Goal: Task Accomplishment & Management: Manage account settings

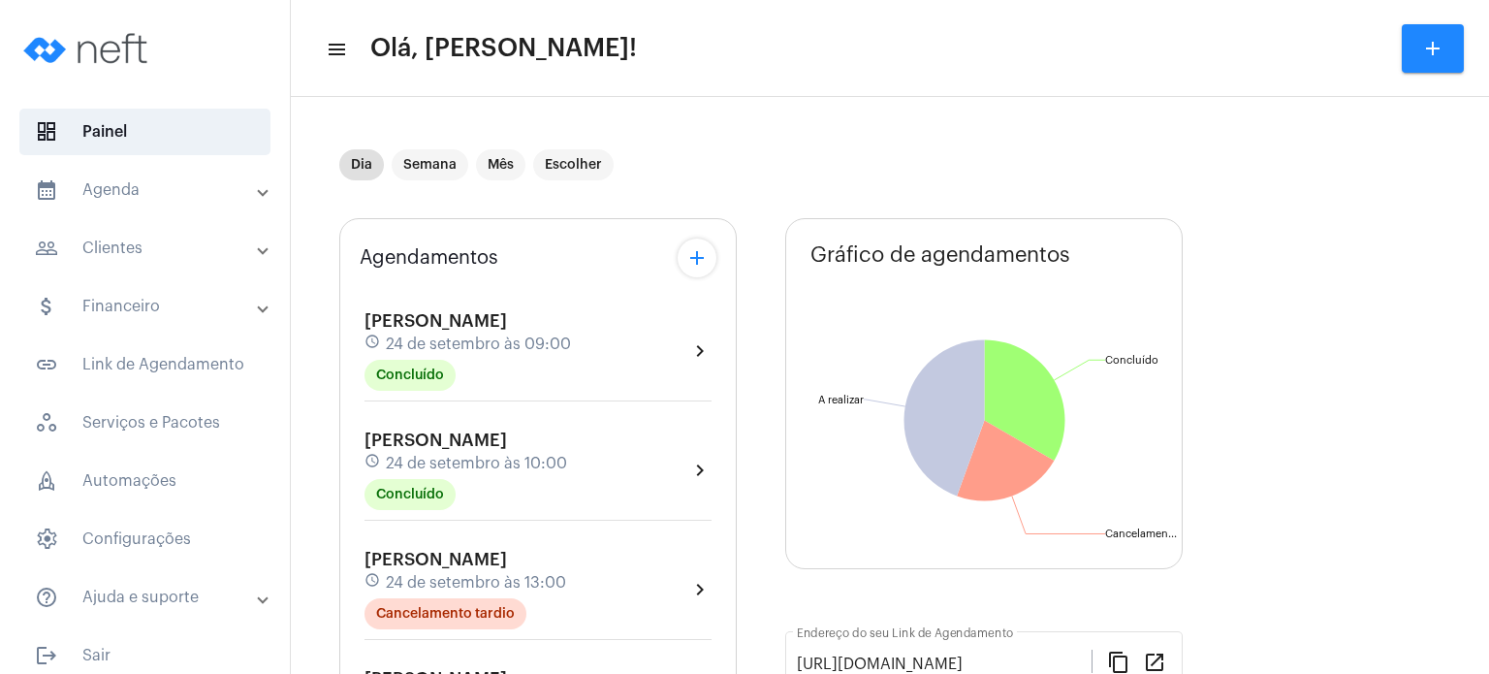
scroll to position [639, 0]
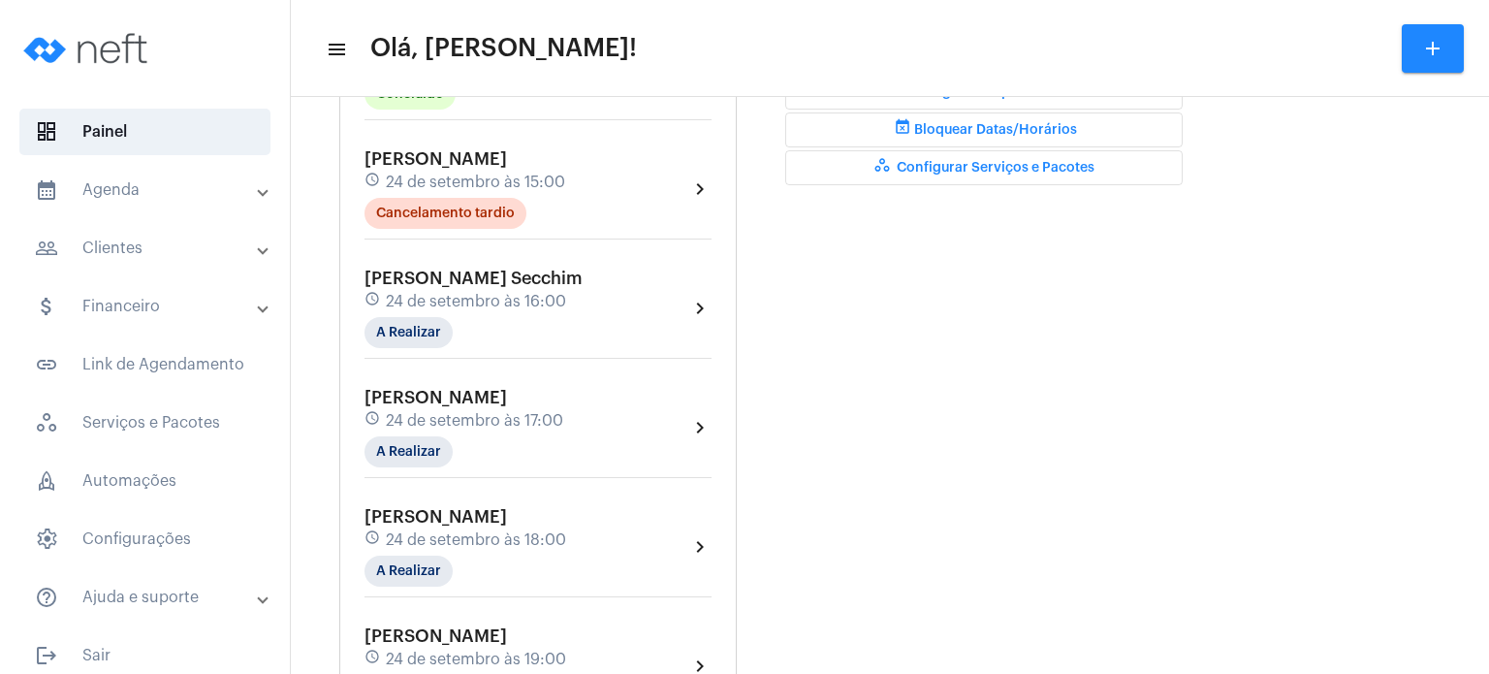
click at [403, 293] on span "24 de setembro às 16:00" at bounding box center [476, 301] width 180 height 17
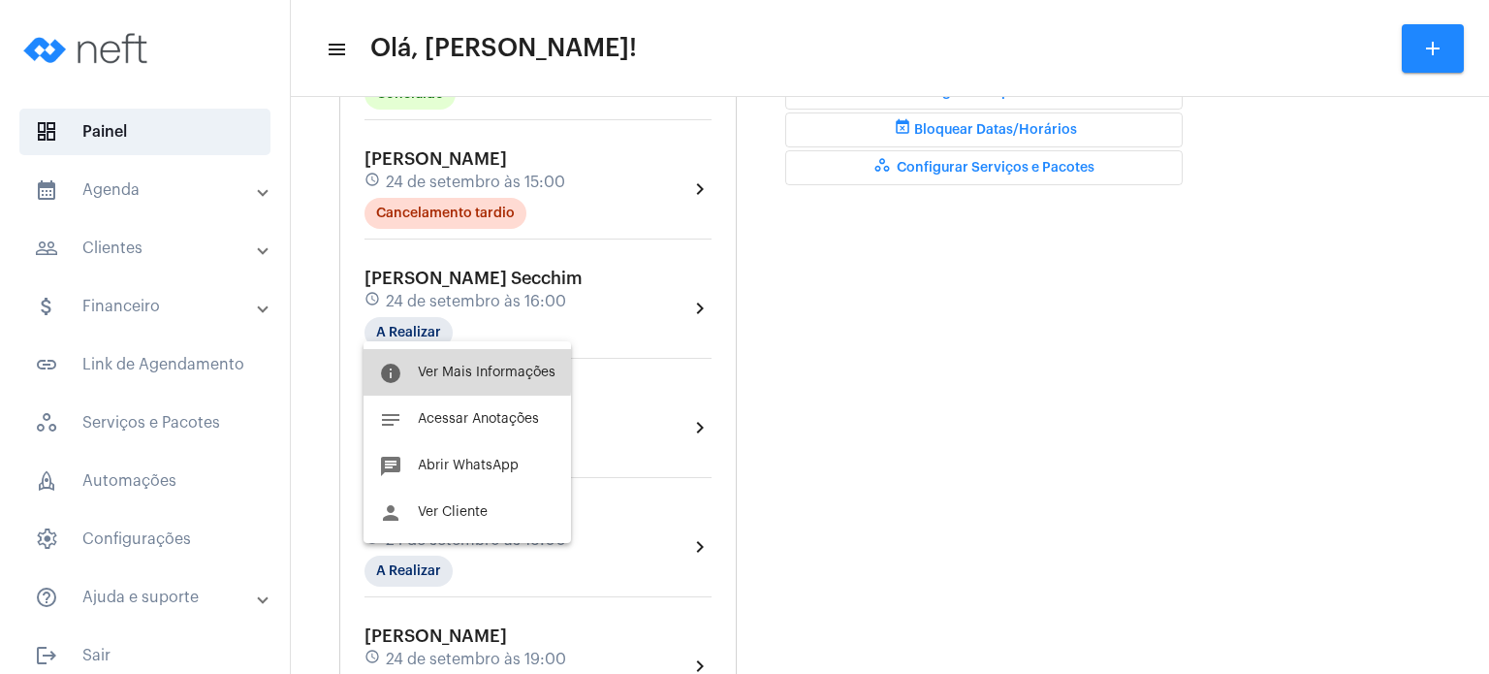
click at [444, 370] on span "Ver Mais Informações" at bounding box center [487, 372] width 138 height 14
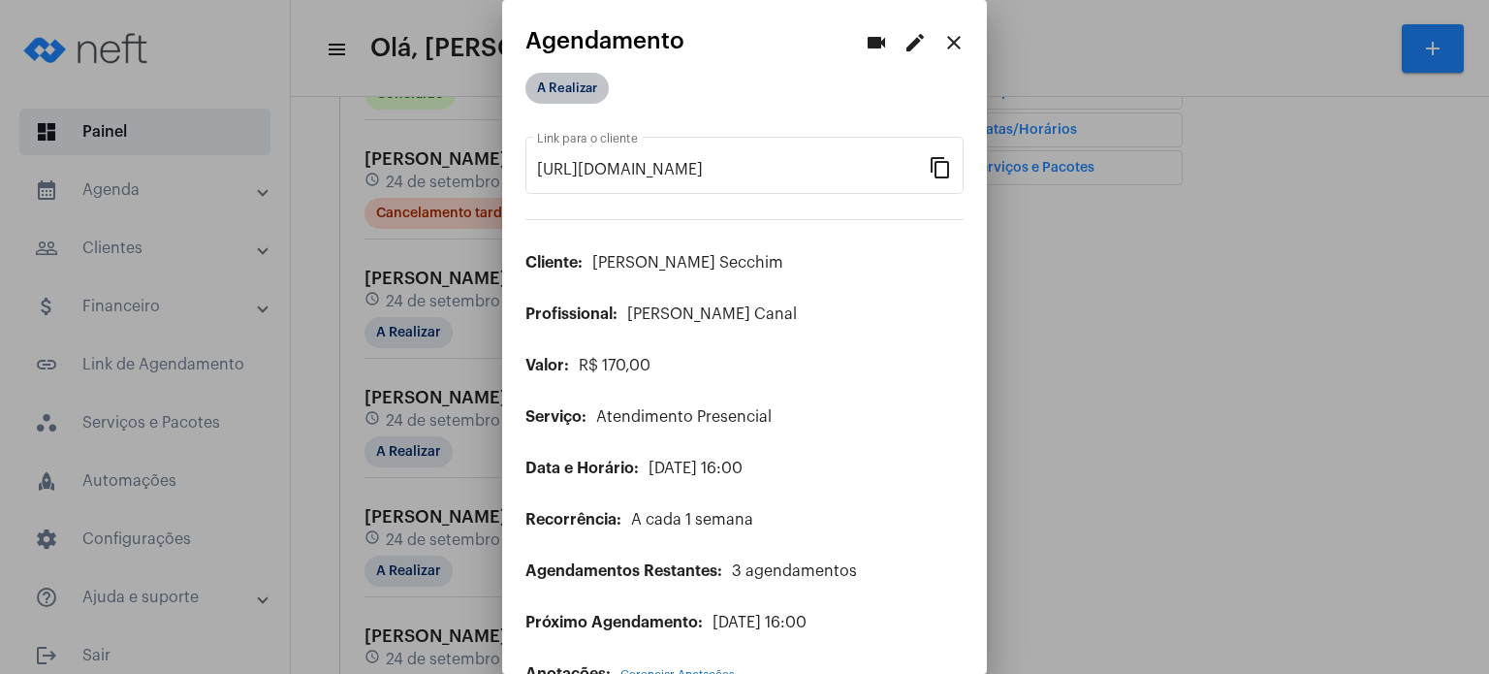
click at [588, 77] on mat-chip "A Realizar" at bounding box center [566, 88] width 83 height 31
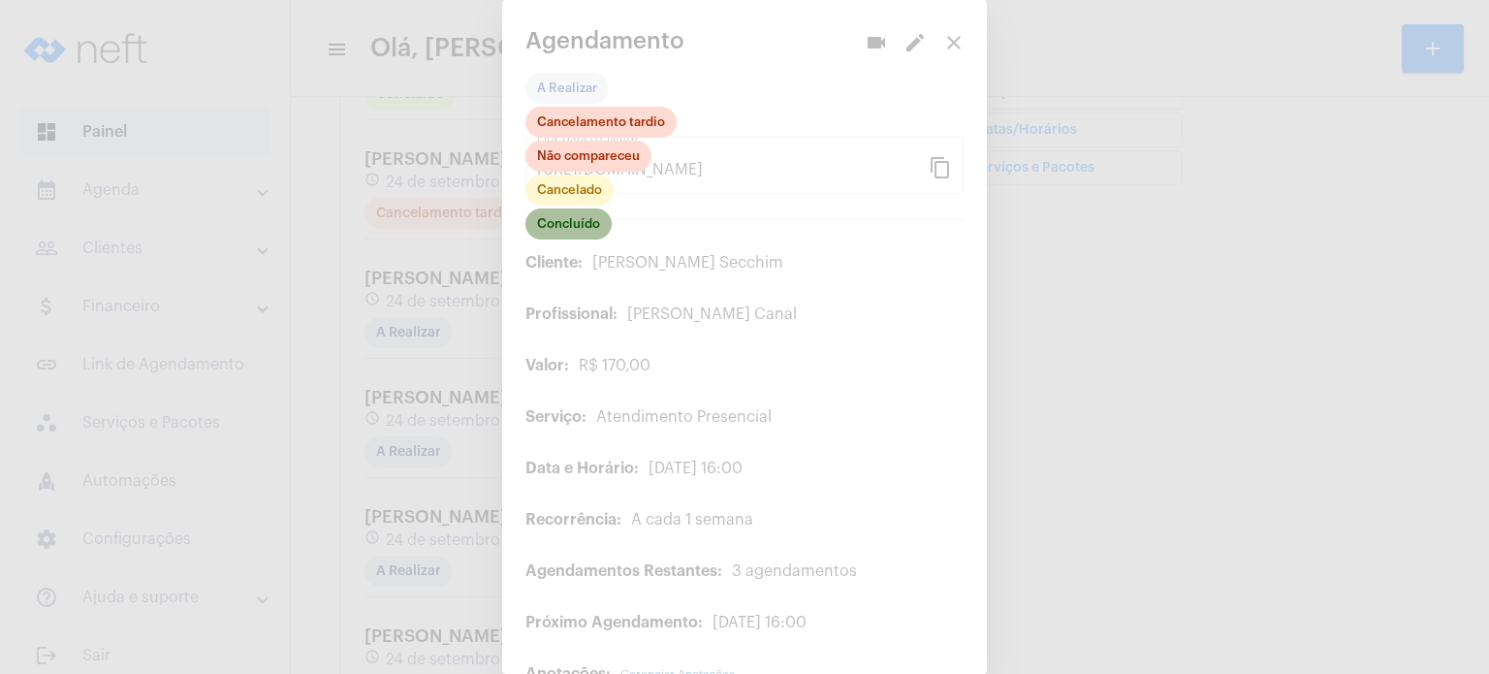
click at [601, 229] on mat-chip "Concluído" at bounding box center [568, 223] width 86 height 31
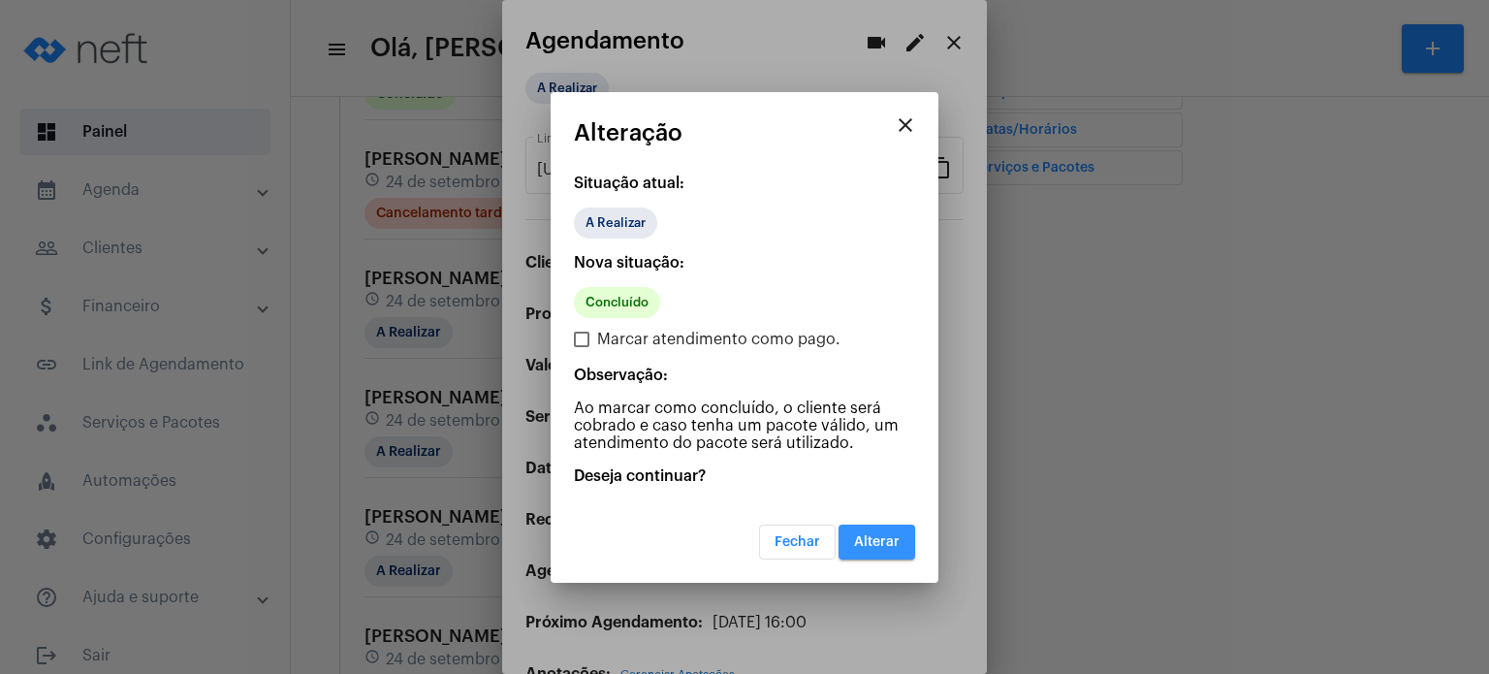
click at [865, 529] on button "Alterar" at bounding box center [877, 541] width 77 height 35
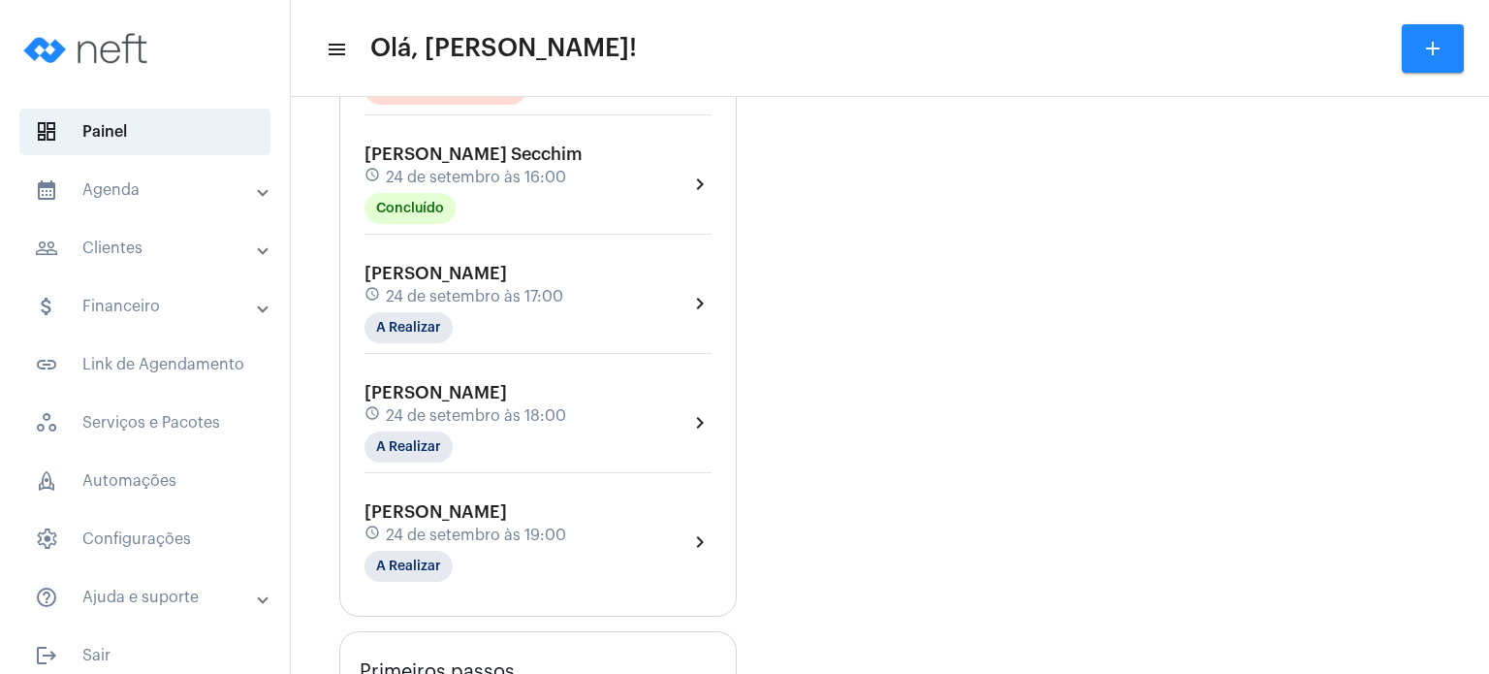
scroll to position [776, 0]
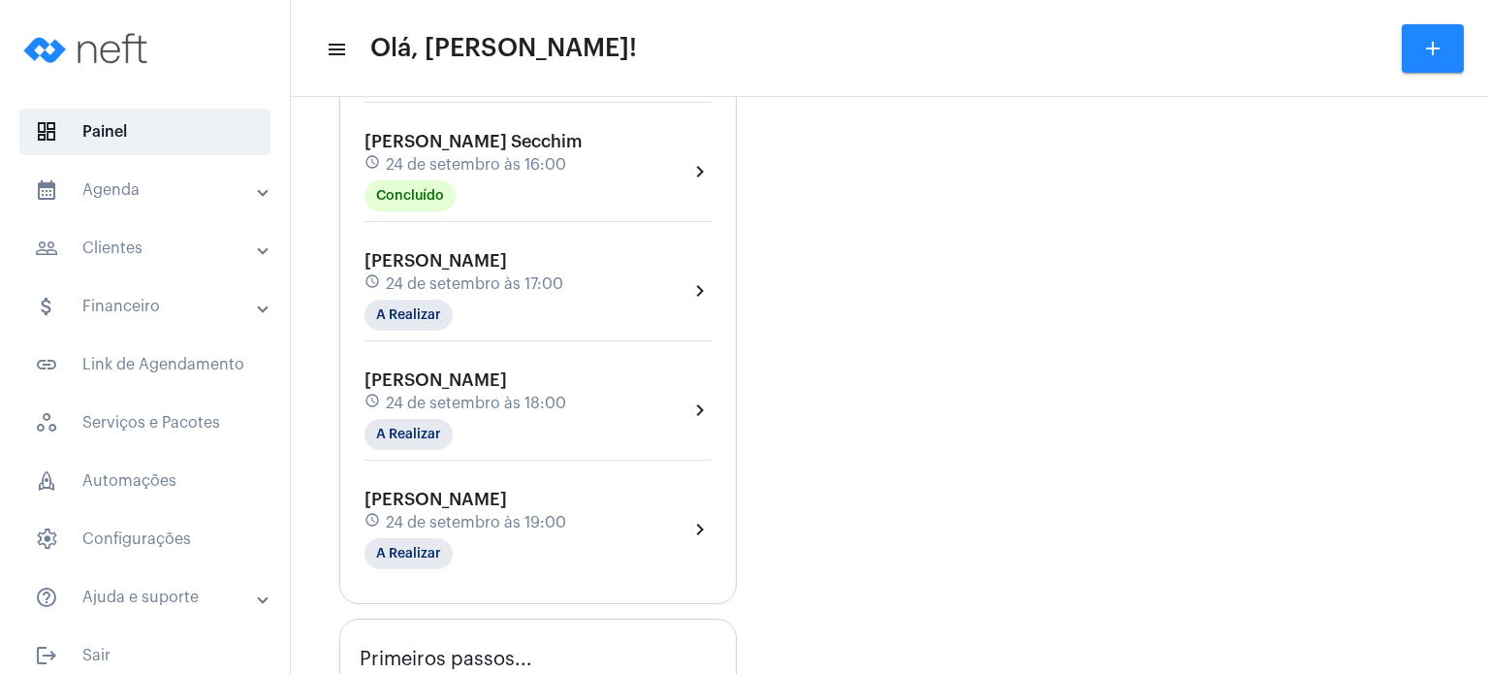
click at [500, 160] on span "24 de setembro às 16:00" at bounding box center [476, 164] width 180 height 17
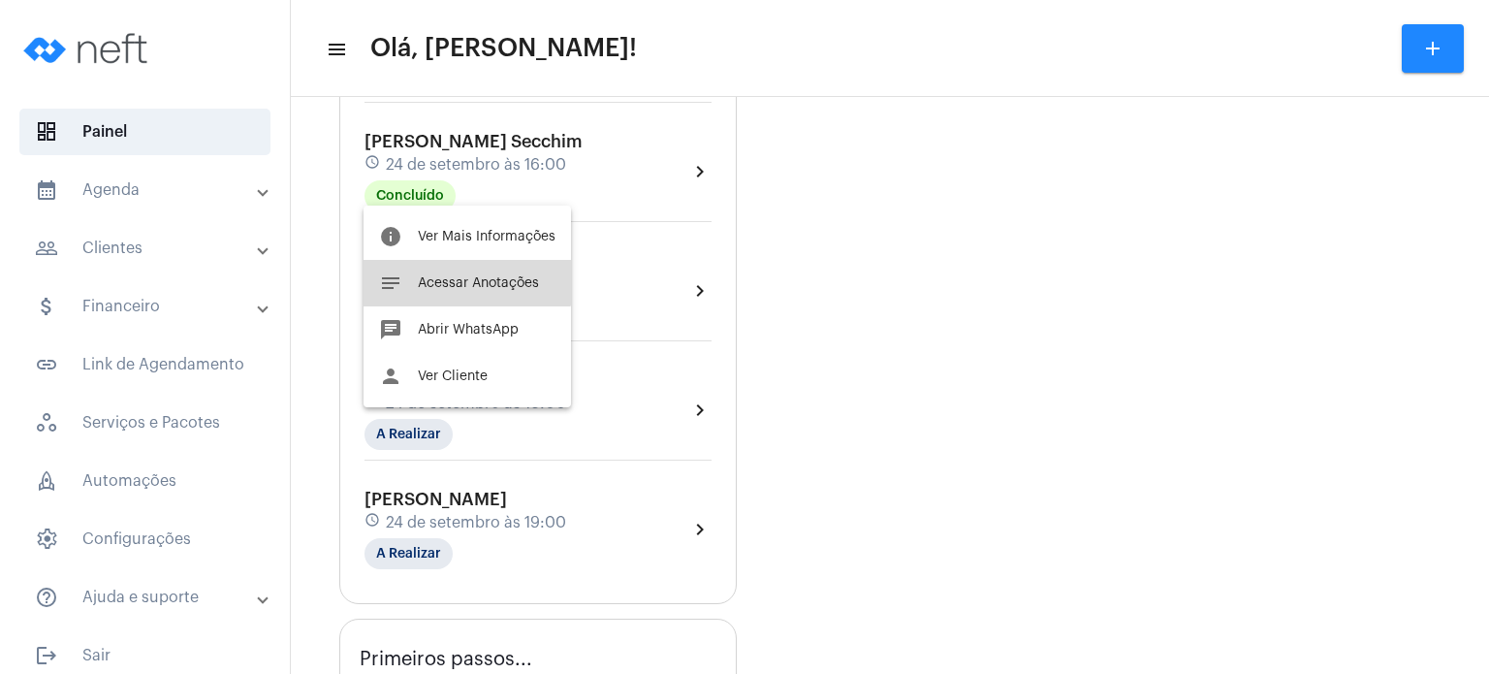
click at [466, 264] on button "notes Acessar Anotações" at bounding box center [467, 283] width 207 height 47
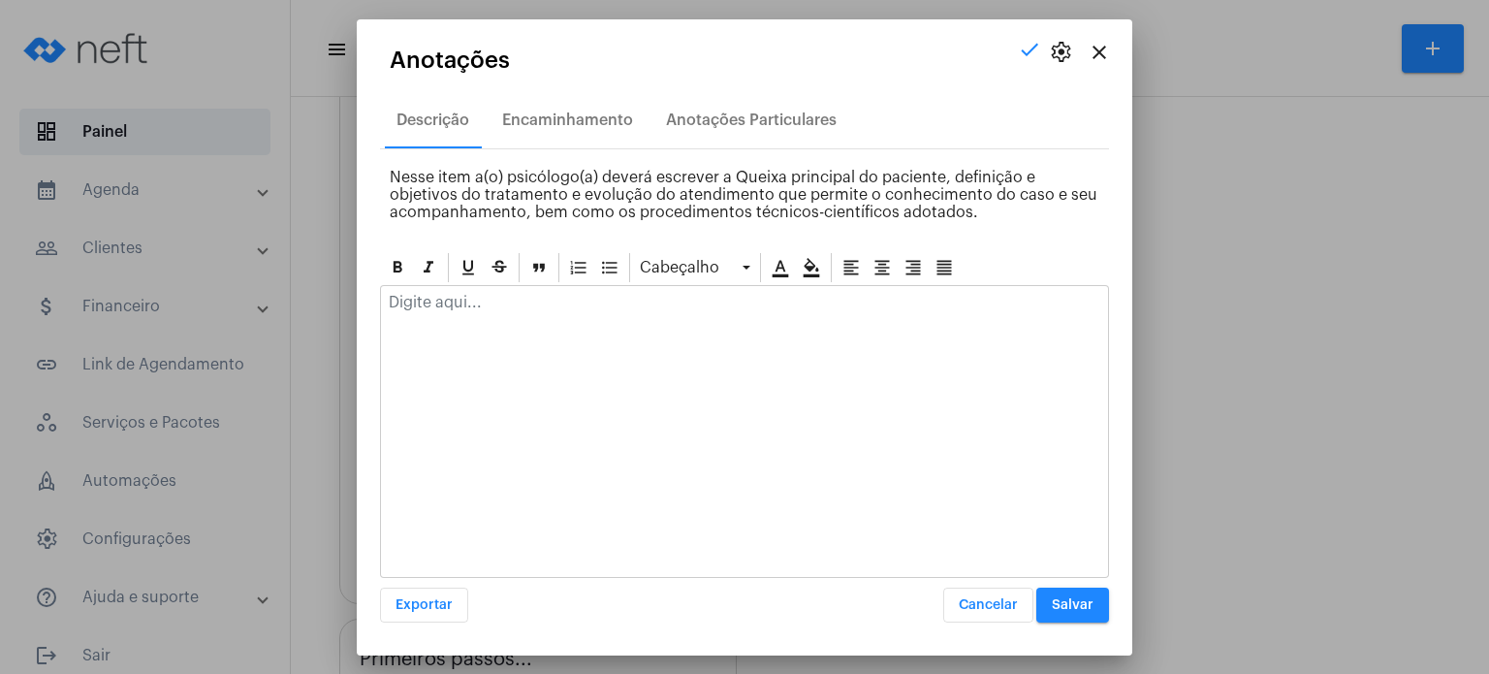
click at [503, 327] on div at bounding box center [744, 307] width 727 height 43
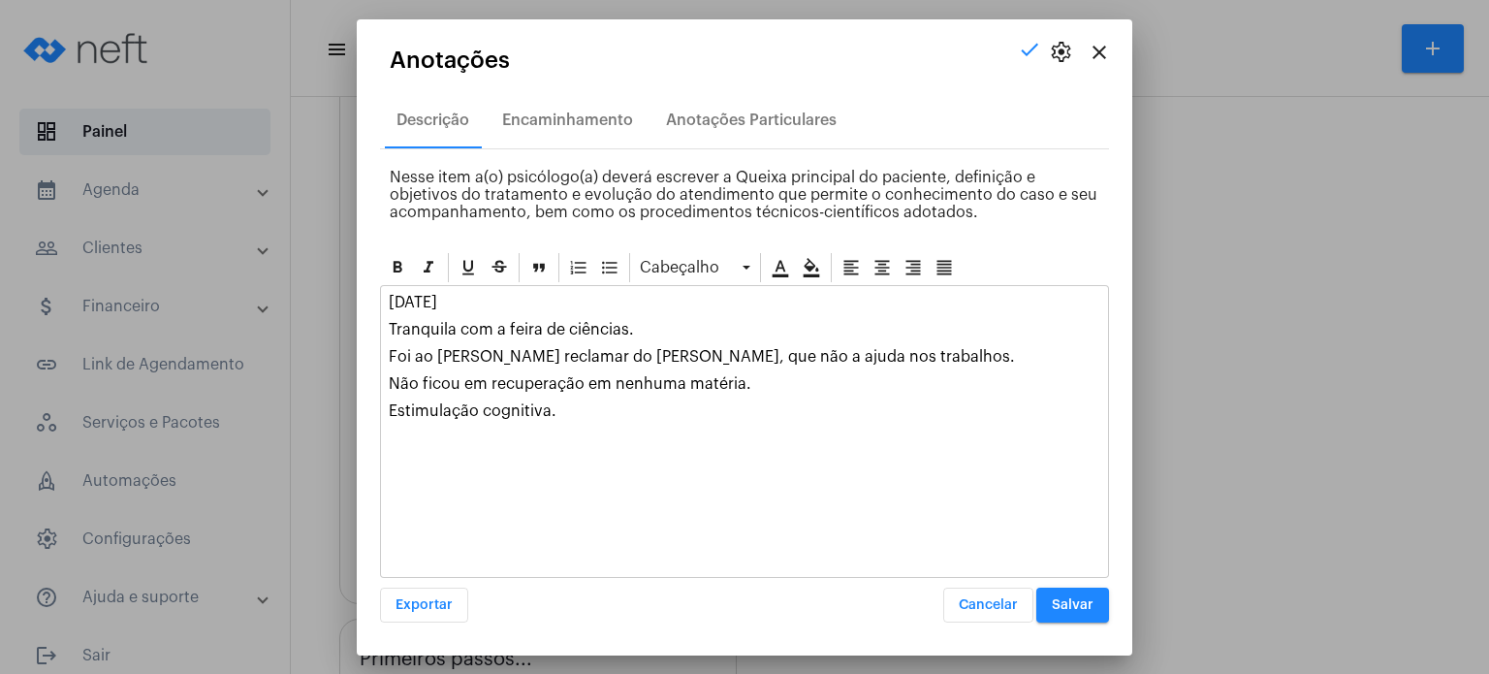
click at [1077, 599] on span "Salvar" at bounding box center [1073, 605] width 42 height 14
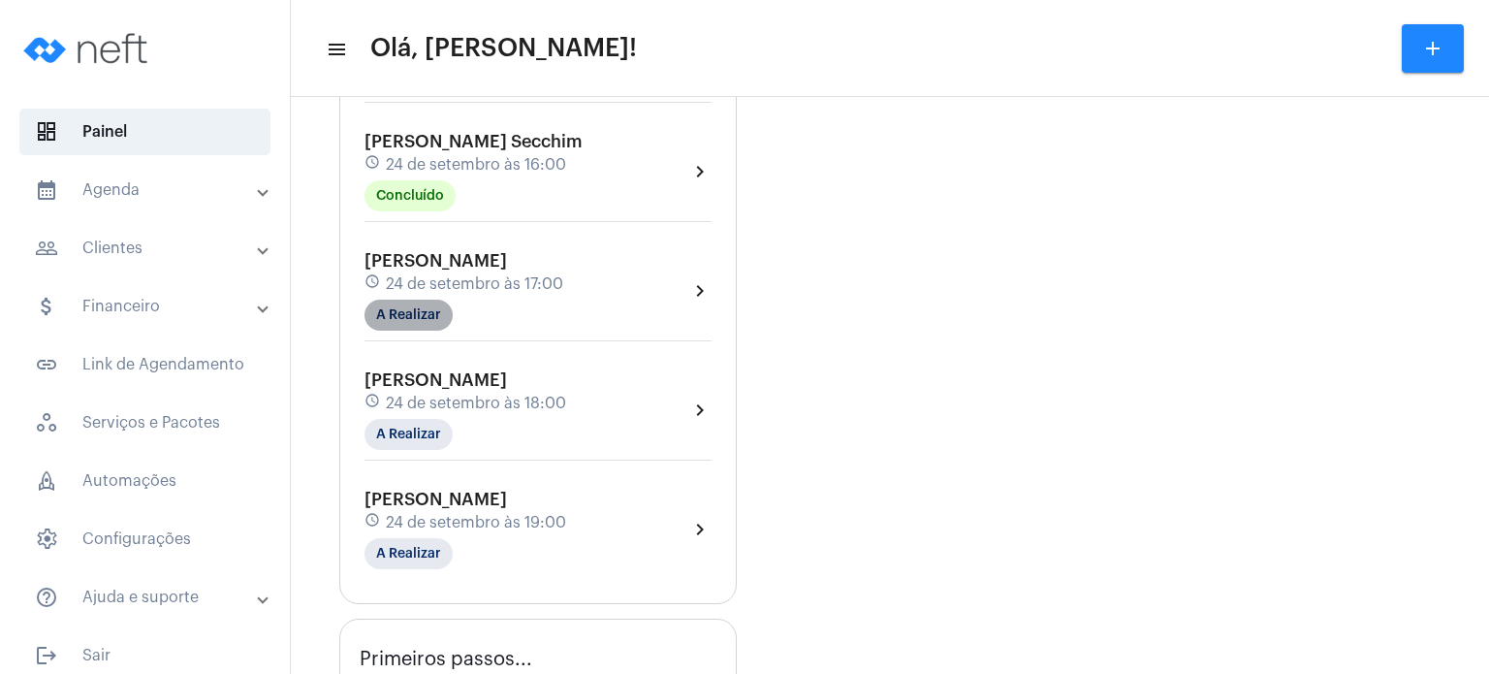
click at [387, 313] on mat-chip "A Realizar" at bounding box center [409, 315] width 88 height 31
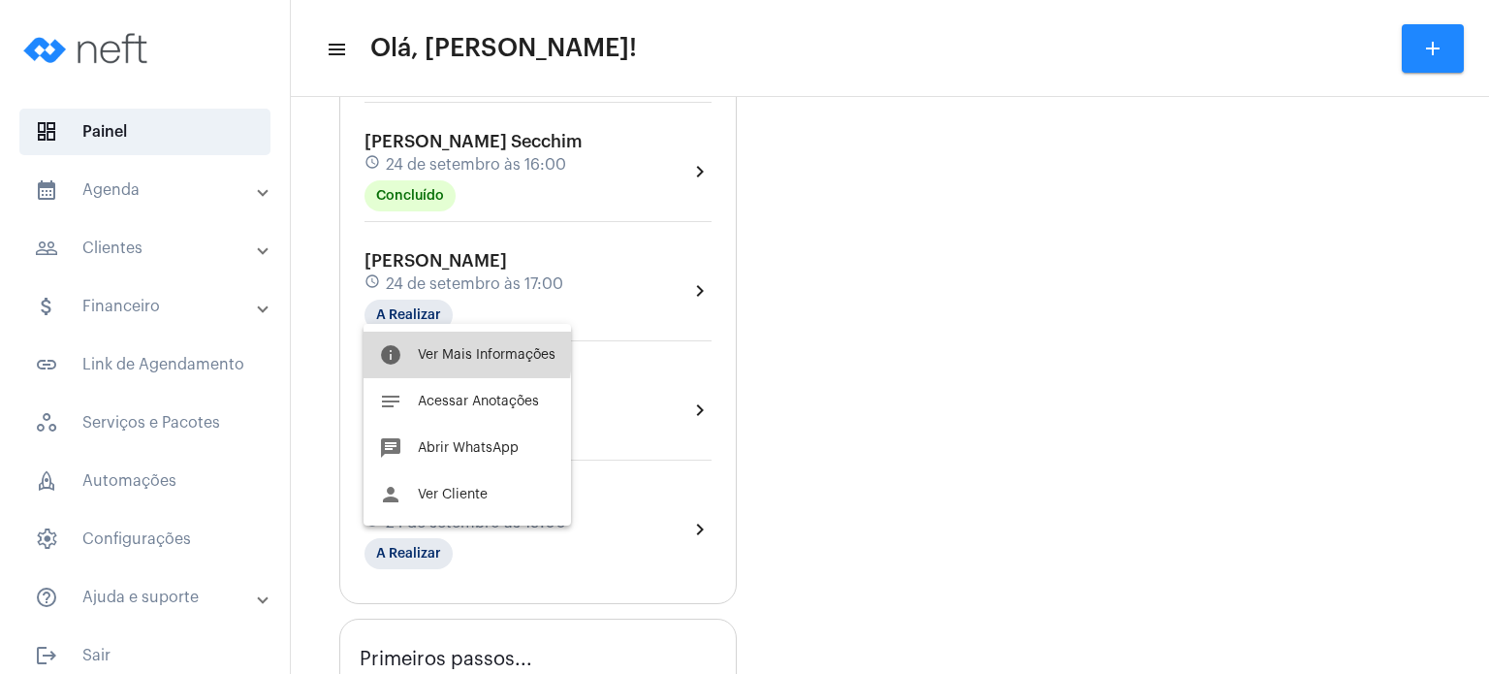
click at [399, 346] on mat-icon "info" at bounding box center [390, 354] width 23 height 23
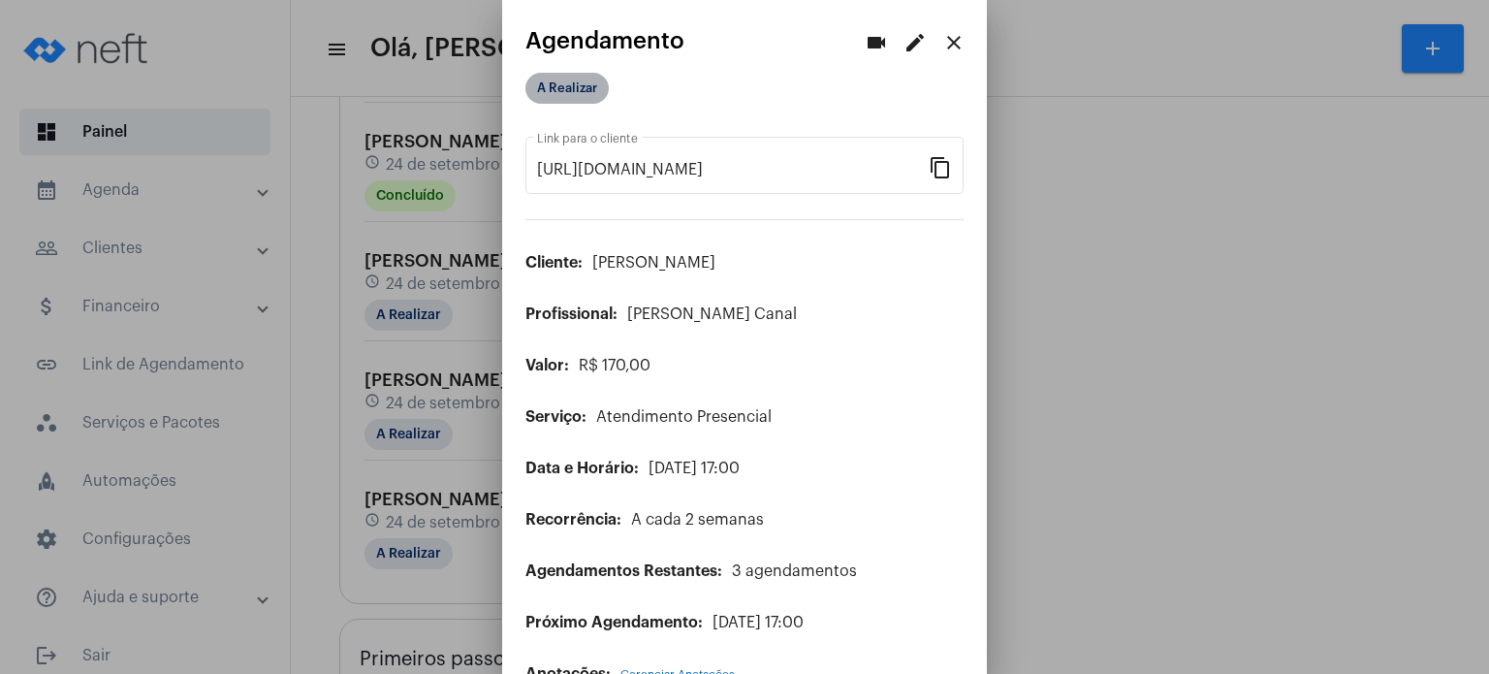
click at [558, 79] on mat-chip "A Realizar" at bounding box center [566, 88] width 83 height 31
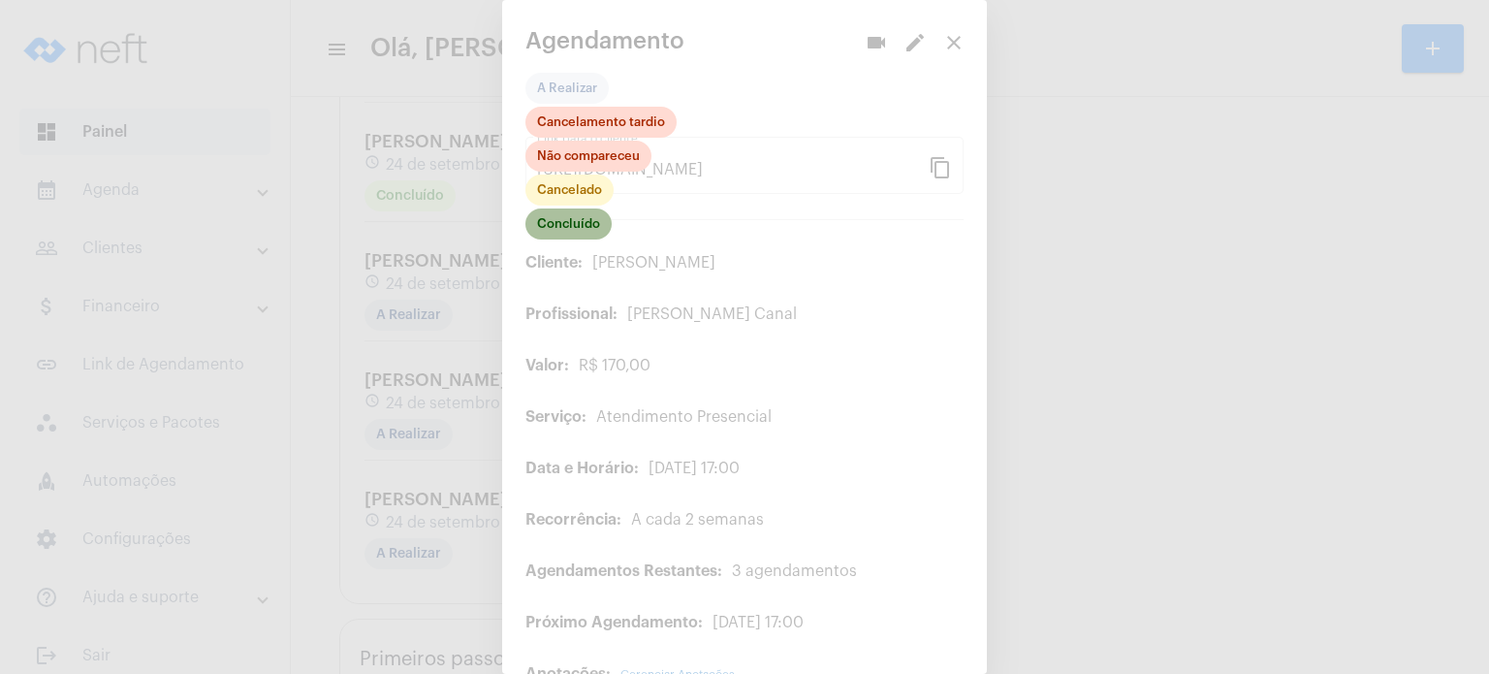
click at [558, 224] on mat-chip "Concluído" at bounding box center [568, 223] width 86 height 31
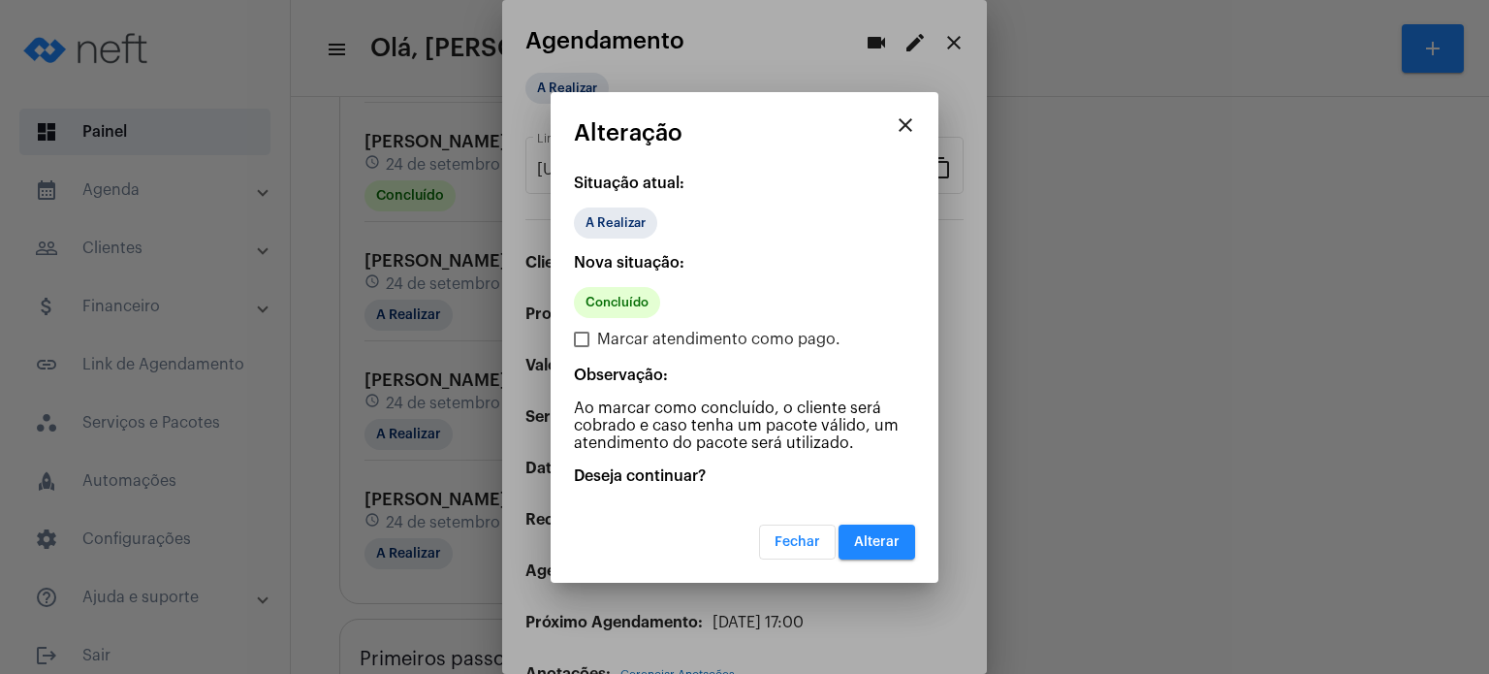
click at [890, 537] on span "Alterar" at bounding box center [877, 542] width 46 height 14
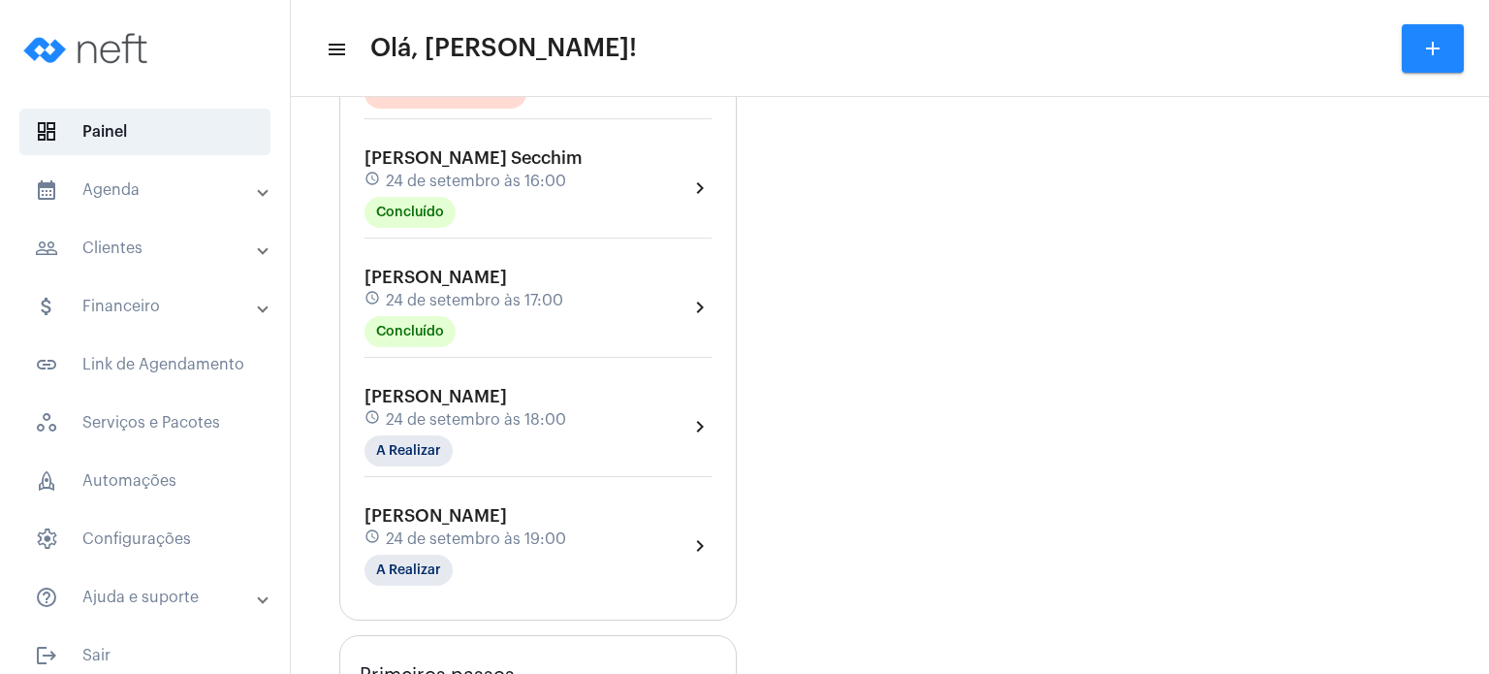
scroll to position [776, 0]
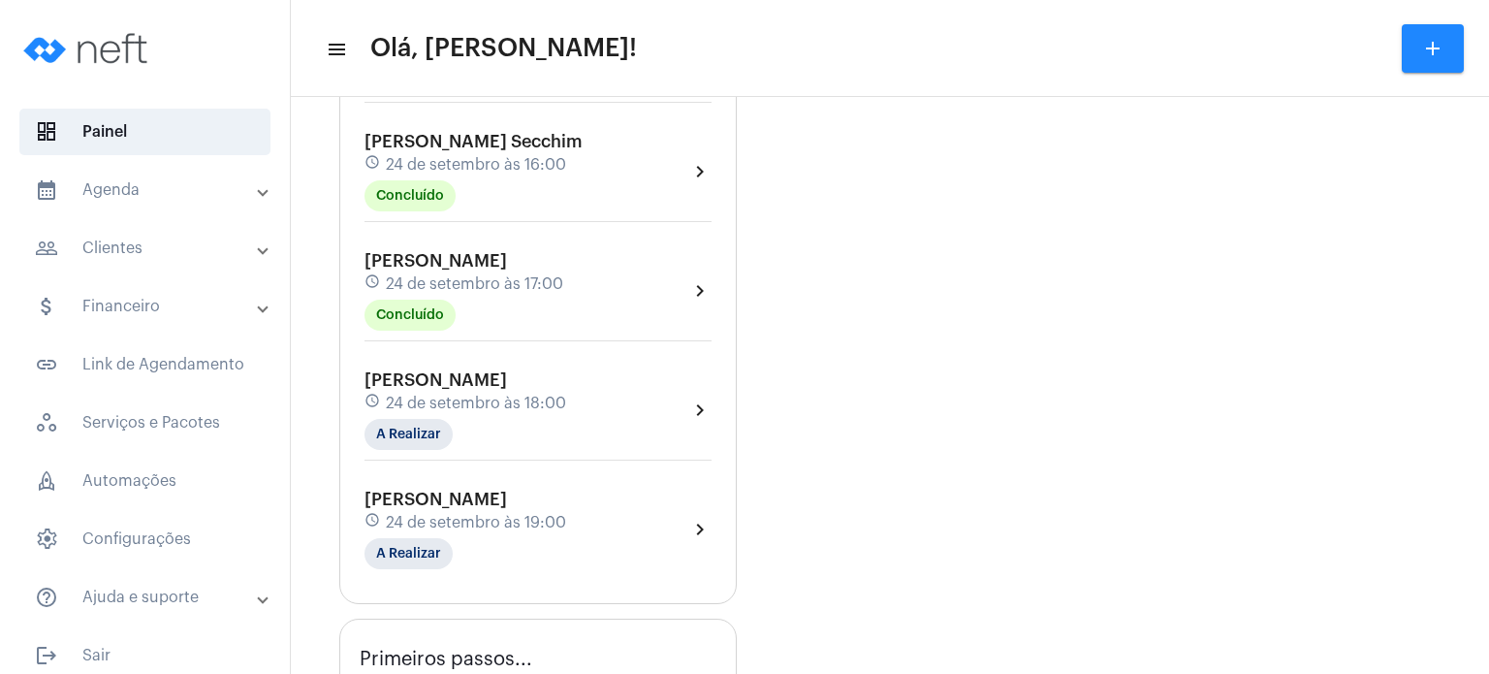
click at [156, 186] on mat-panel-title "calendar_month_outlined Agenda" at bounding box center [147, 189] width 224 height 23
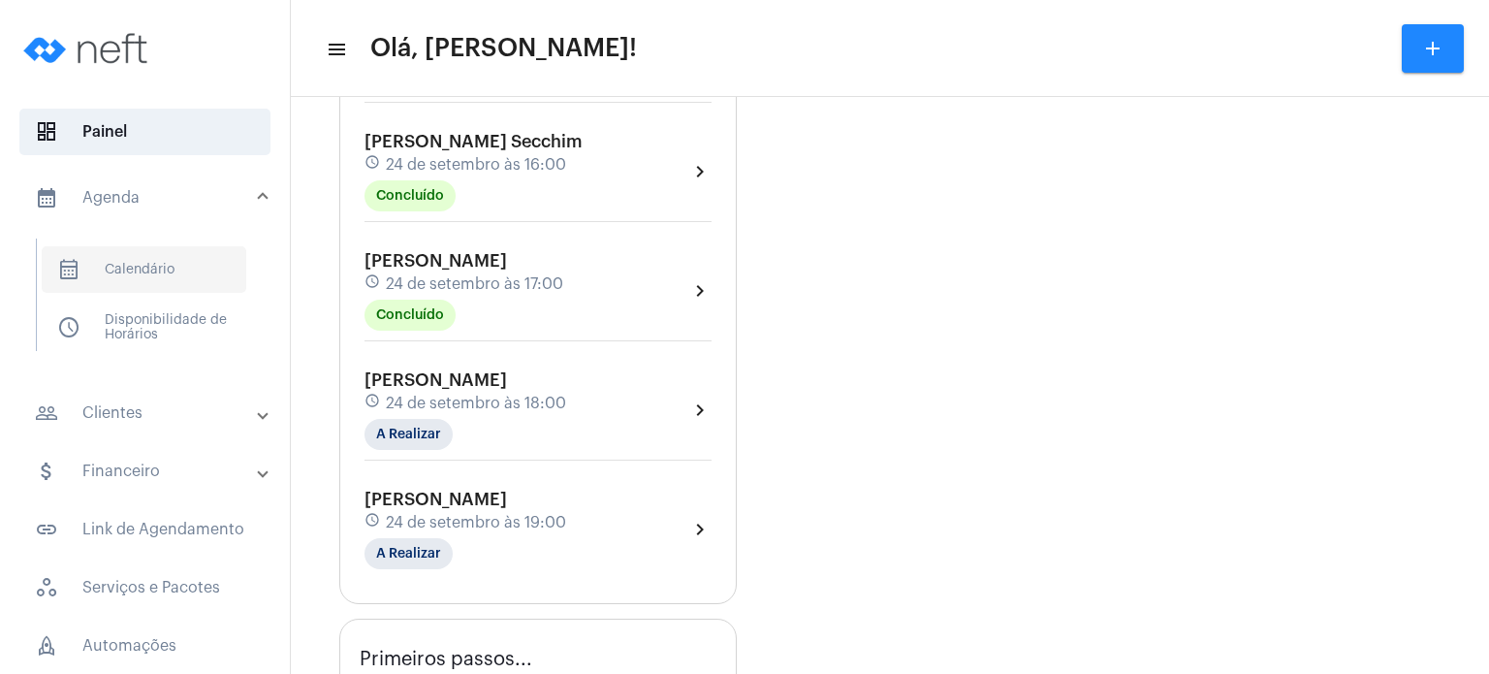
click at [171, 247] on span "calendar_month_outlined Calendário" at bounding box center [144, 269] width 205 height 47
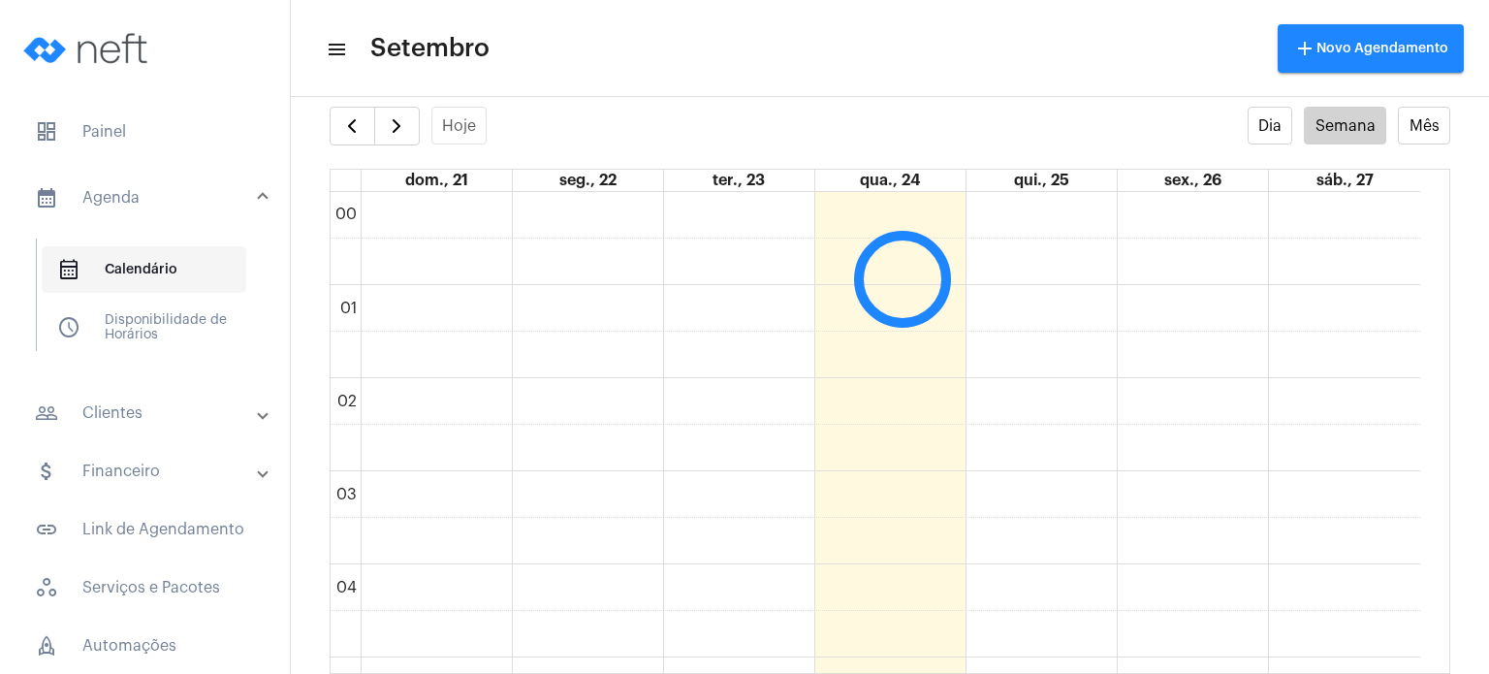
scroll to position [558, 0]
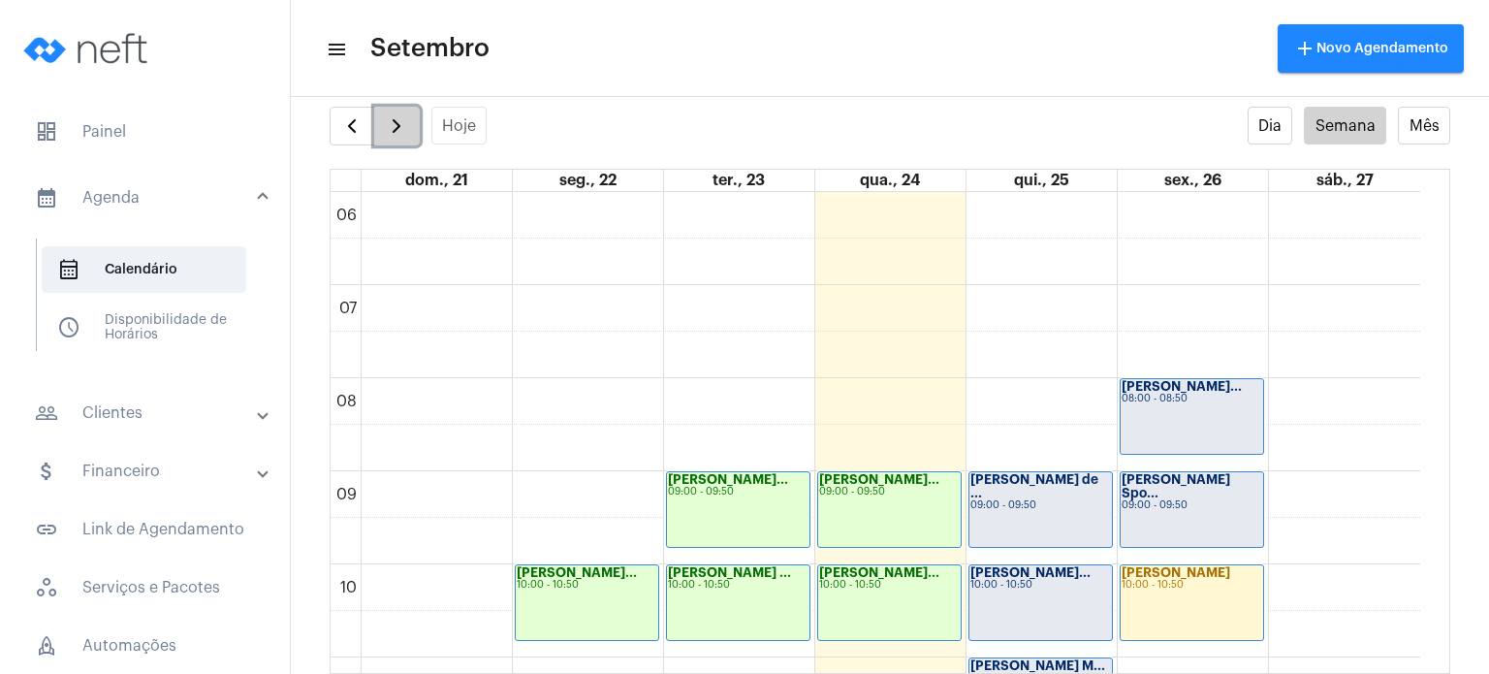
click at [406, 132] on span "button" at bounding box center [396, 125] width 23 height 23
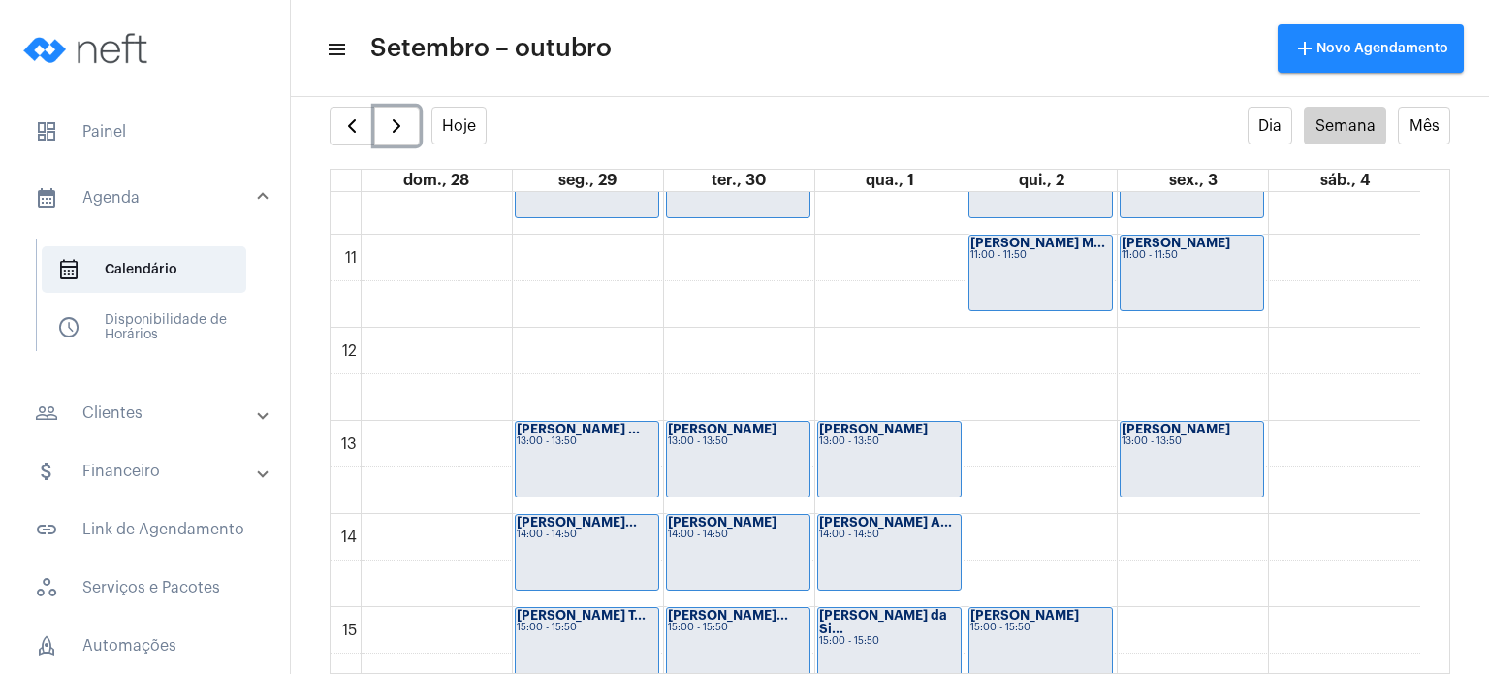
scroll to position [1404, 0]
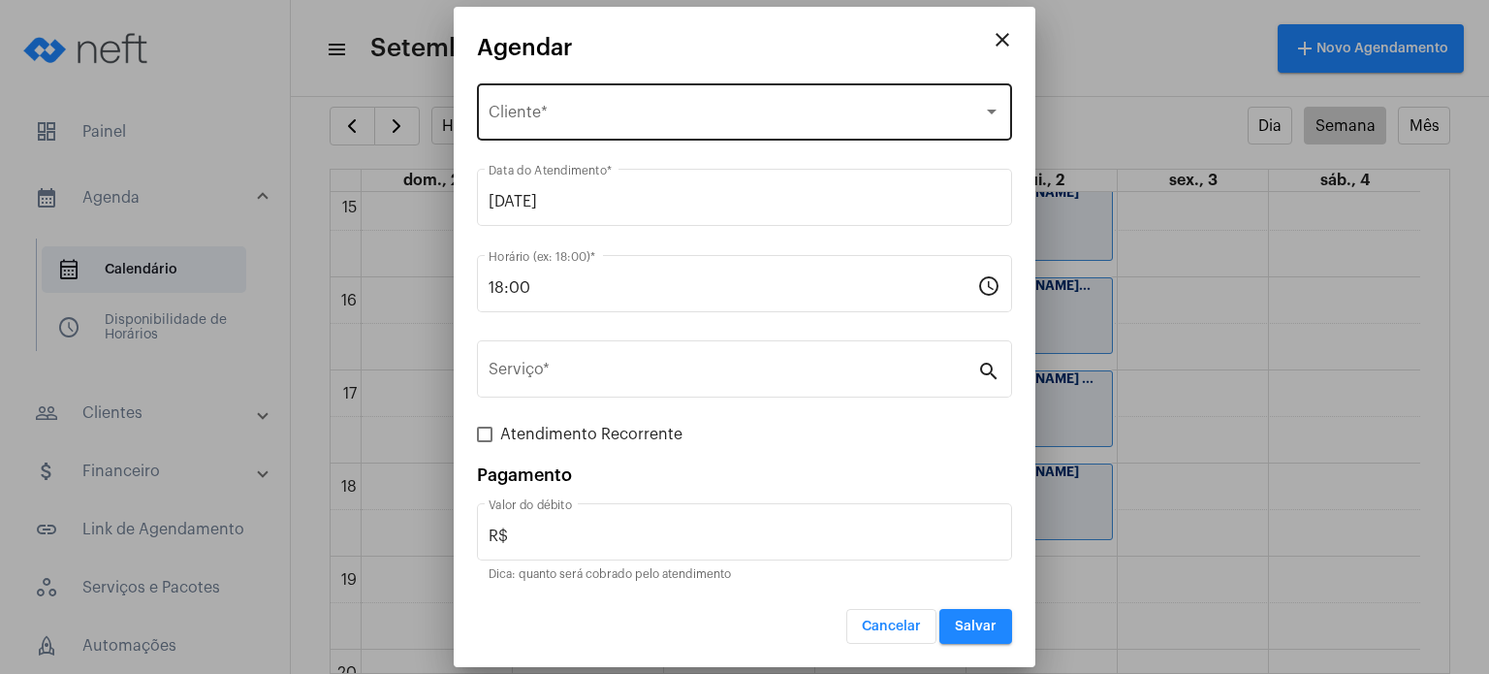
click at [643, 127] on div "Selecione o Cliente Cliente *" at bounding box center [745, 109] width 512 height 61
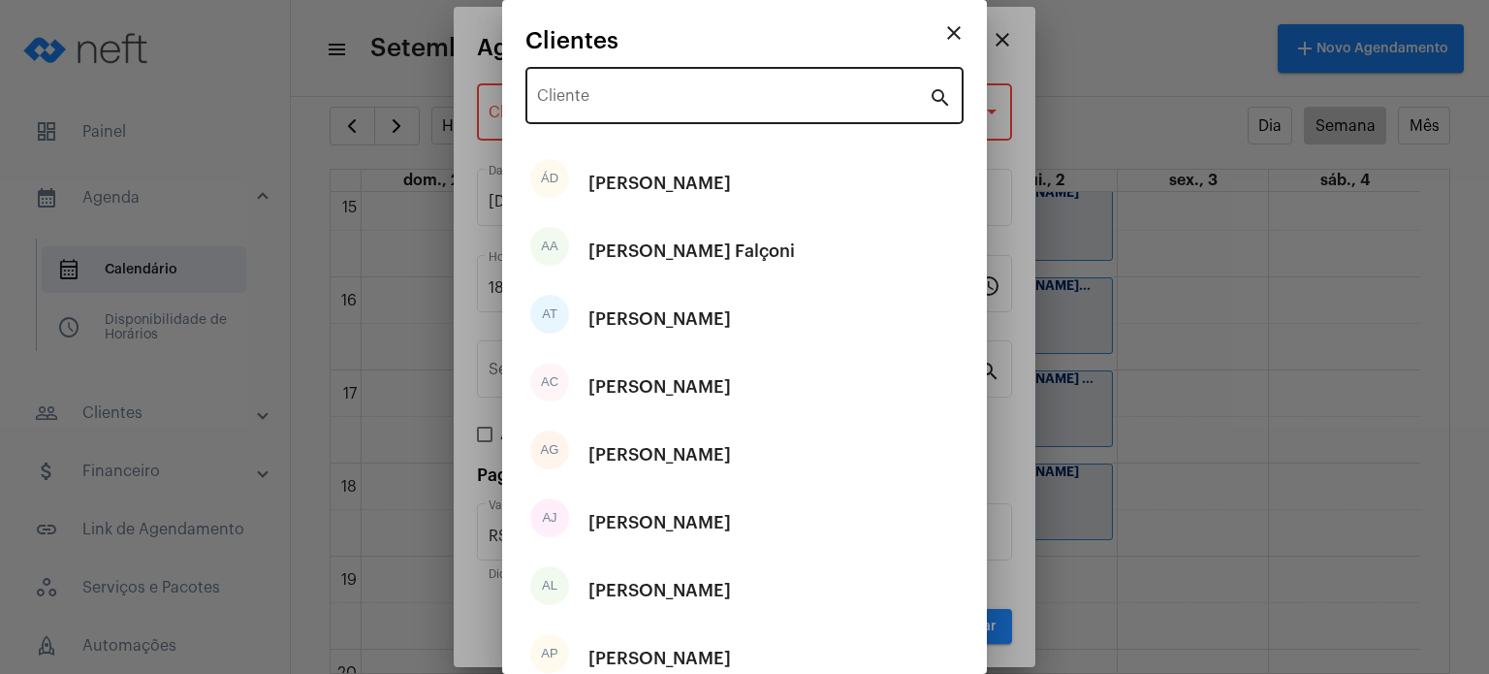
click at [659, 88] on div "Cliente" at bounding box center [733, 93] width 392 height 61
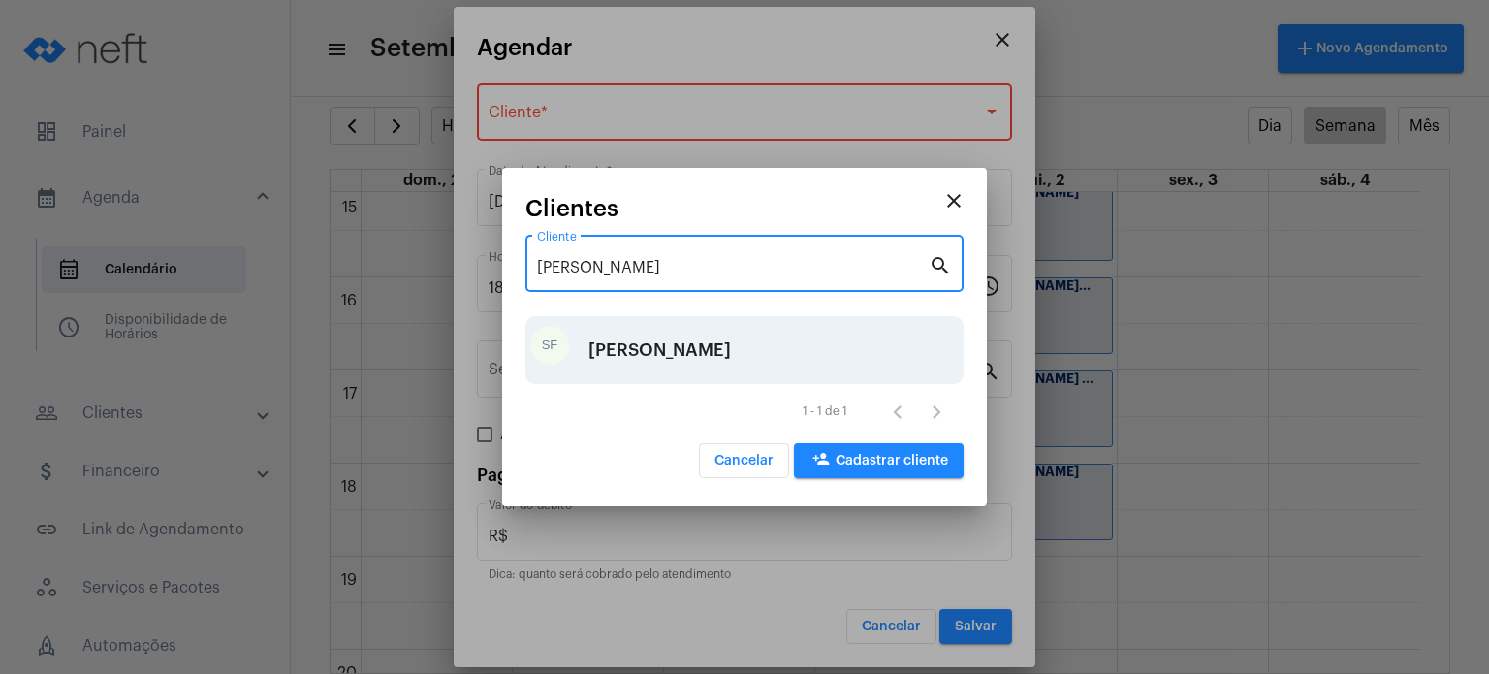
type input "[PERSON_NAME]"
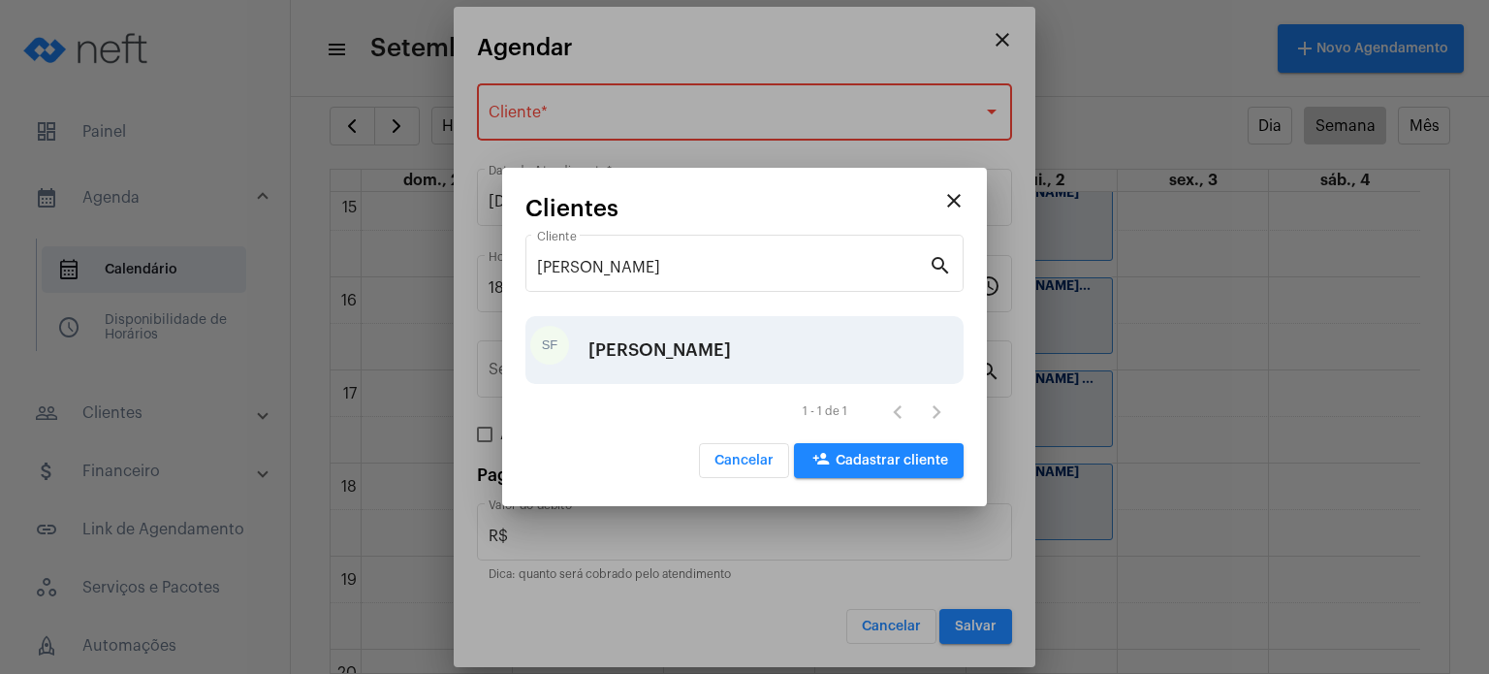
click at [659, 330] on div "[PERSON_NAME]" at bounding box center [659, 350] width 143 height 58
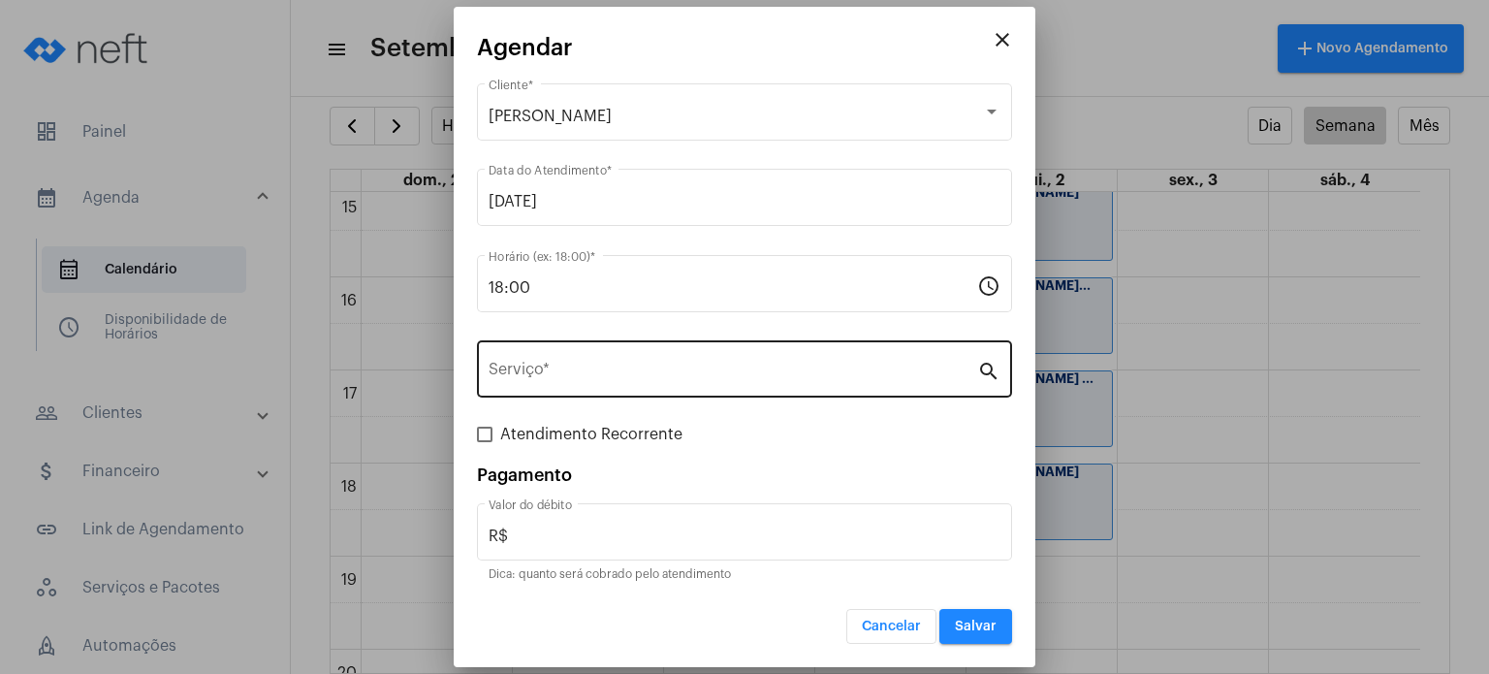
click at [644, 344] on div "Serviço *" at bounding box center [733, 366] width 489 height 61
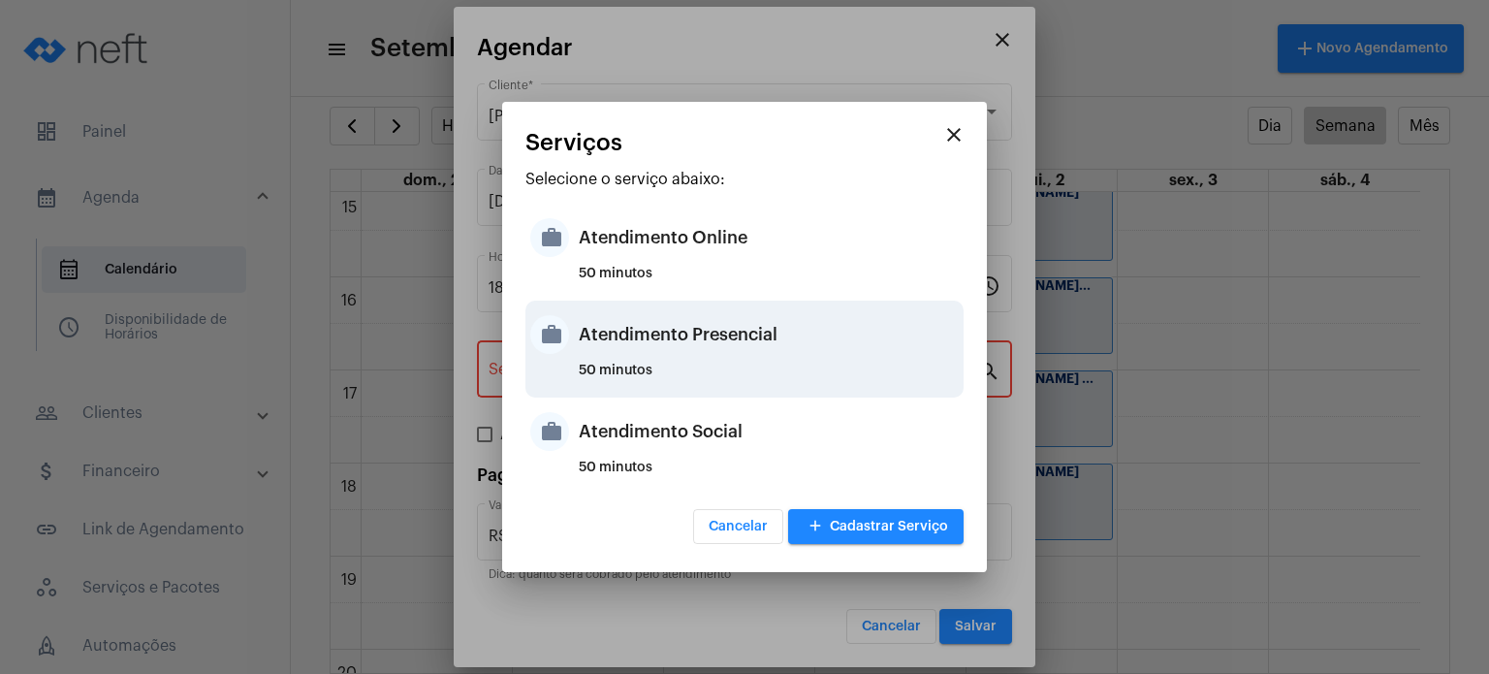
click at [649, 337] on div "Atendimento Presencial" at bounding box center [769, 334] width 380 height 58
type input "Atendimento Presencial"
type input "R$ 170"
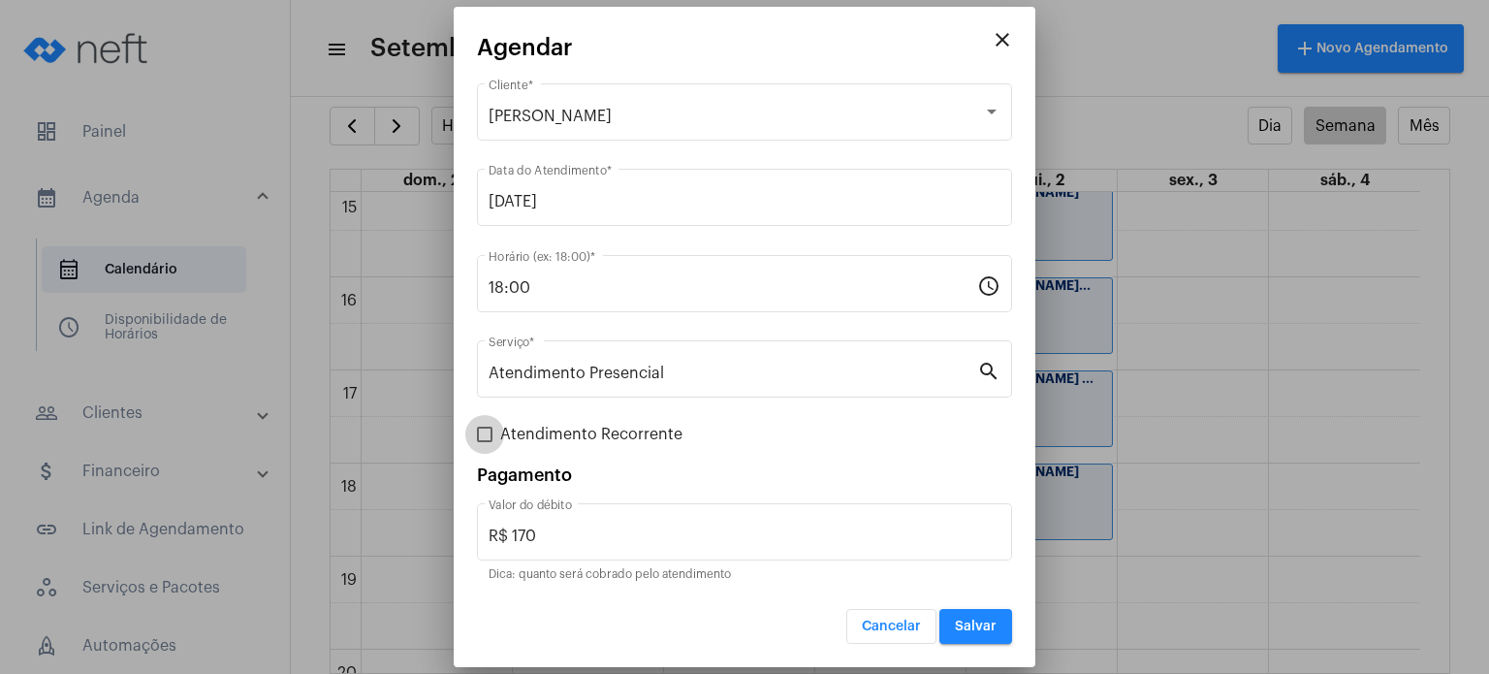
click at [577, 429] on span "Atendimento Recorrente" at bounding box center [591, 434] width 182 height 23
click at [485, 442] on input "Atendimento Recorrente" at bounding box center [484, 442] width 1 height 1
checkbox input "true"
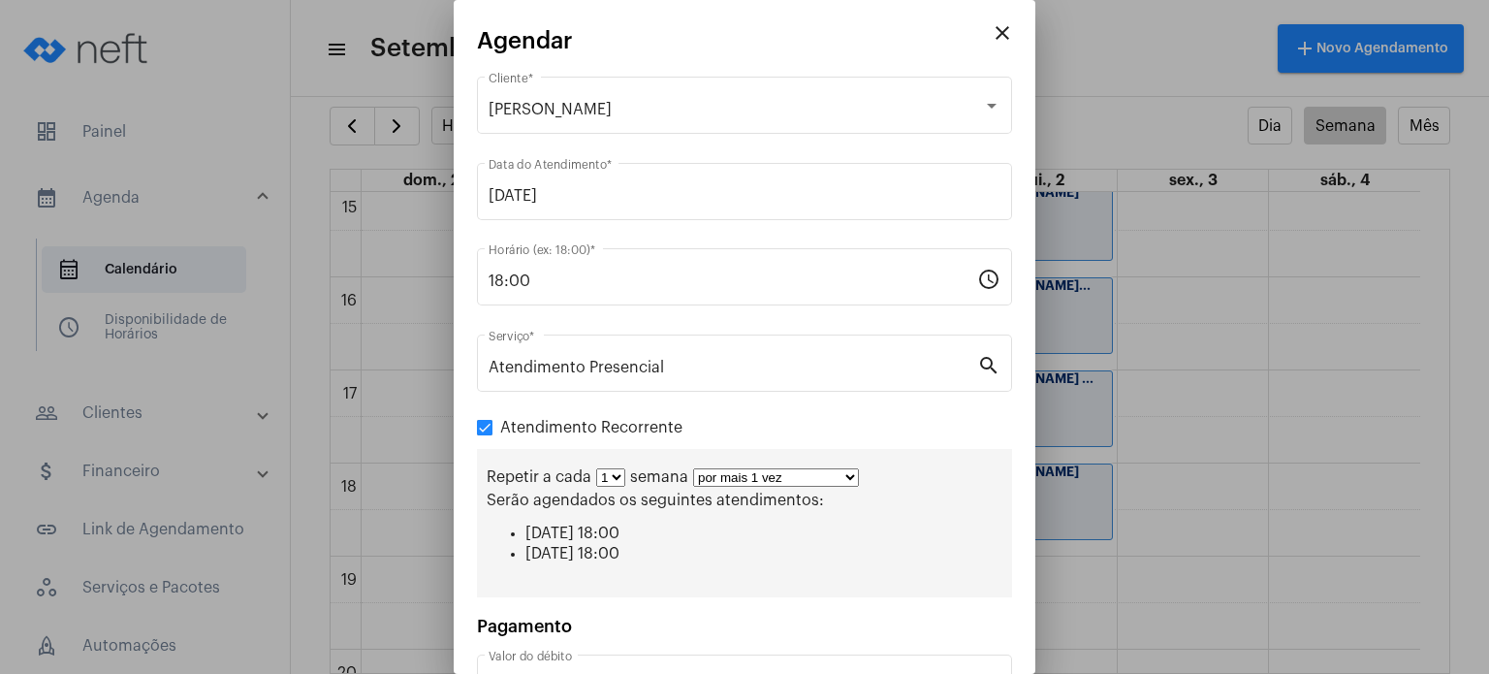
click at [611, 485] on select "1 2 3 4 5 6 7 8" at bounding box center [610, 477] width 29 height 18
select select "1: 2"
click at [596, 468] on select "1 2 3 4 5 6 7 8" at bounding box center [610, 477] width 29 height 18
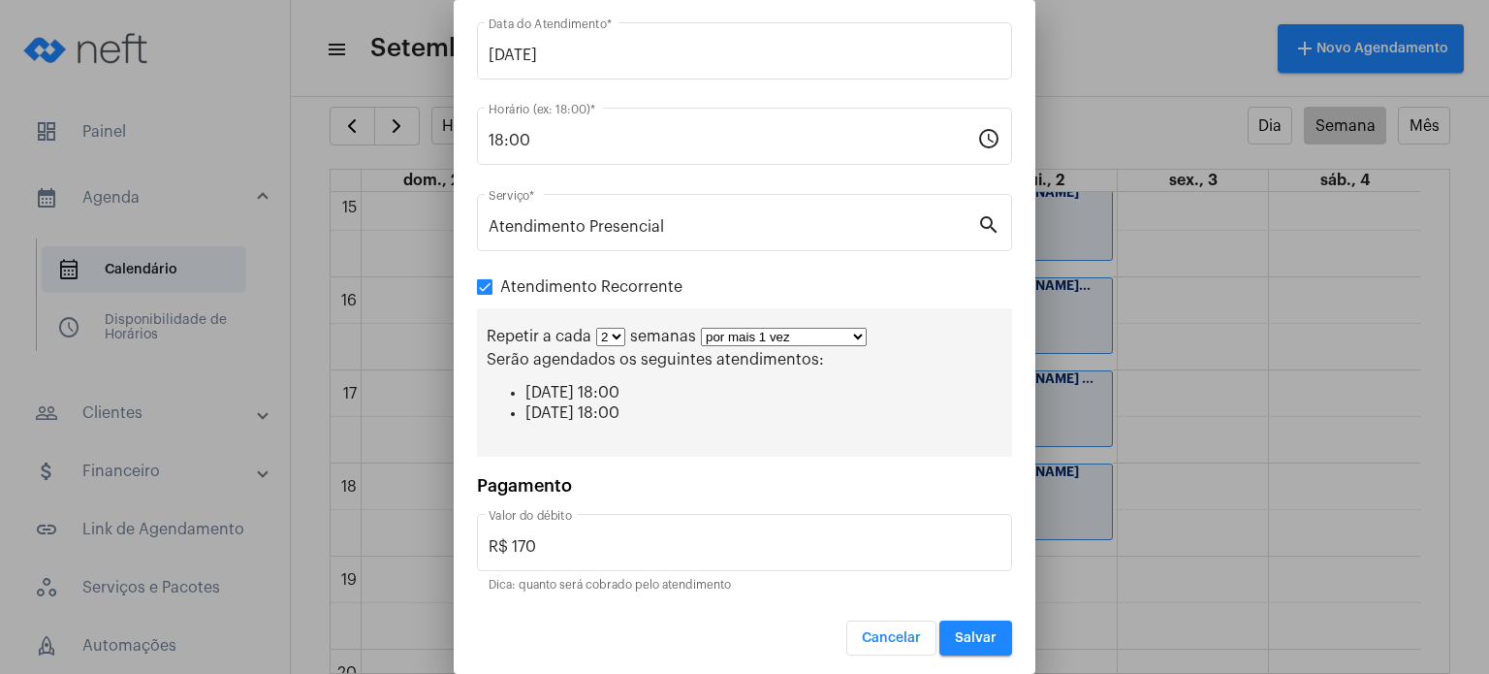
scroll to position [142, 0]
click at [979, 635] on span "Salvar" at bounding box center [976, 637] width 42 height 14
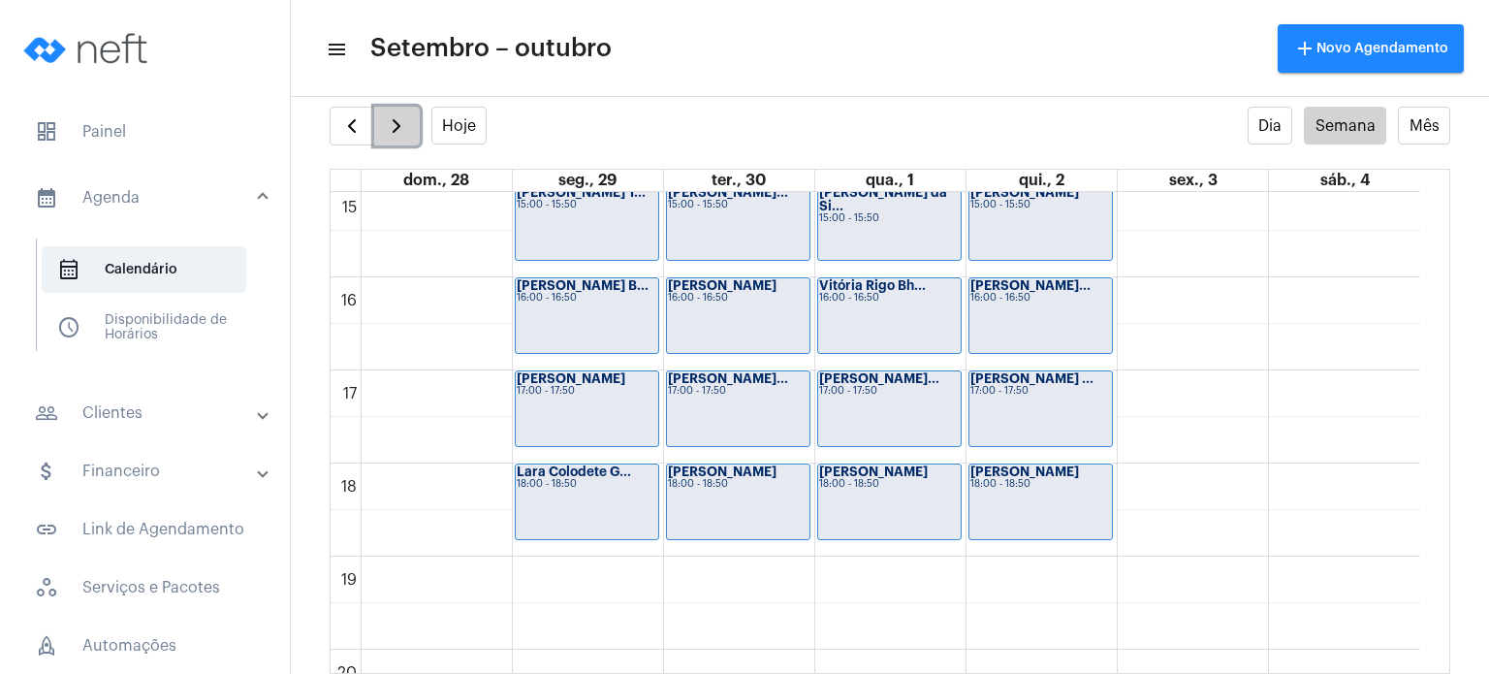
click at [396, 138] on button "button" at bounding box center [397, 126] width 46 height 39
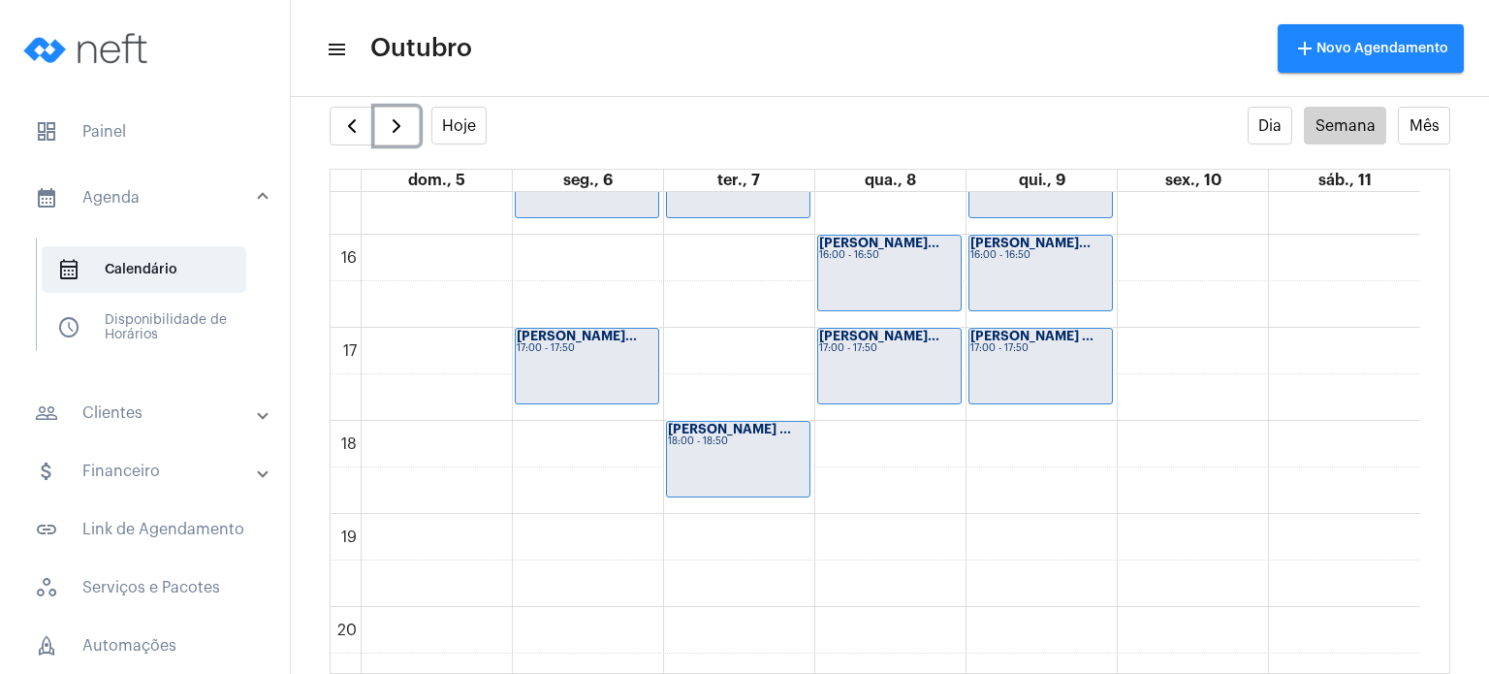
scroll to position [1477, 0]
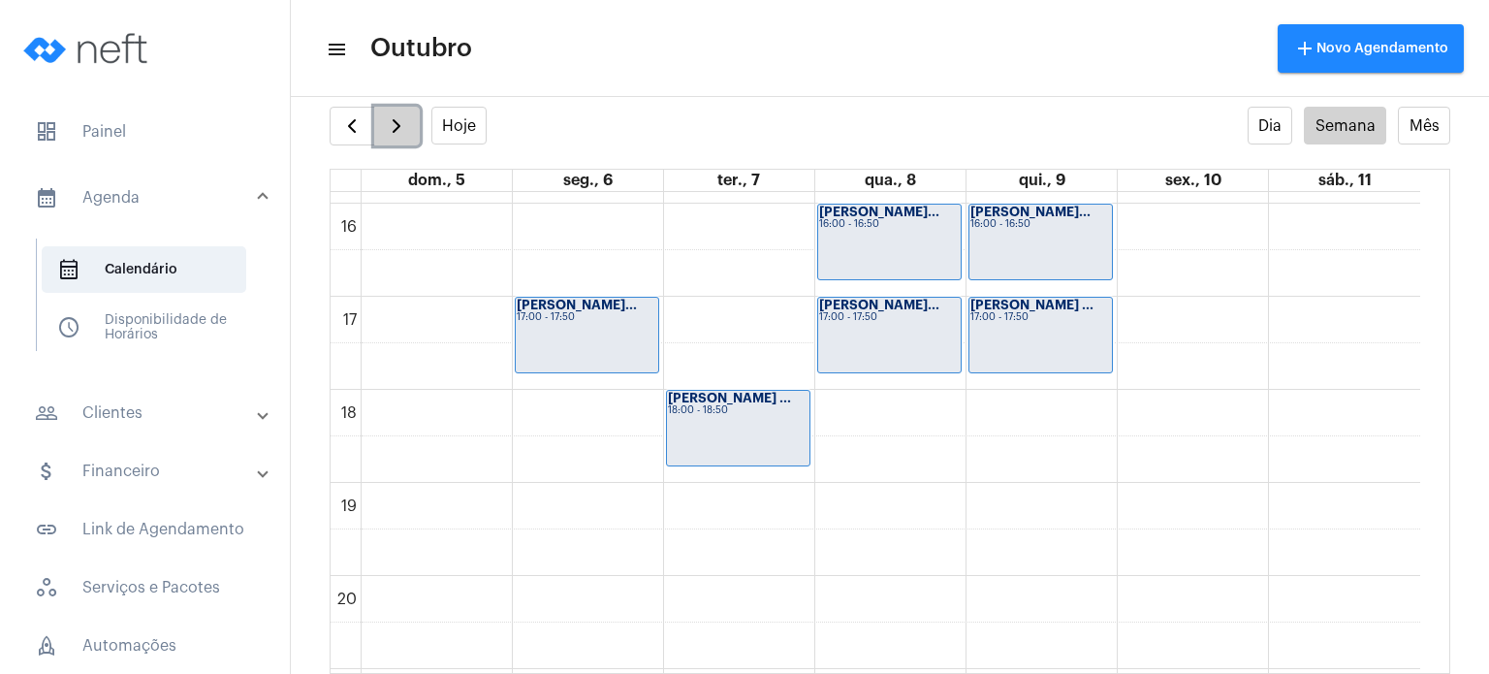
click at [407, 135] on span "button" at bounding box center [396, 125] width 23 height 23
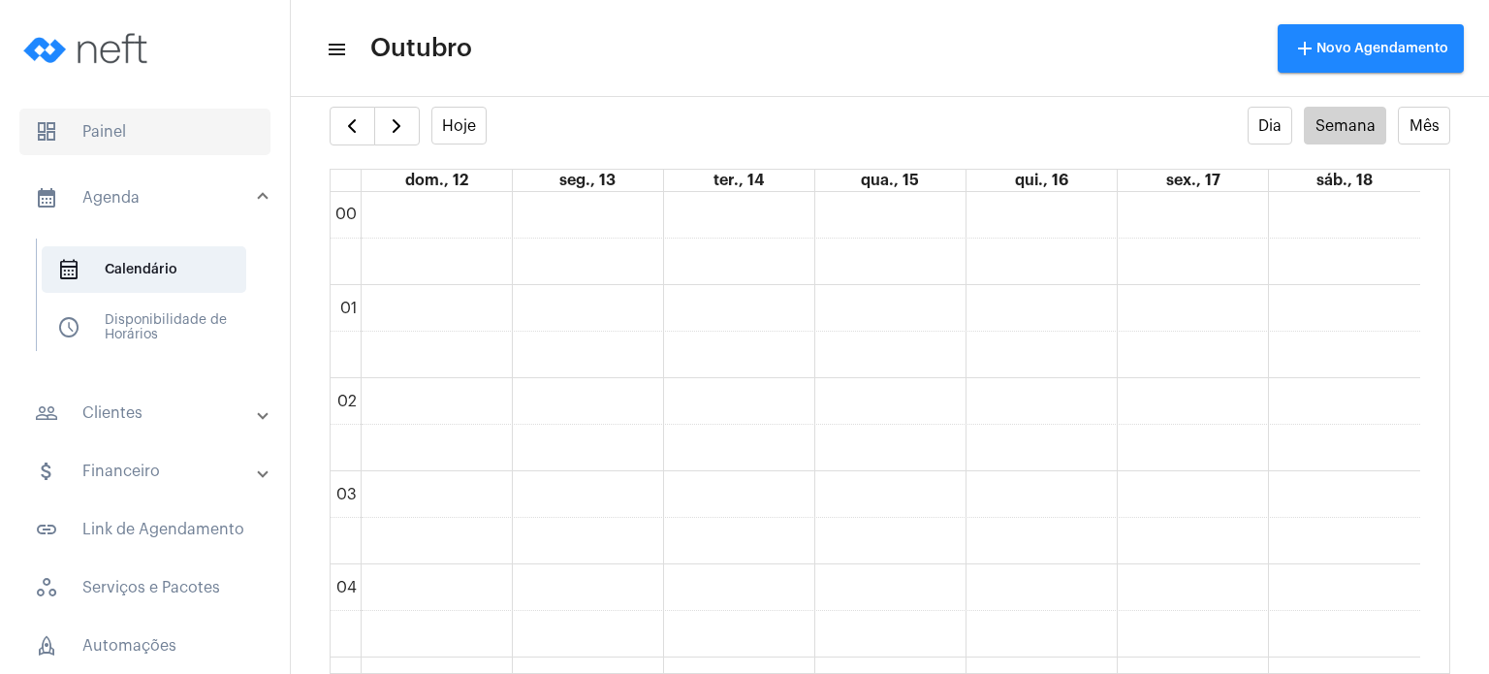
click at [67, 134] on span "dashboard Painel" at bounding box center [144, 132] width 251 height 47
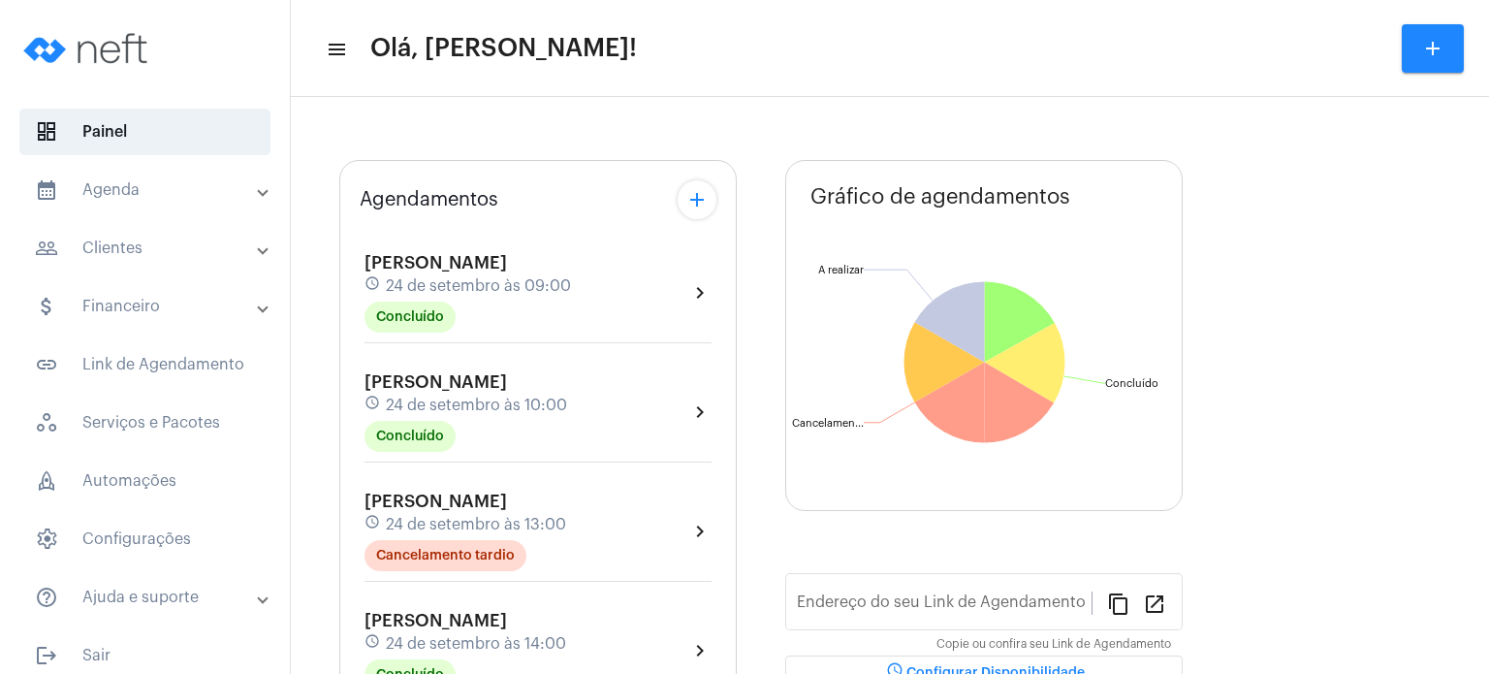
type input "[URL][DOMAIN_NAME]"
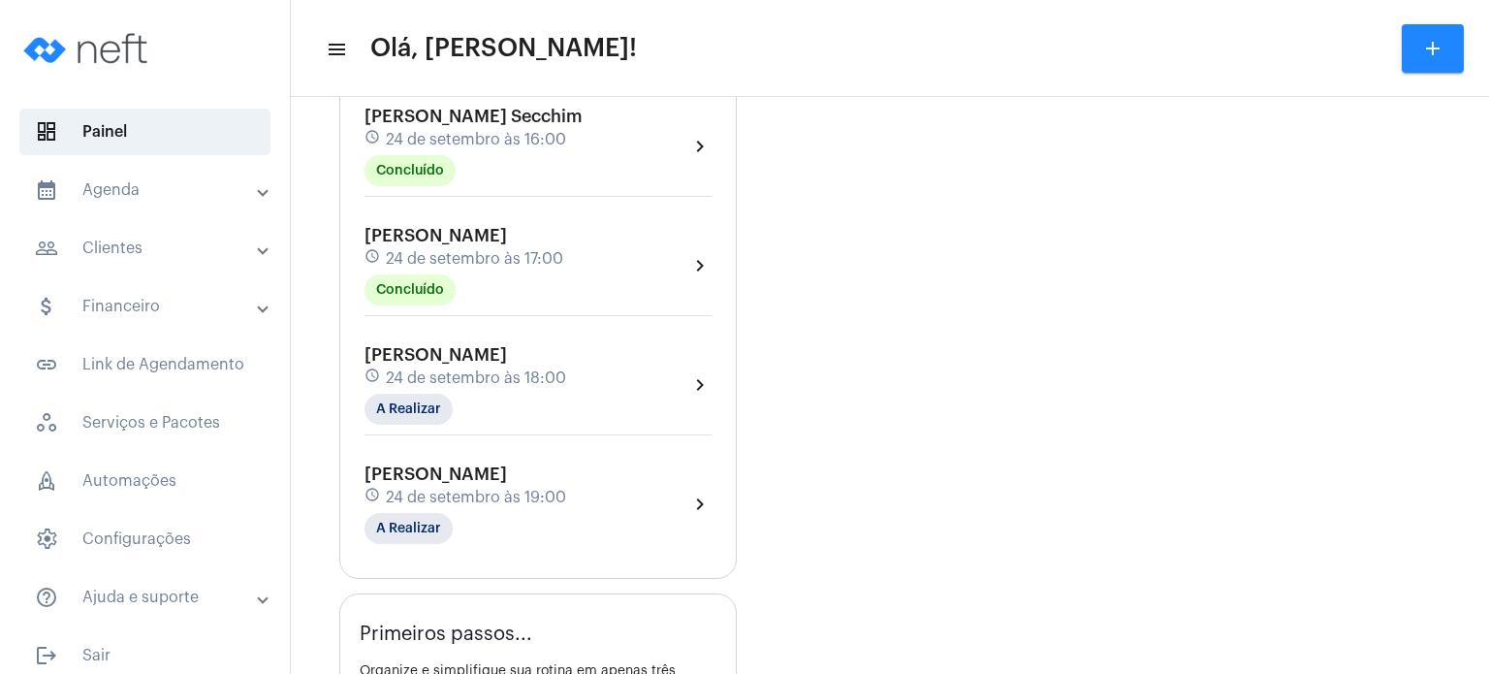
scroll to position [814, 0]
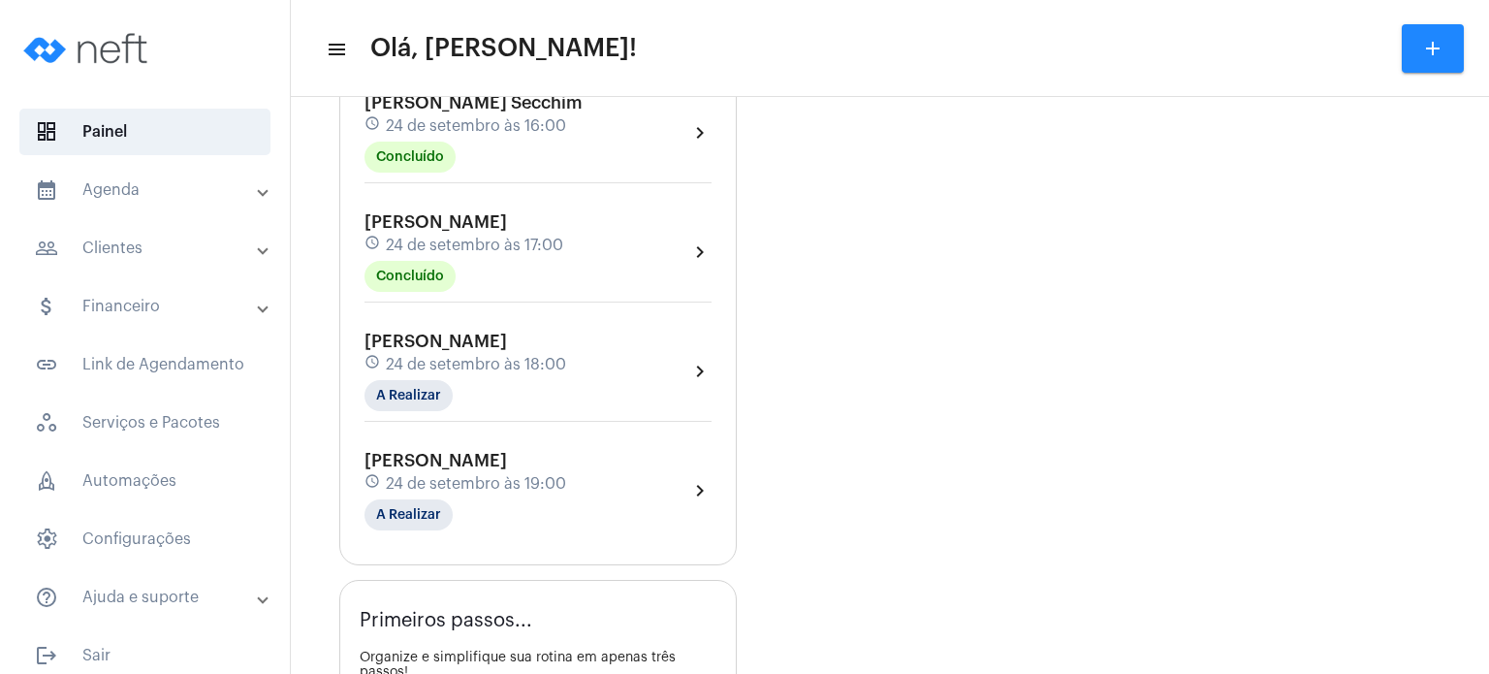
click at [160, 194] on mat-panel-title "calendar_month_outlined Agenda" at bounding box center [147, 189] width 224 height 23
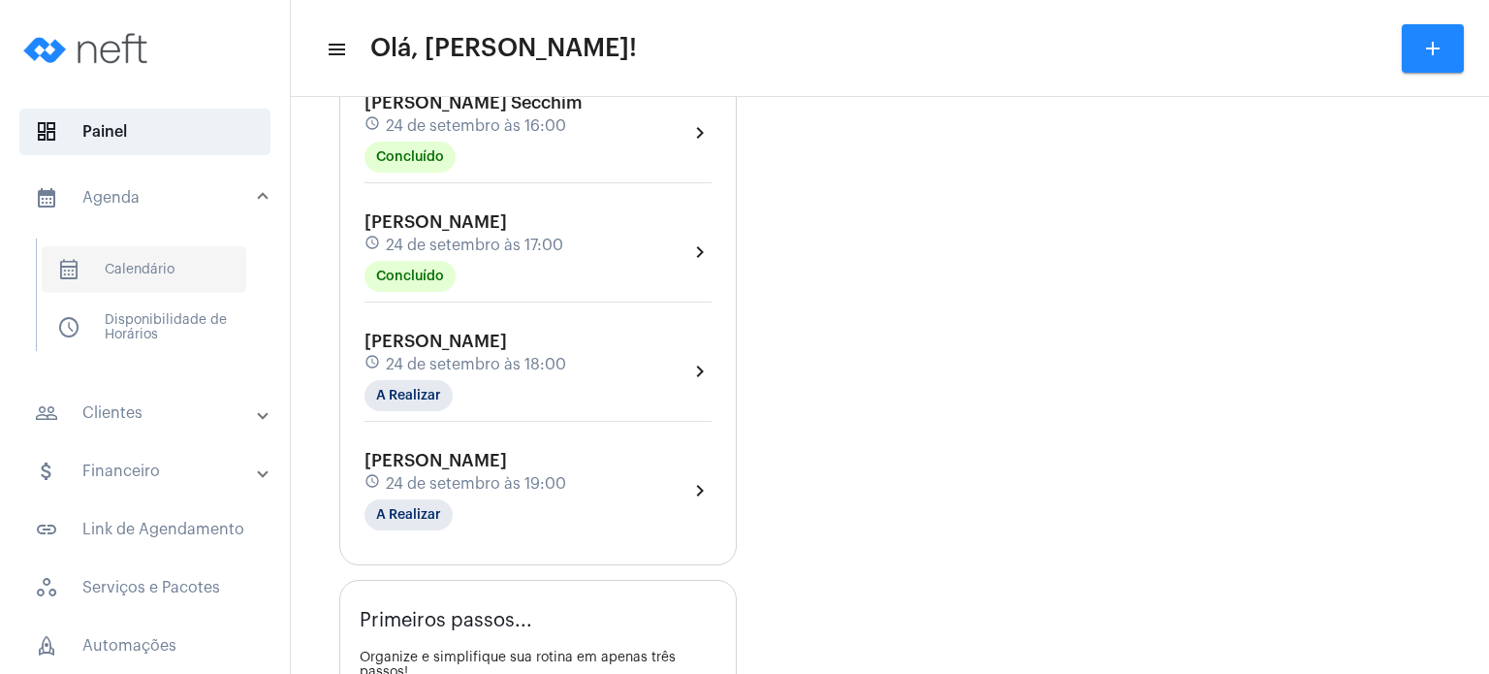
click at [178, 255] on span "calendar_month_outlined Calendário" at bounding box center [144, 269] width 205 height 47
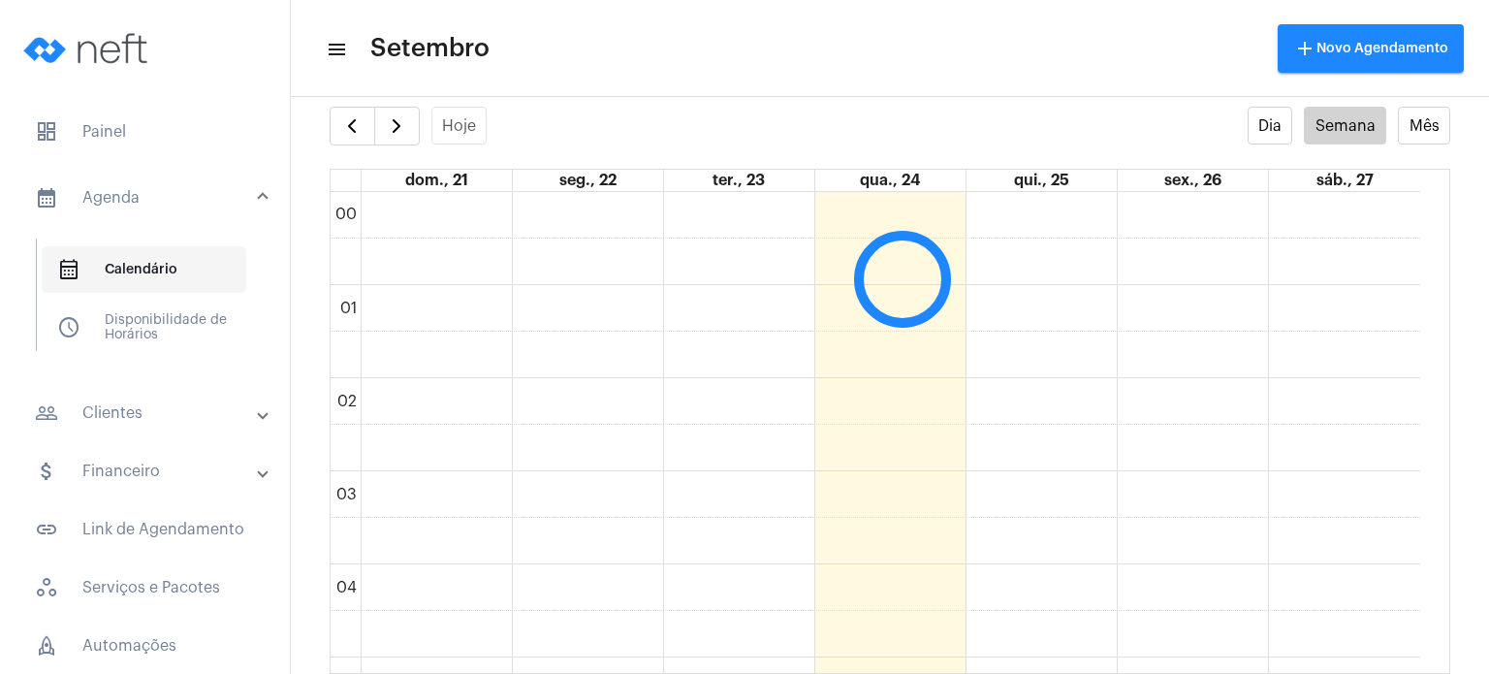
scroll to position [558, 0]
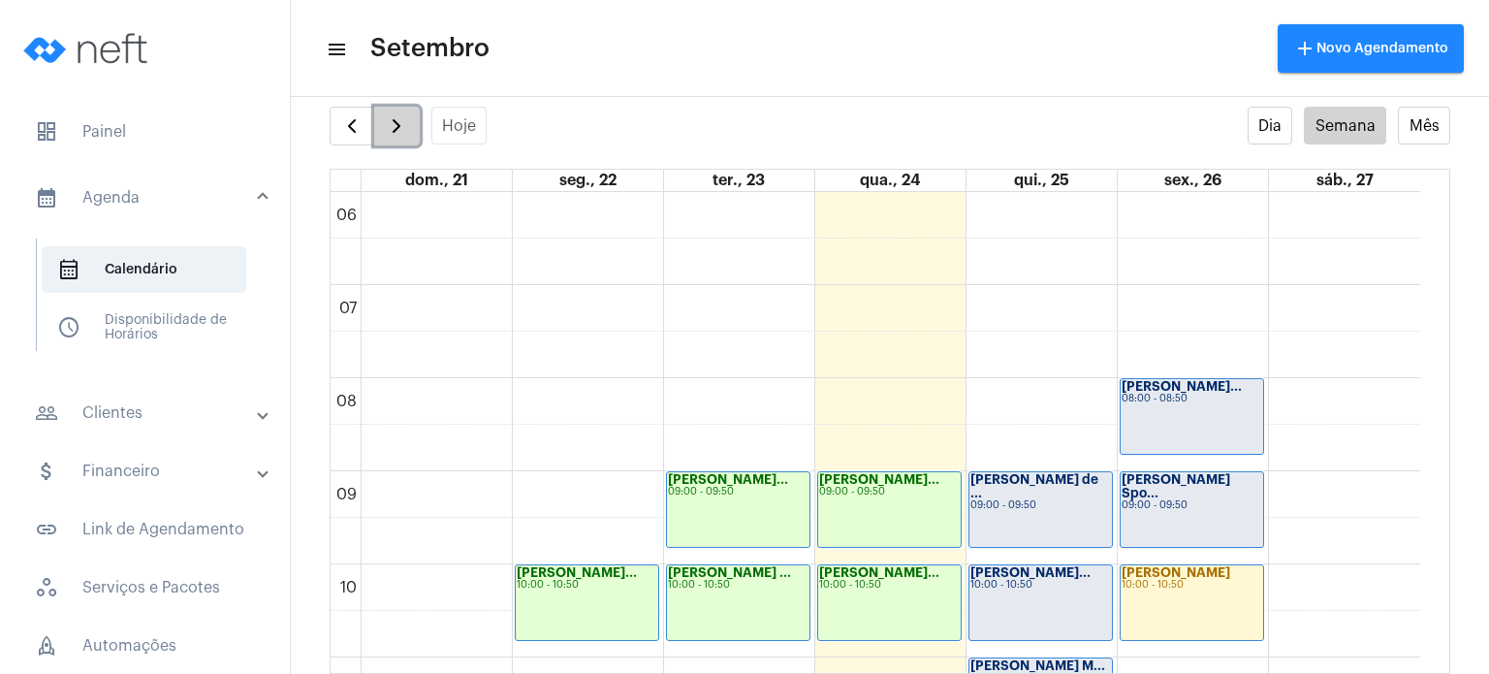
click at [411, 122] on button "button" at bounding box center [397, 126] width 46 height 39
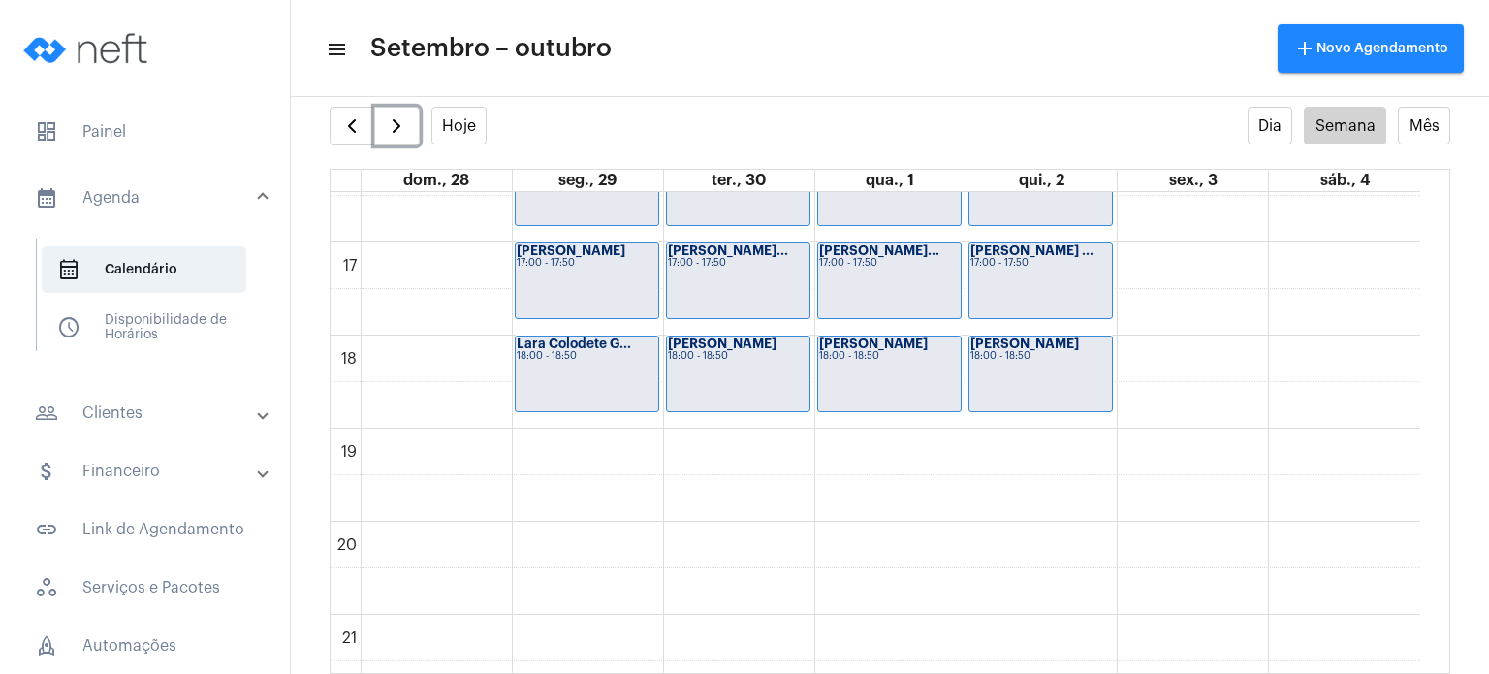
scroll to position [1373, 0]
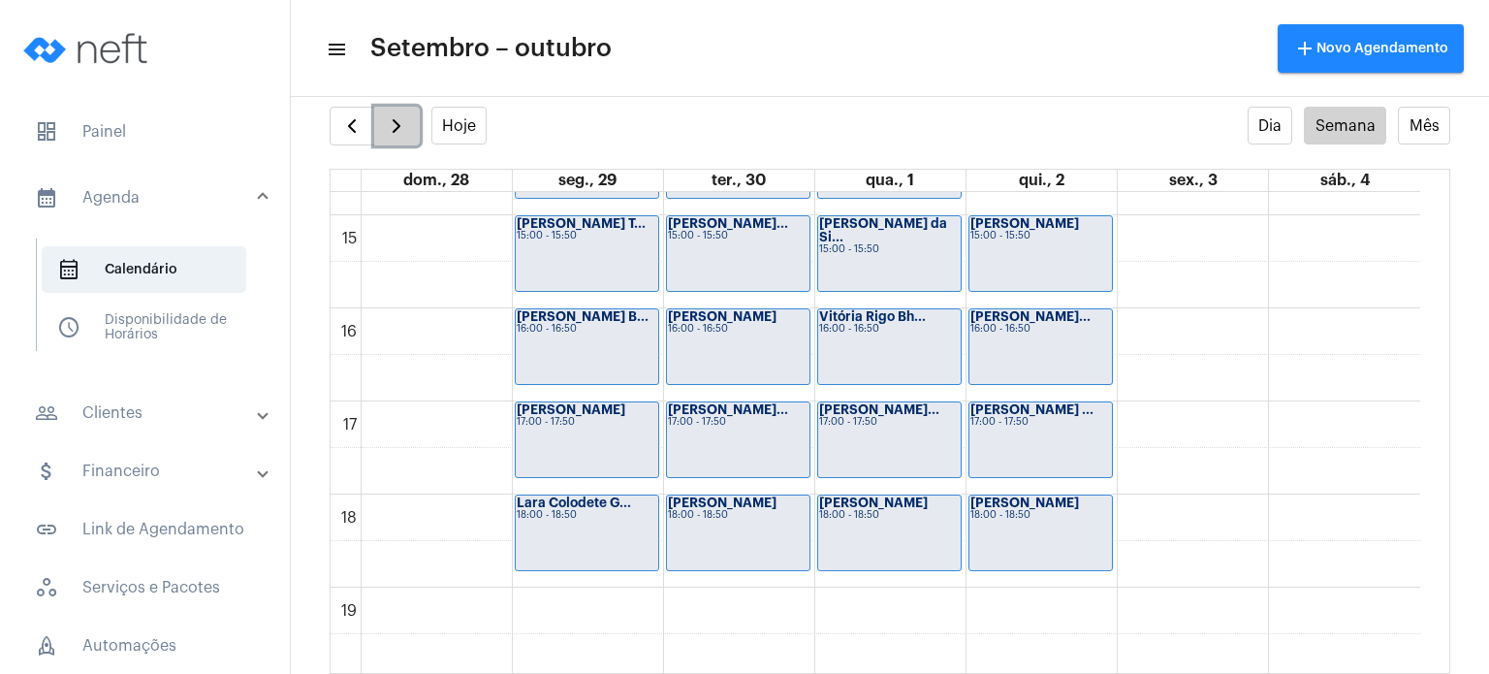
click at [394, 122] on span "button" at bounding box center [396, 125] width 23 height 23
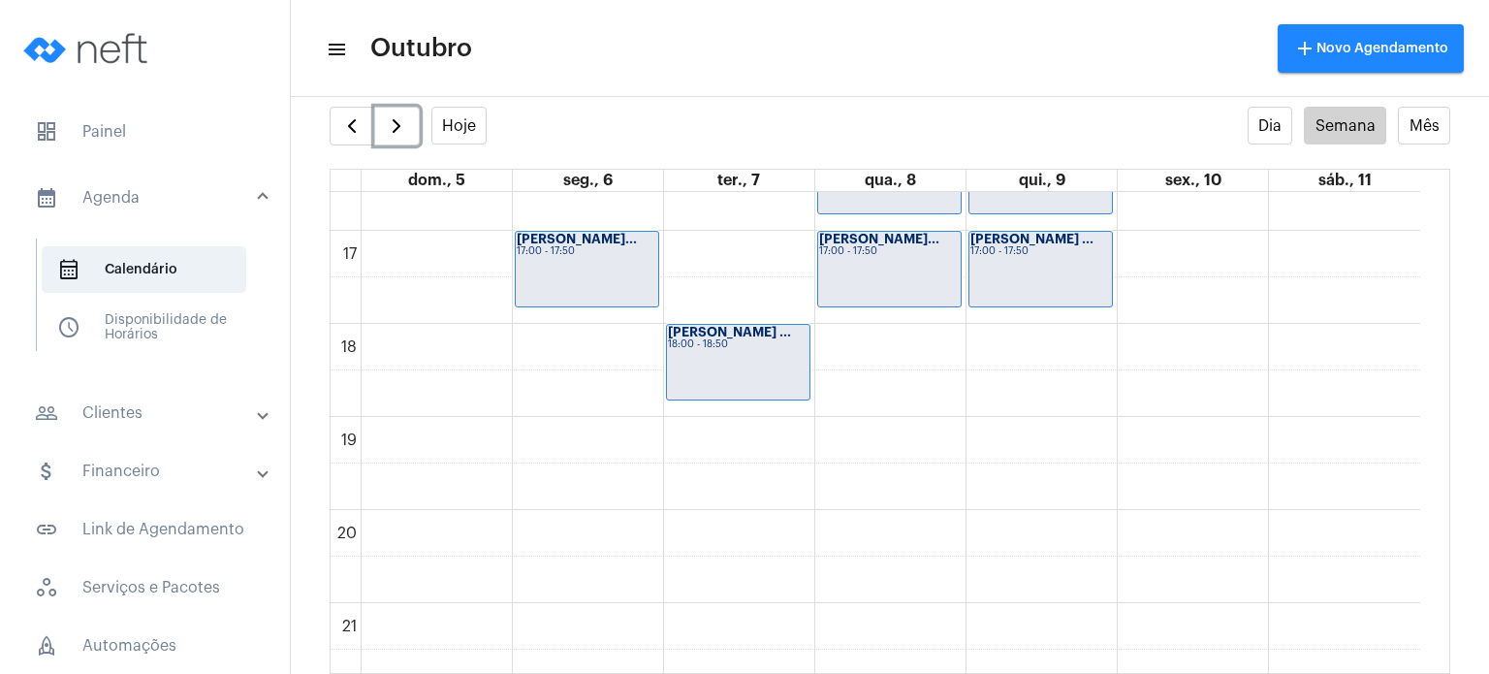
scroll to position [1551, 0]
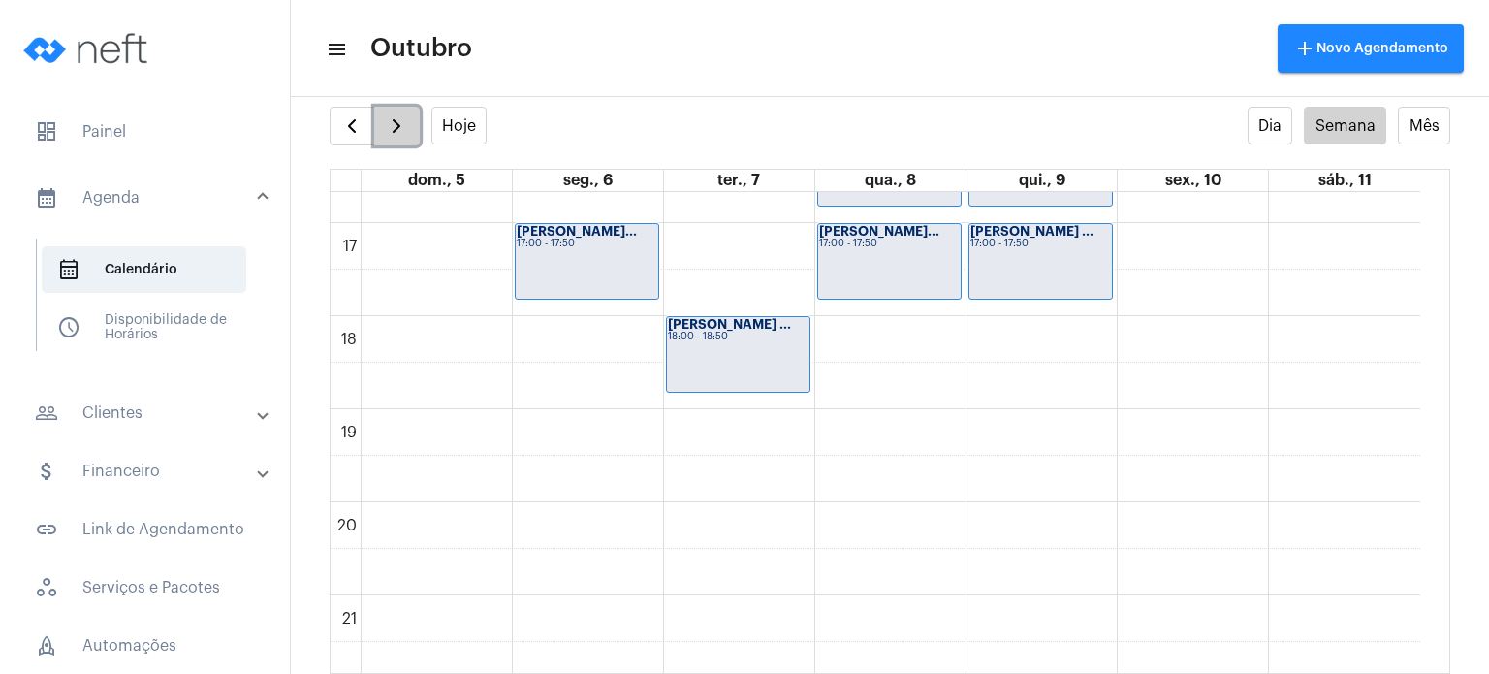
click at [416, 137] on button "button" at bounding box center [397, 126] width 46 height 39
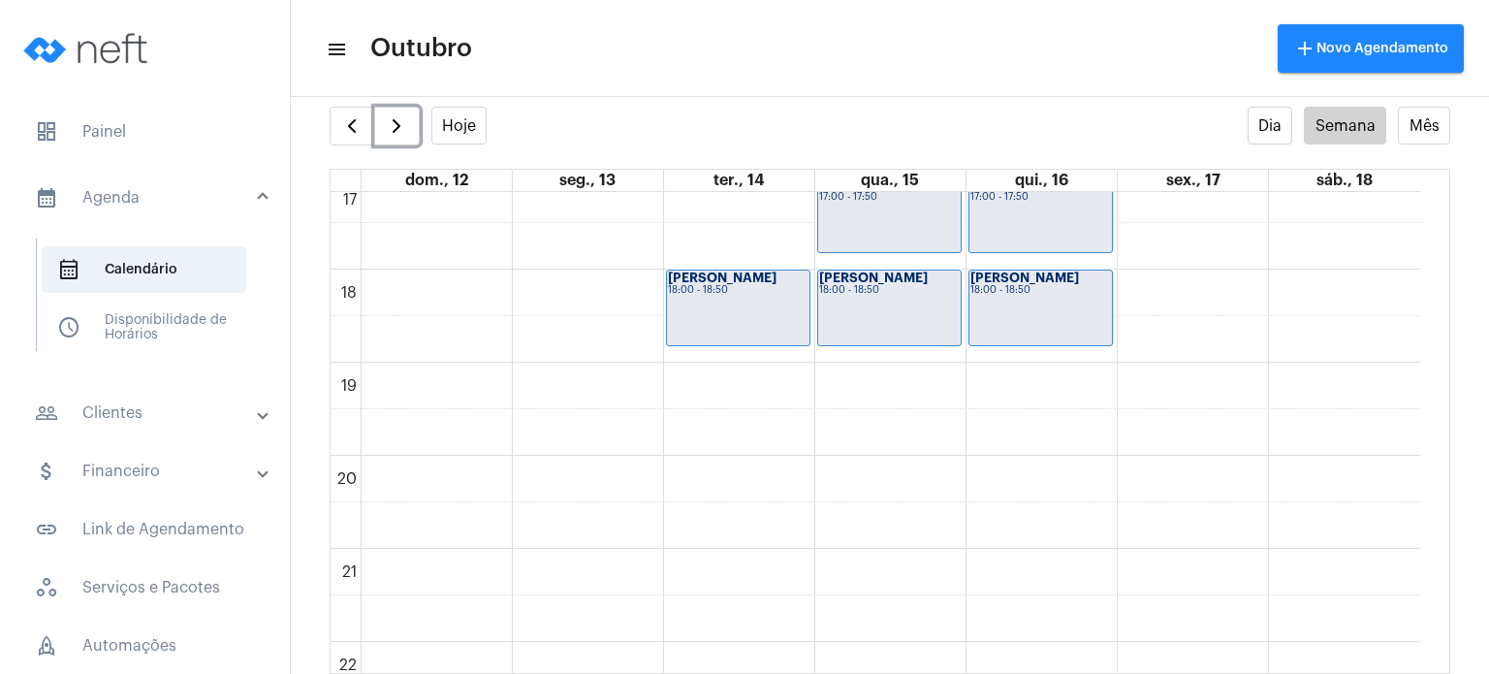
scroll to position [1540, 0]
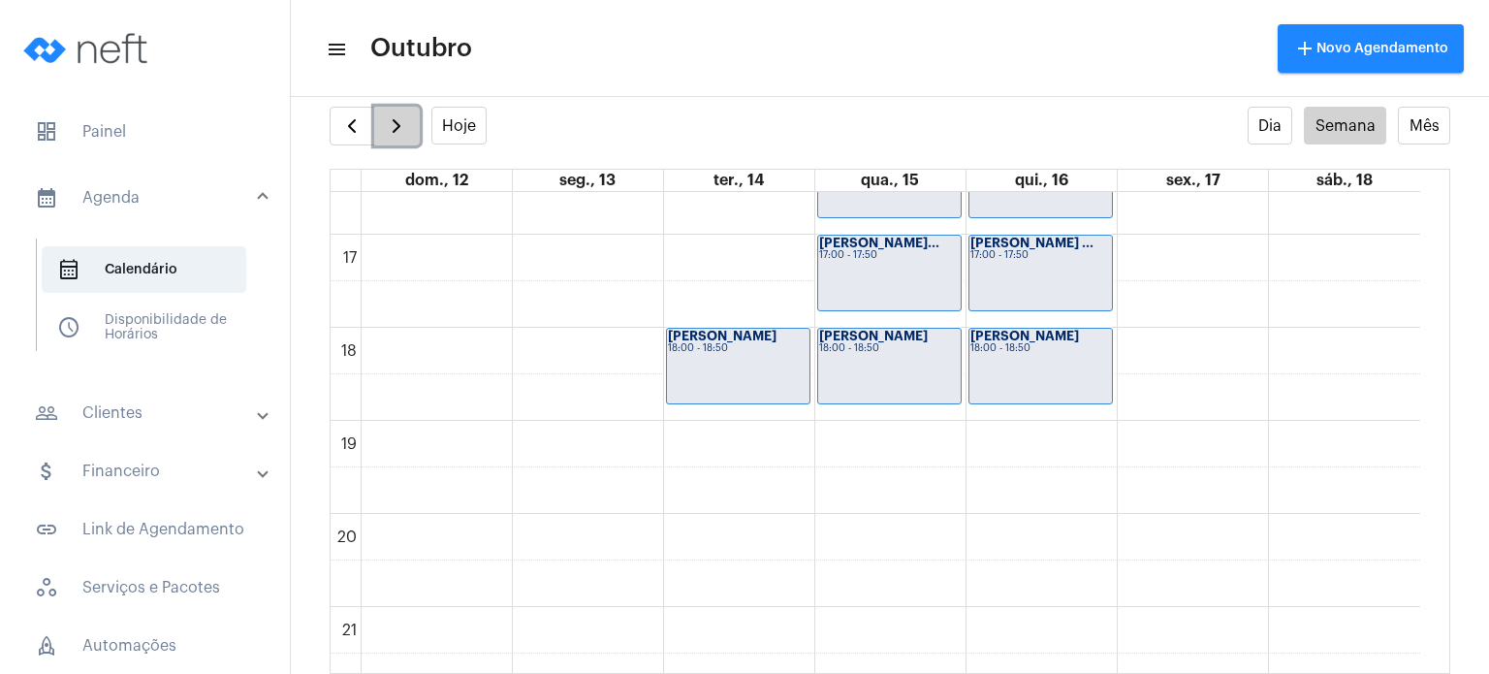
click at [401, 117] on span "button" at bounding box center [396, 125] width 23 height 23
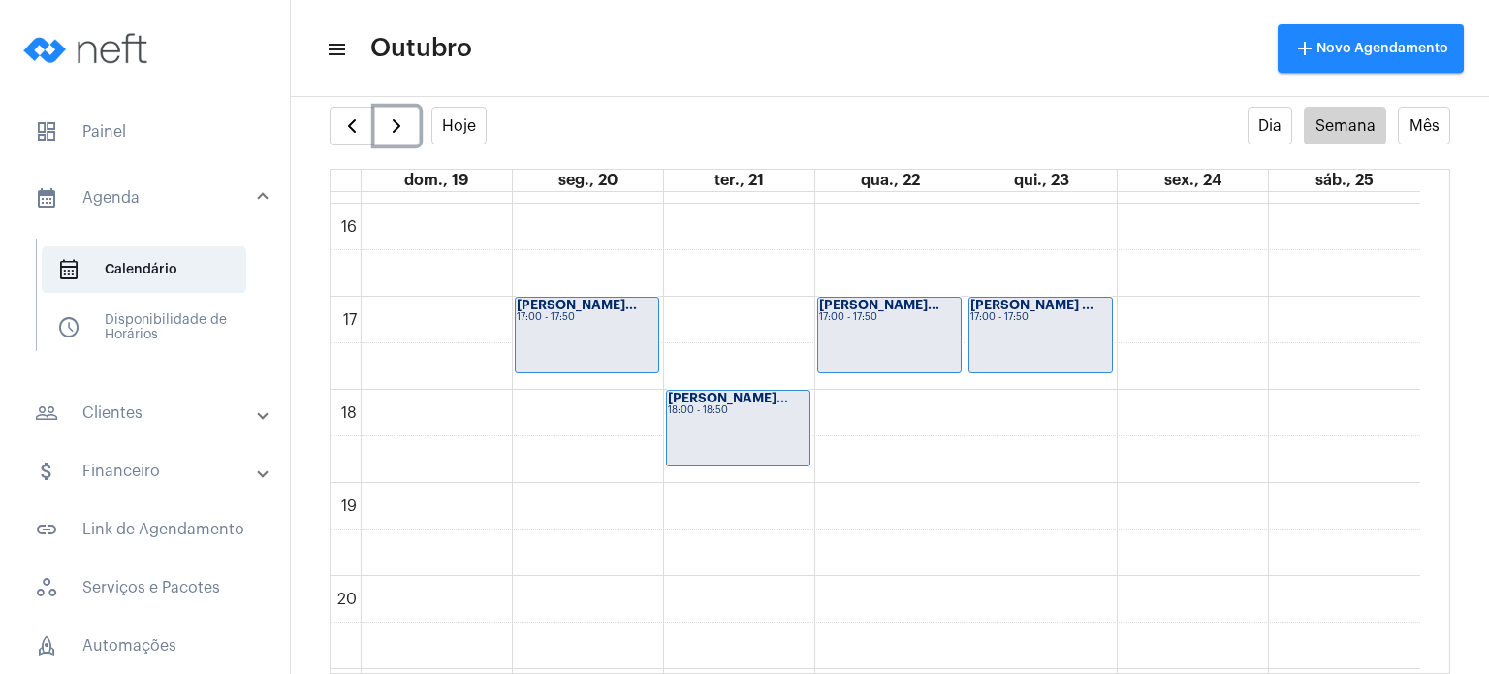
scroll to position [1501, 0]
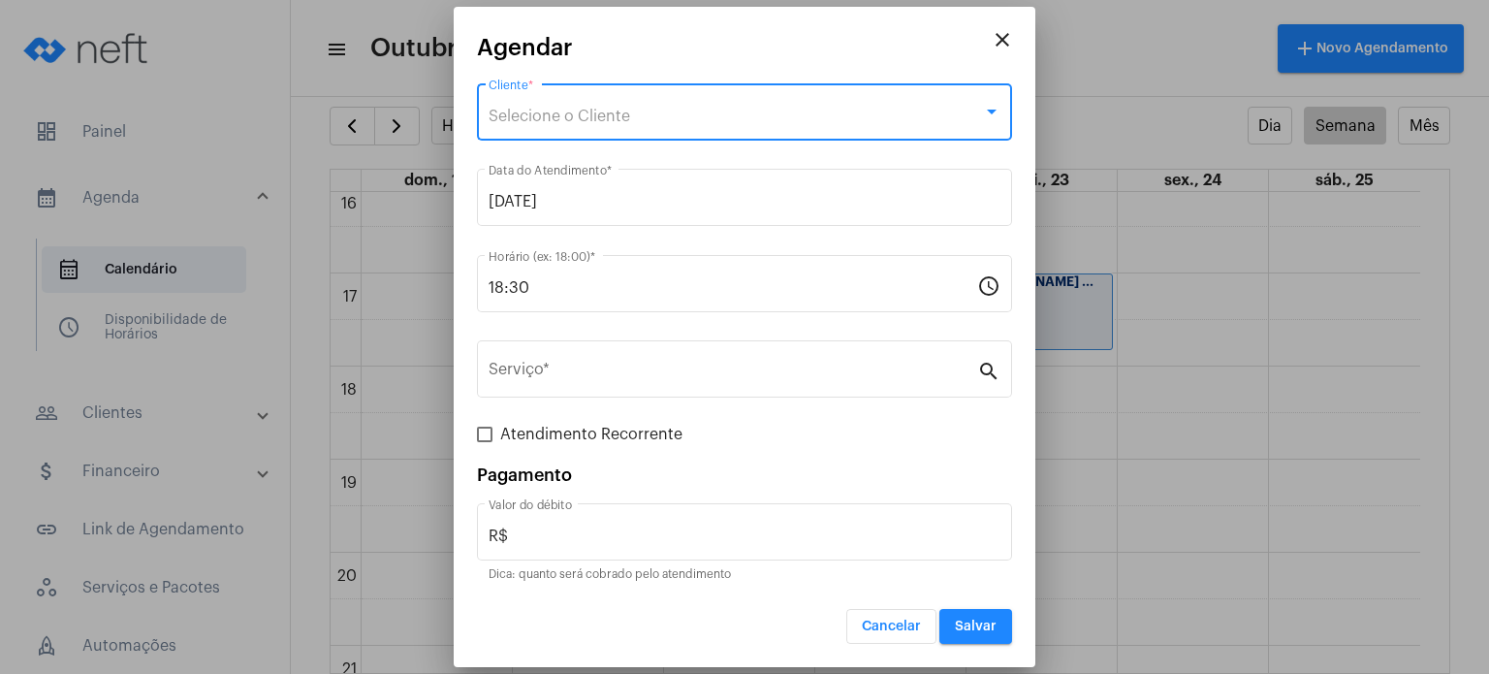
click at [928, 108] on div "Selecione o Cliente" at bounding box center [736, 116] width 494 height 17
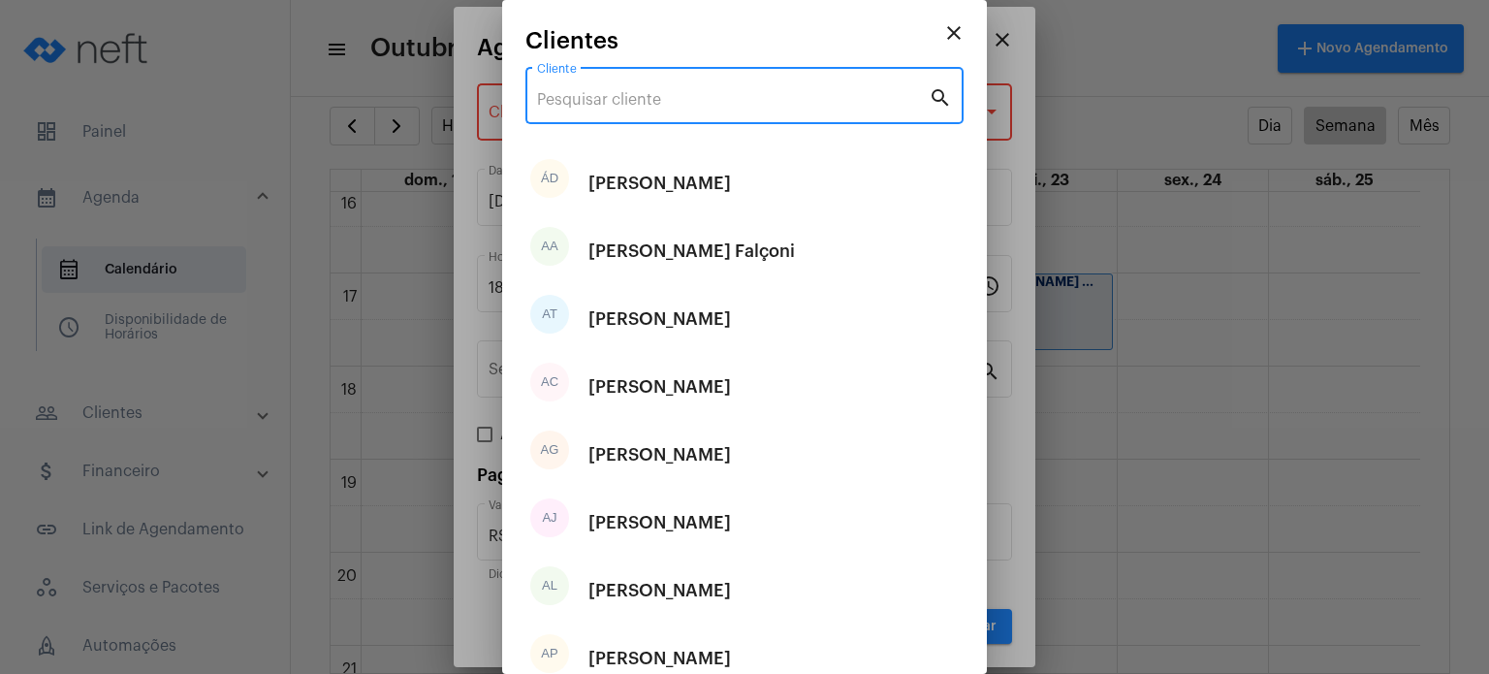
click at [876, 94] on input "Cliente" at bounding box center [733, 99] width 392 height 17
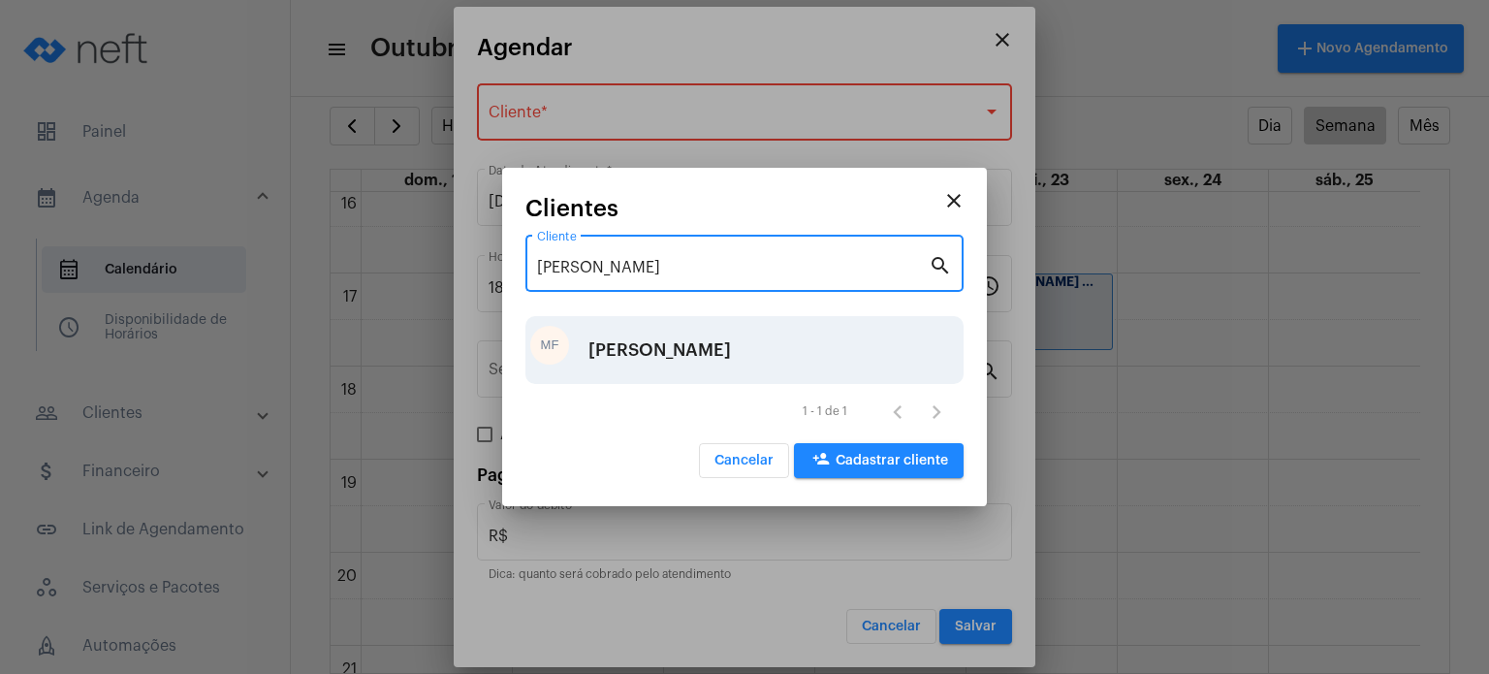
type input "[PERSON_NAME]"
click at [722, 337] on div "[PERSON_NAME]" at bounding box center [659, 350] width 143 height 58
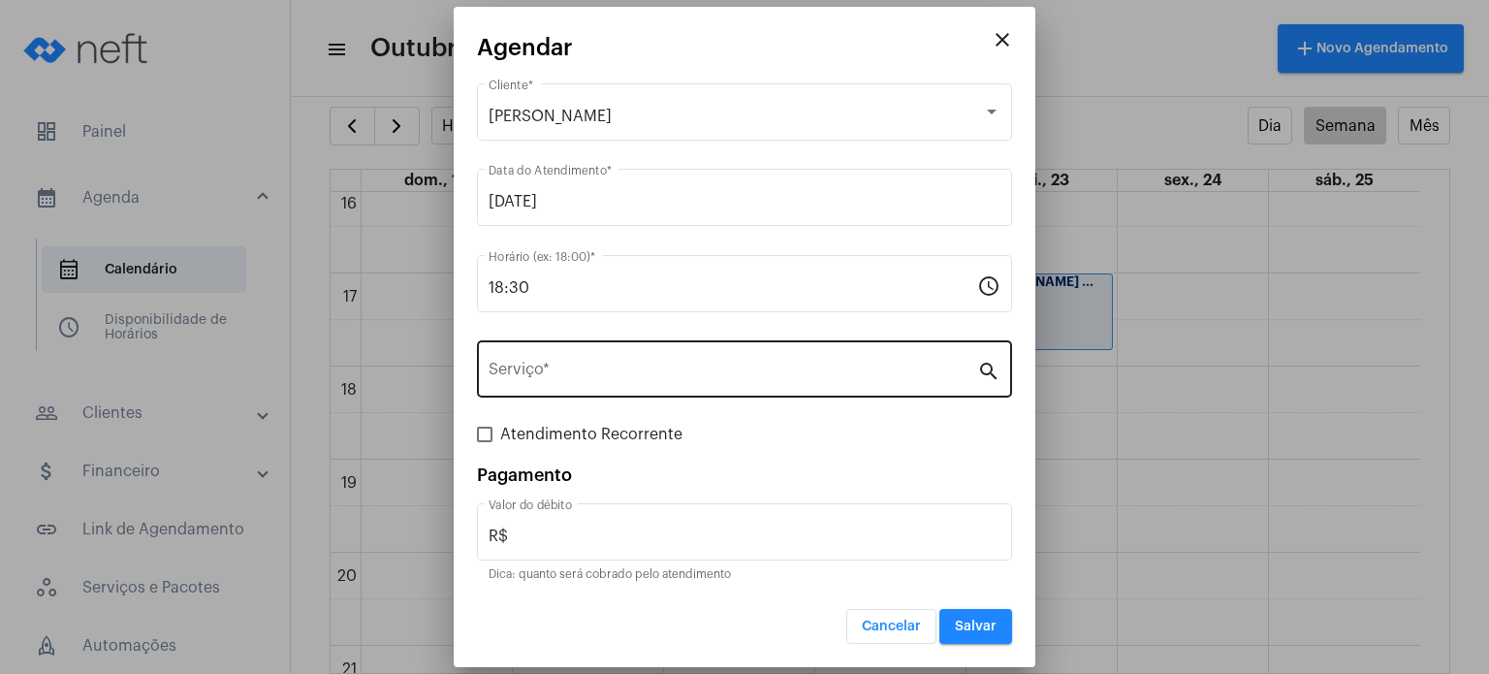
click at [667, 355] on div "Serviço *" at bounding box center [733, 366] width 489 height 61
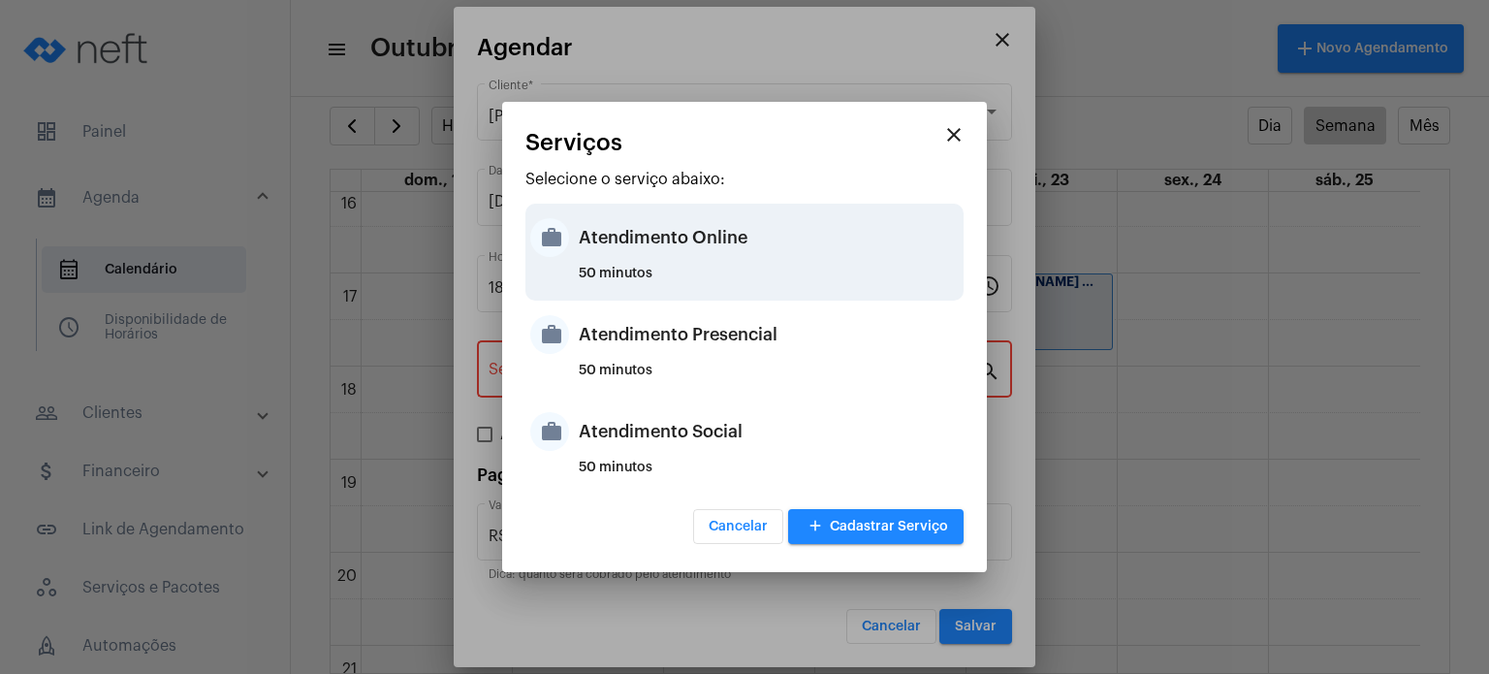
click at [718, 216] on div "Atendimento Online" at bounding box center [769, 237] width 380 height 58
type input "Atendimento Online"
type input "R$ 170"
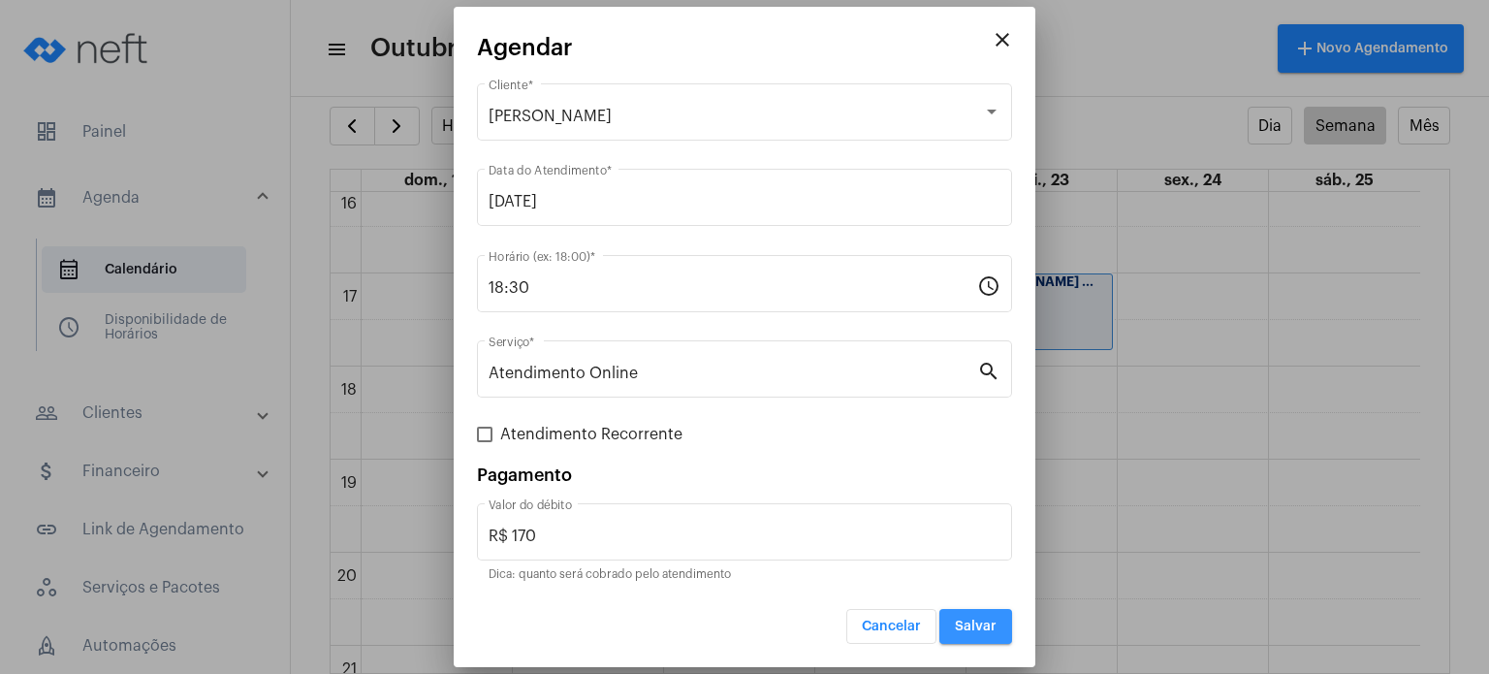
click at [970, 624] on span "Salvar" at bounding box center [976, 626] width 42 height 14
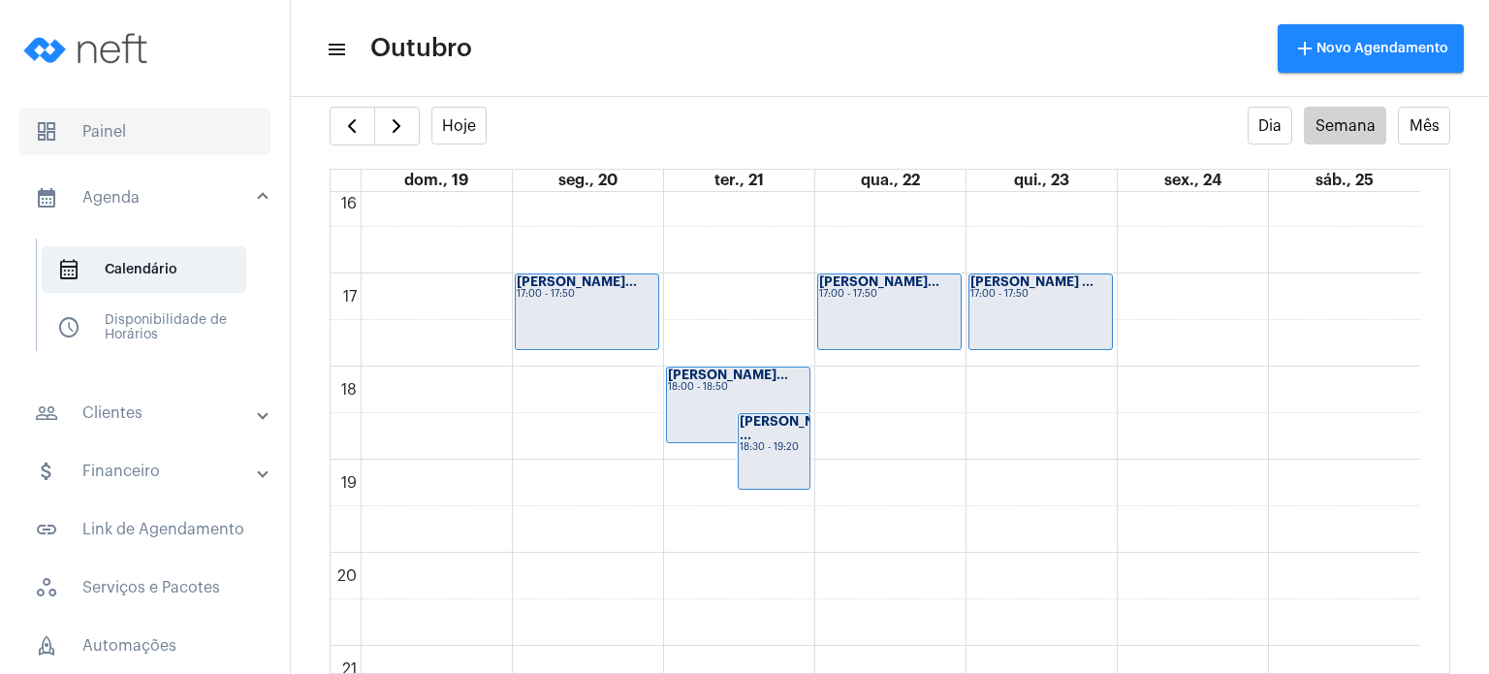
click at [142, 141] on span "dashboard Painel" at bounding box center [144, 132] width 251 height 47
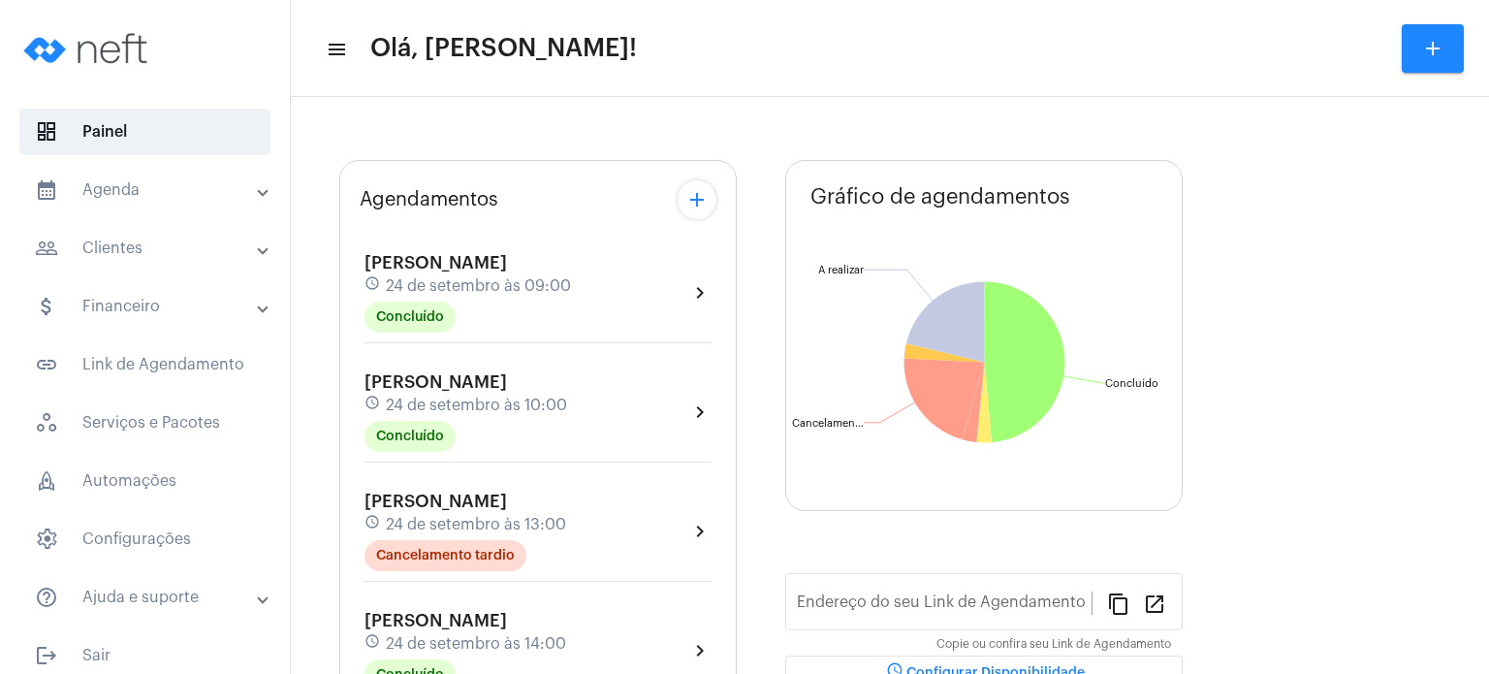
type input "[URL][DOMAIN_NAME]"
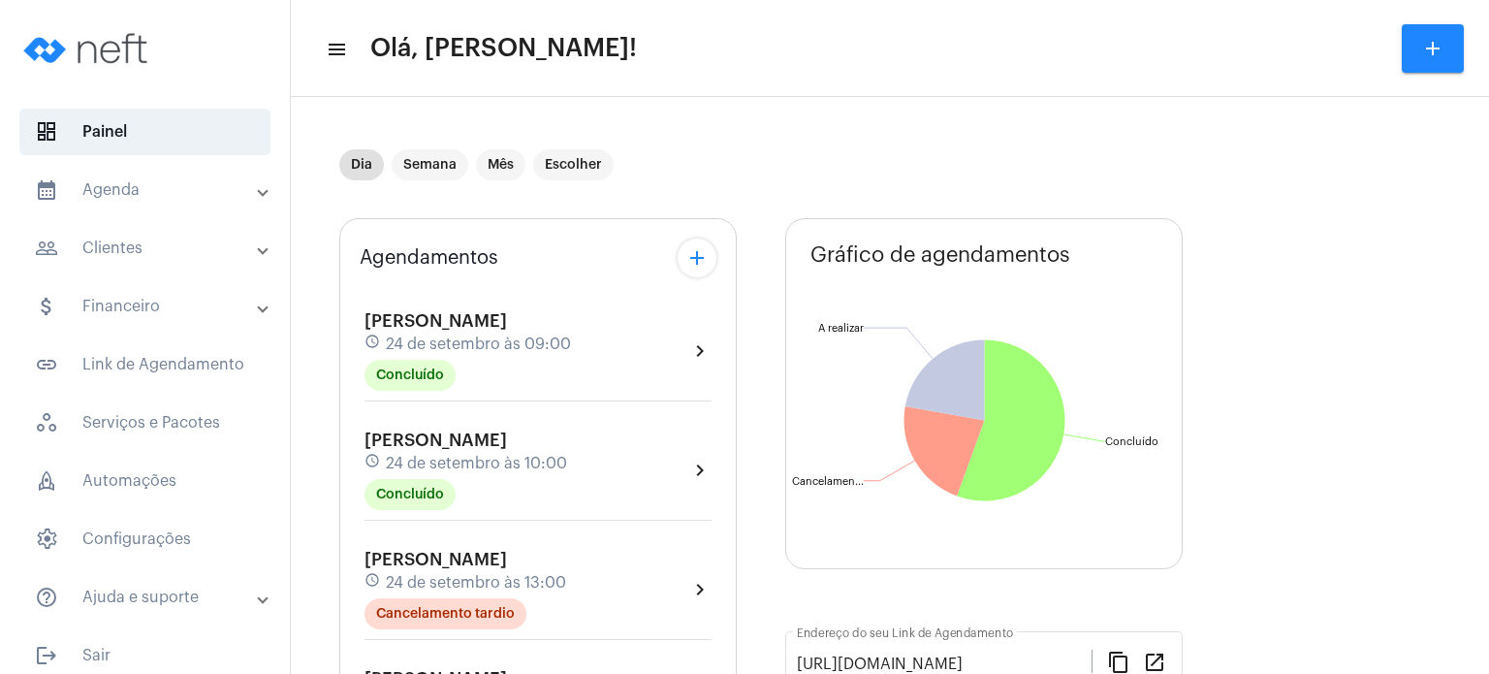
click at [159, 201] on mat-panel-title "calendar_month_outlined Agenda" at bounding box center [147, 189] width 224 height 23
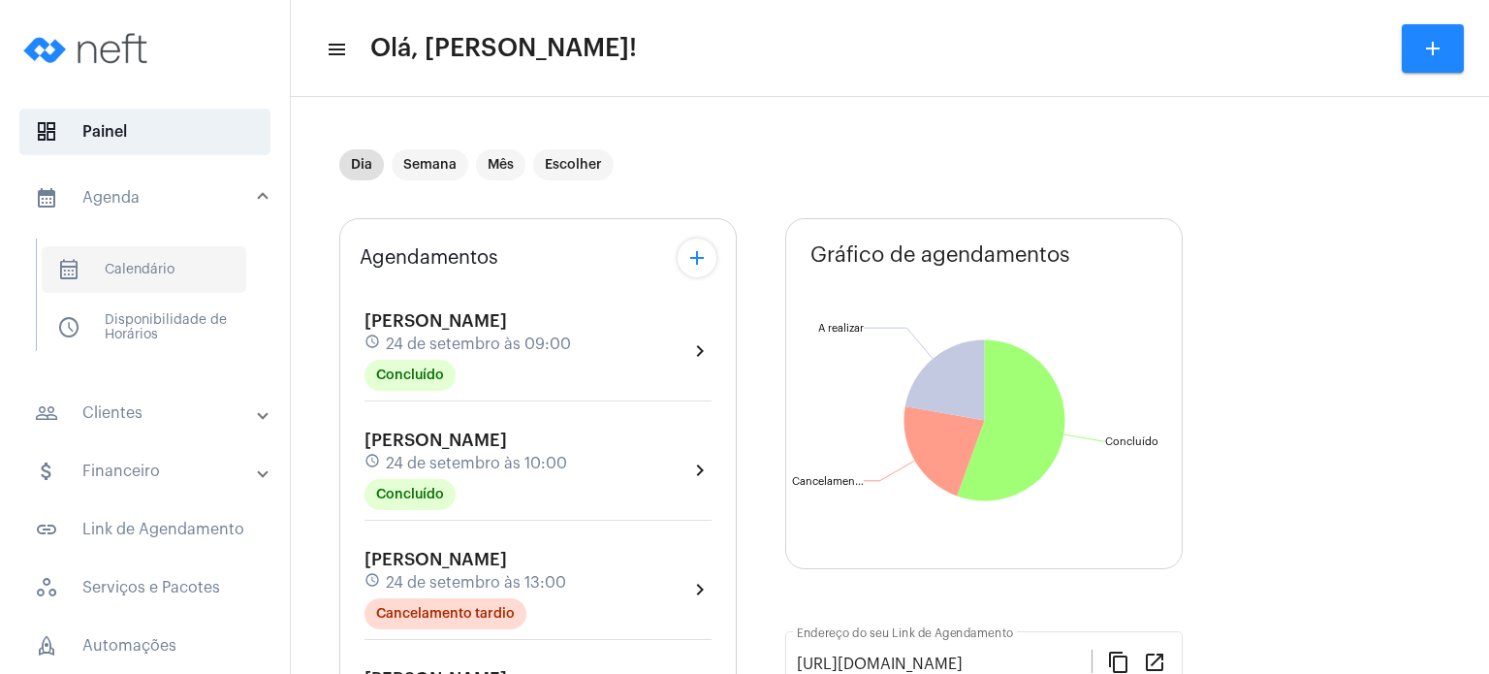
click at [182, 259] on span "calendar_month_outlined Calendário" at bounding box center [144, 269] width 205 height 47
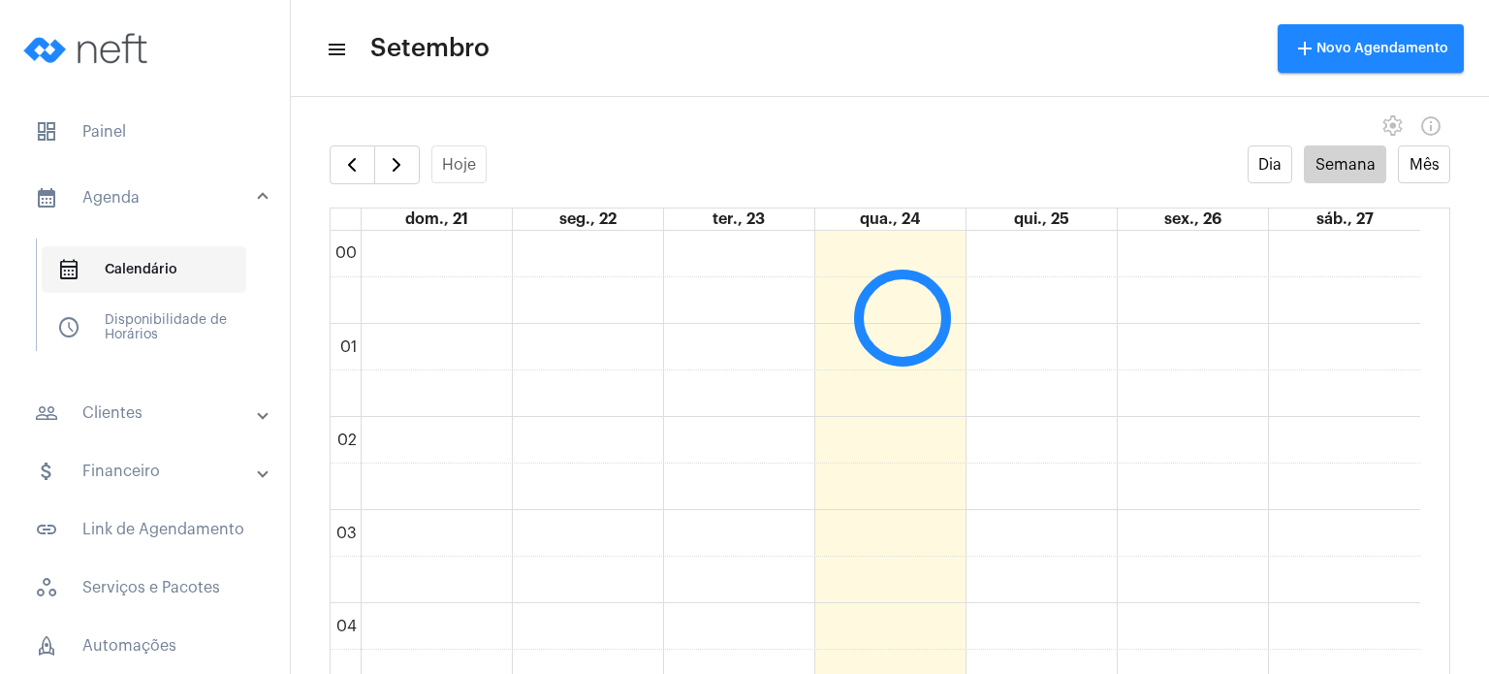
scroll to position [558, 0]
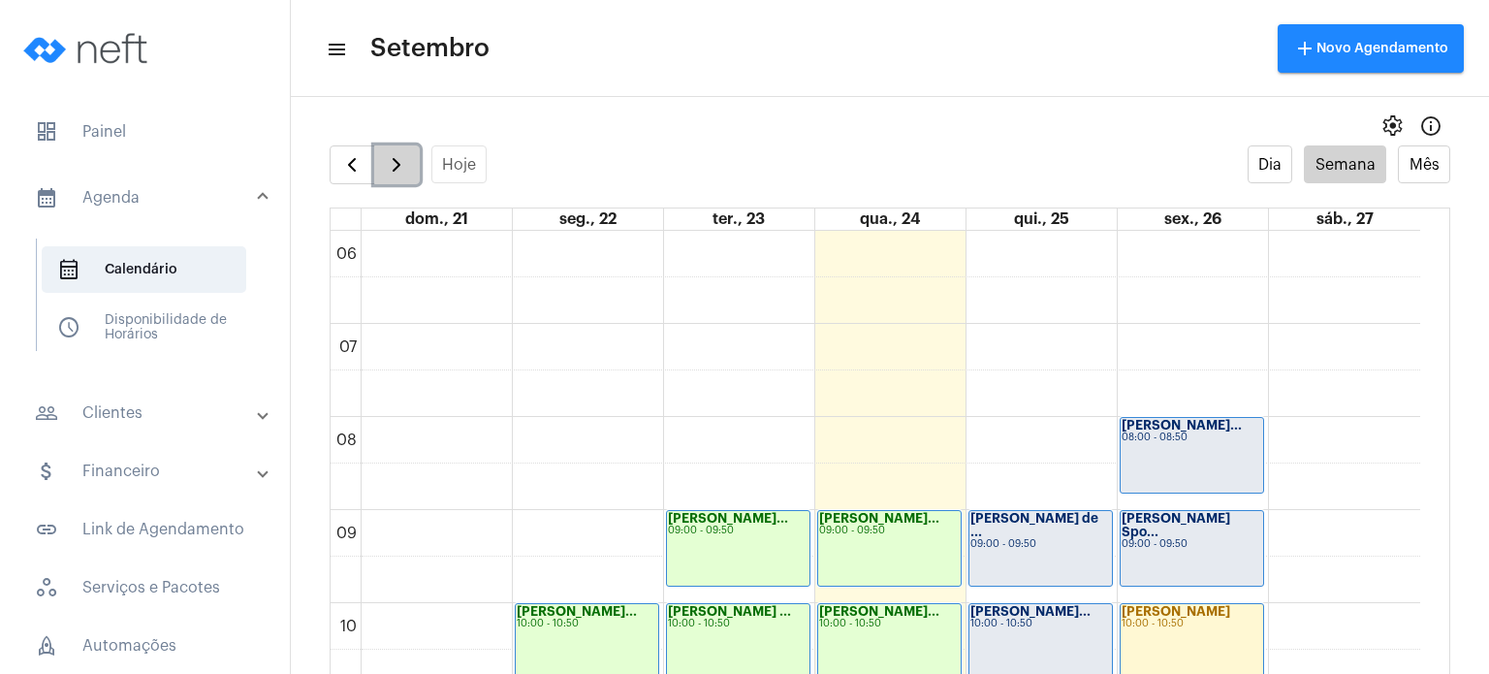
click at [399, 169] on span "button" at bounding box center [396, 164] width 23 height 23
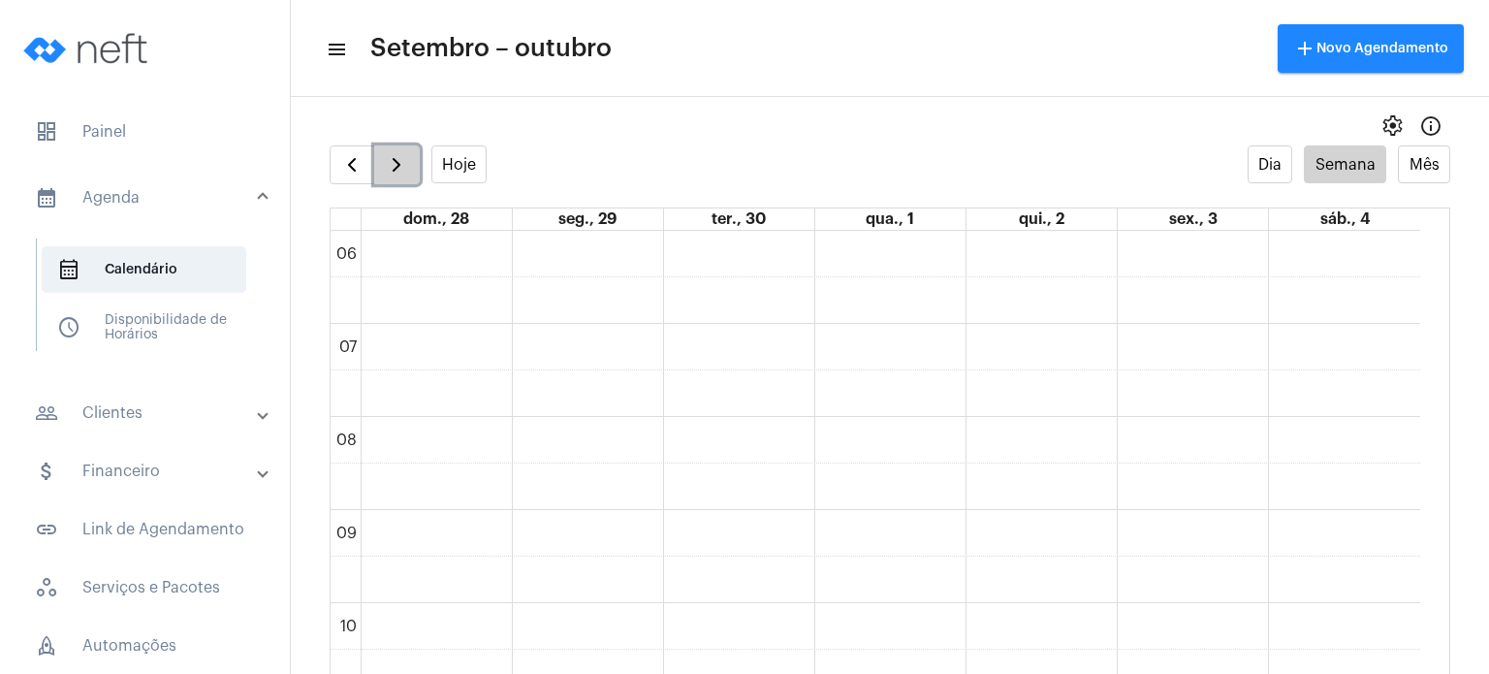
click at [399, 169] on span "button" at bounding box center [396, 164] width 23 height 23
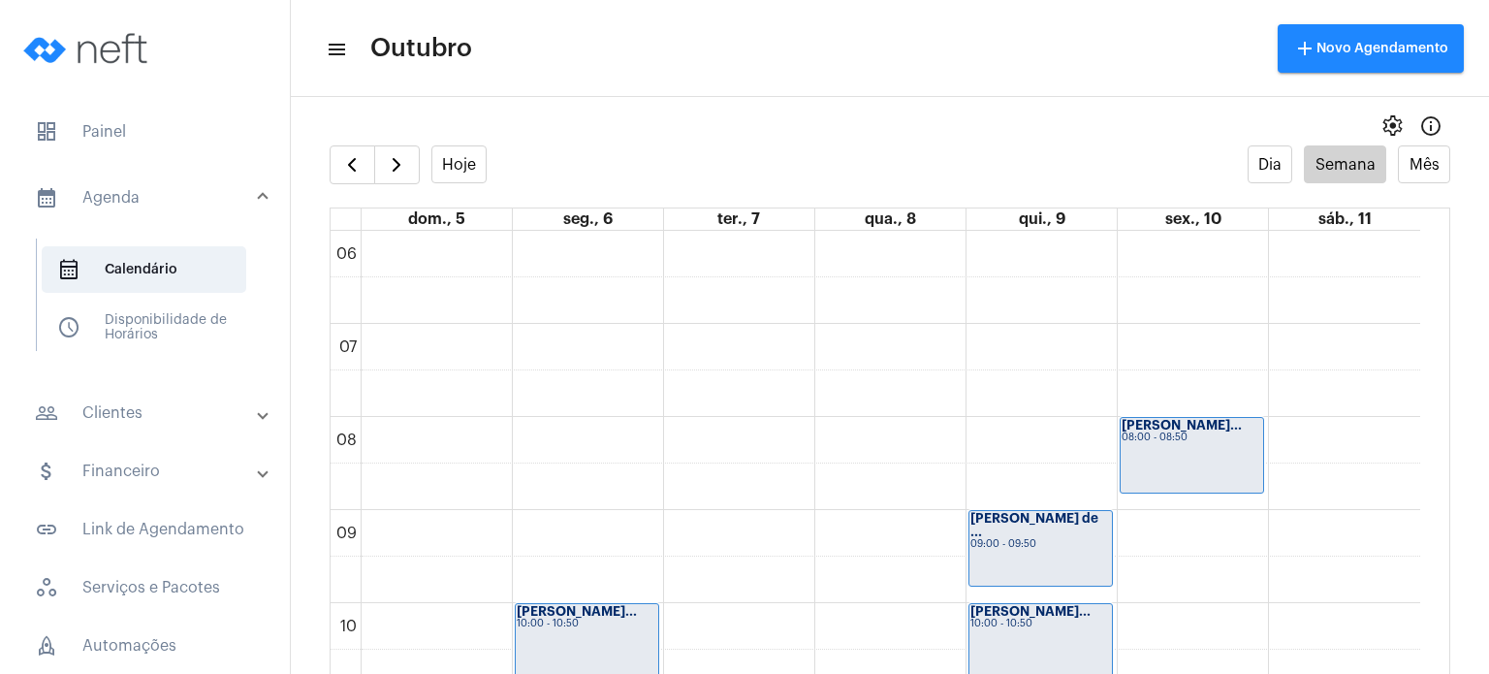
click at [646, 123] on div "settings info_outlined" at bounding box center [890, 126] width 1198 height 39
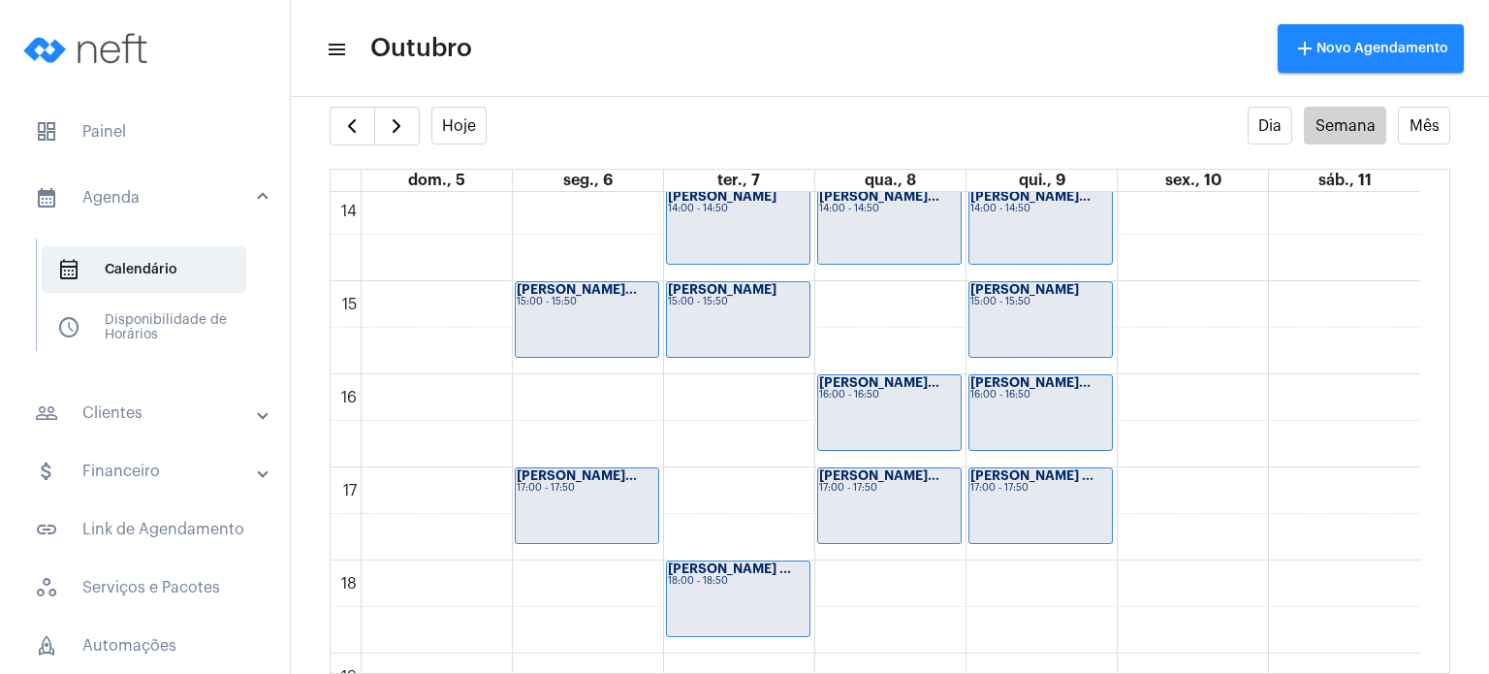
scroll to position [1311, 0]
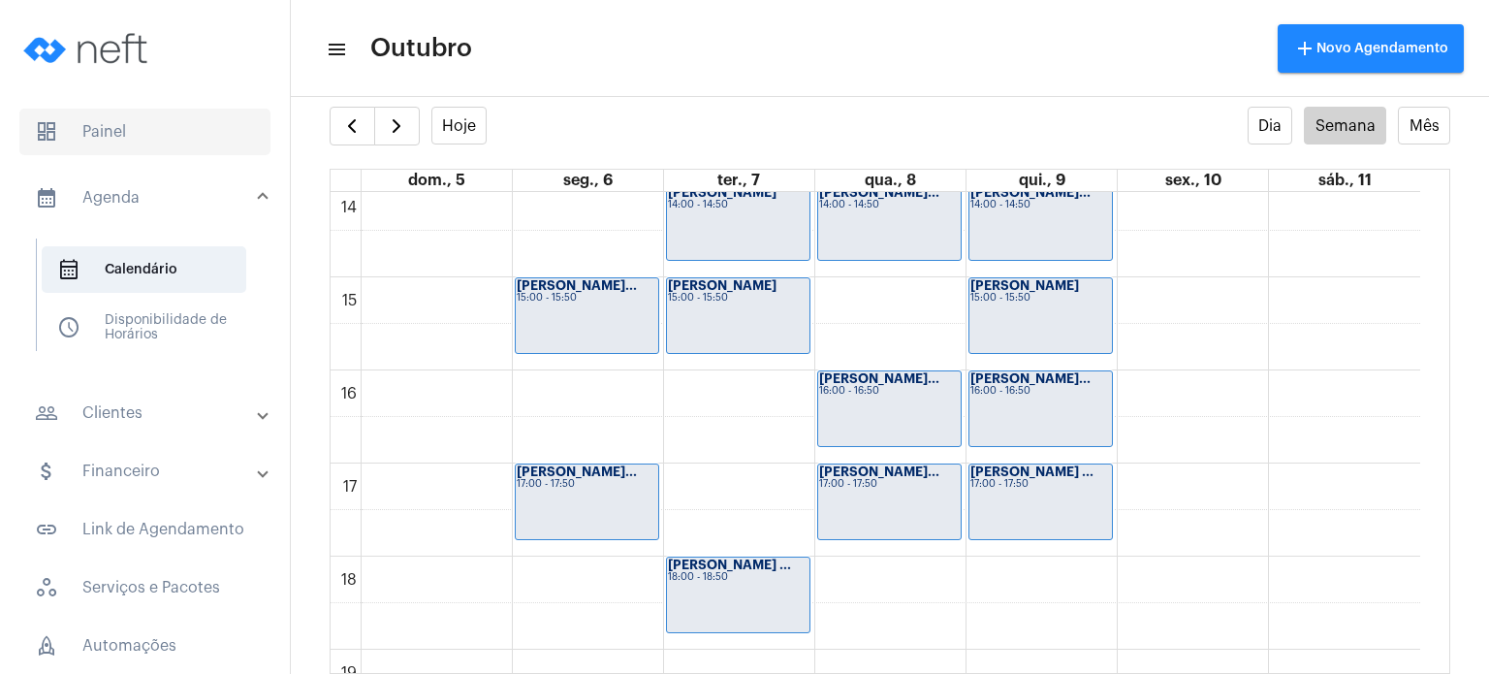
click at [159, 115] on span "dashboard Painel" at bounding box center [144, 132] width 251 height 47
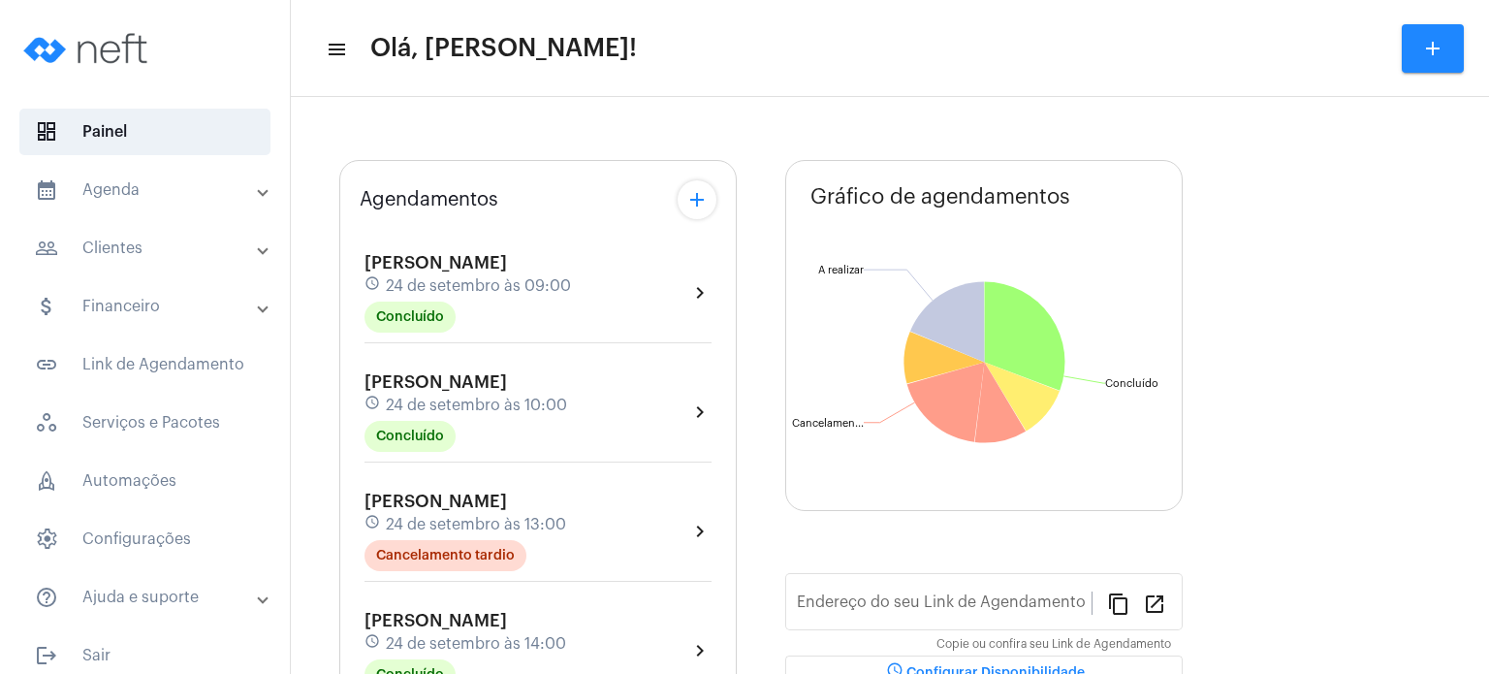
type input "[URL][DOMAIN_NAME]"
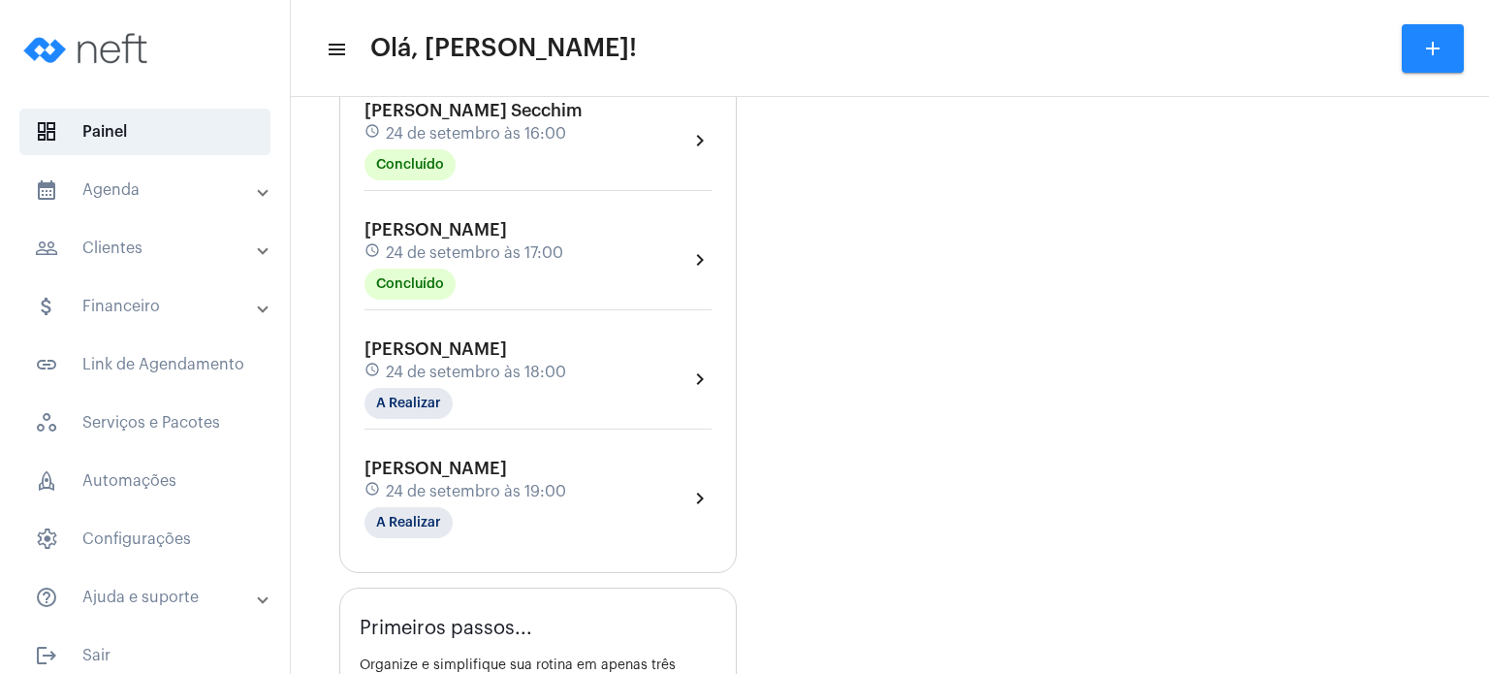
scroll to position [814, 0]
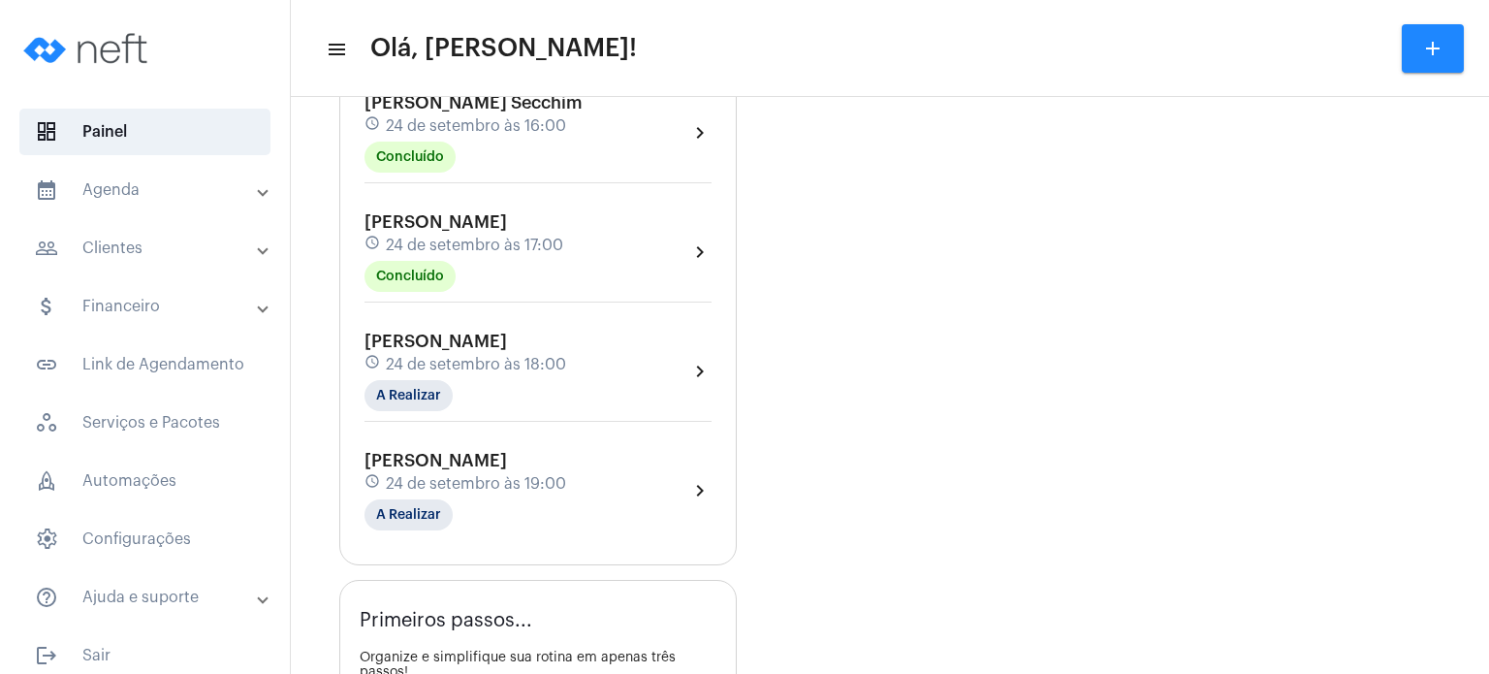
click at [424, 356] on span "24 de setembro às 18:00" at bounding box center [476, 364] width 180 height 17
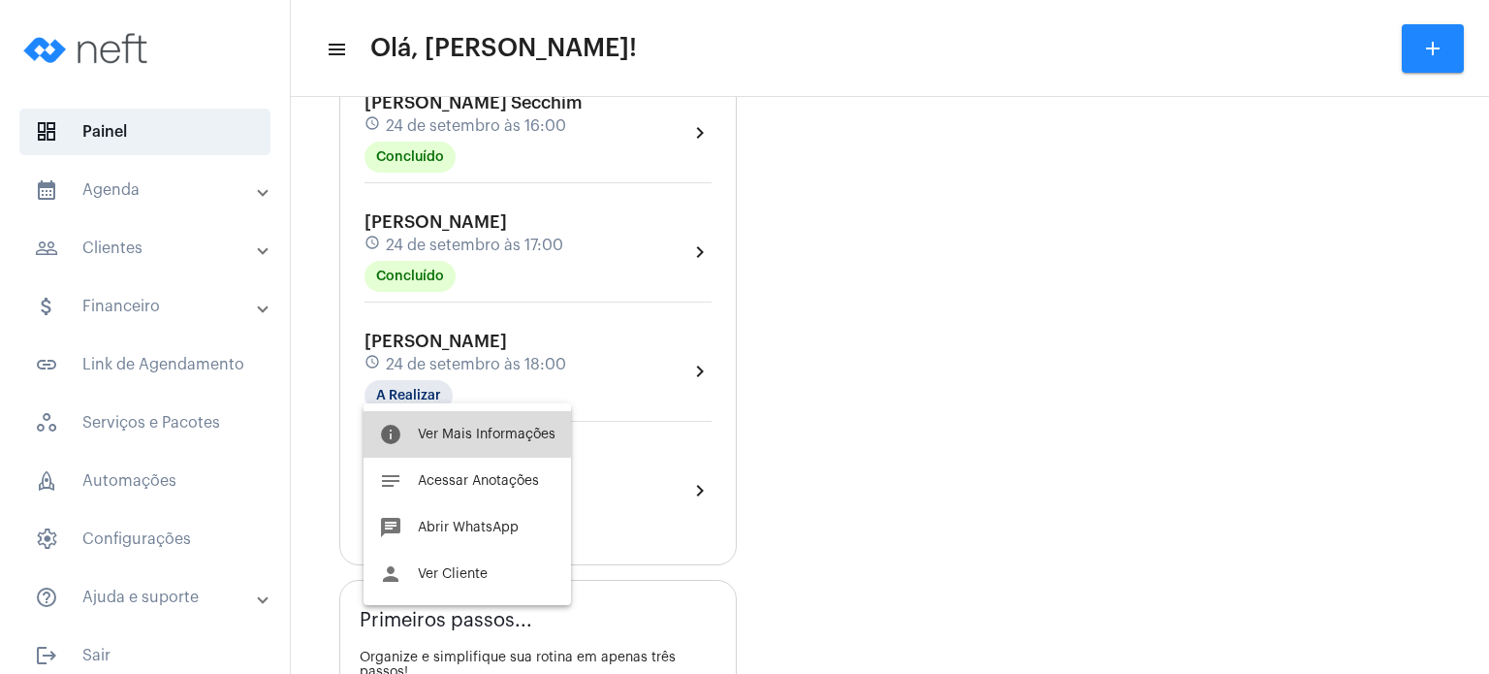
click at [457, 429] on span "Ver Mais Informações" at bounding box center [487, 435] width 138 height 14
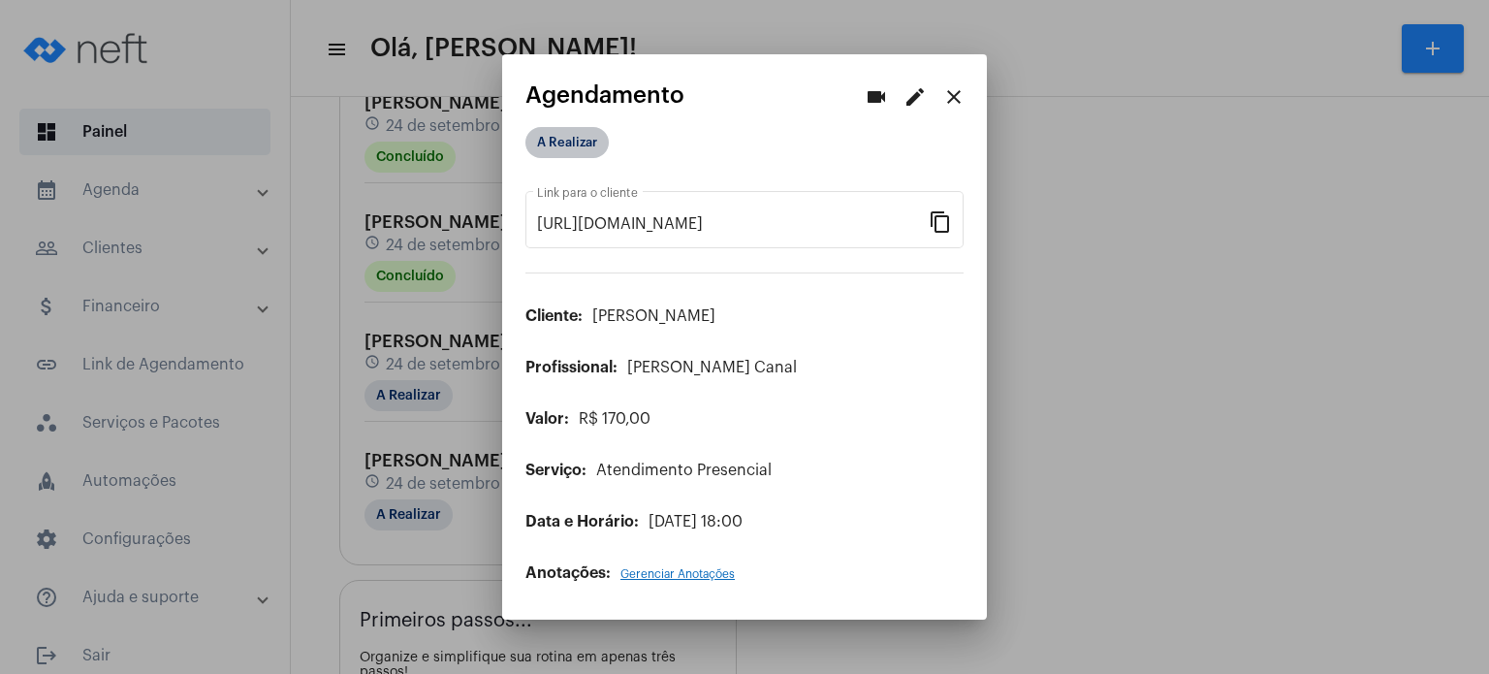
click at [586, 154] on mat-chip "A Realizar" at bounding box center [566, 142] width 83 height 31
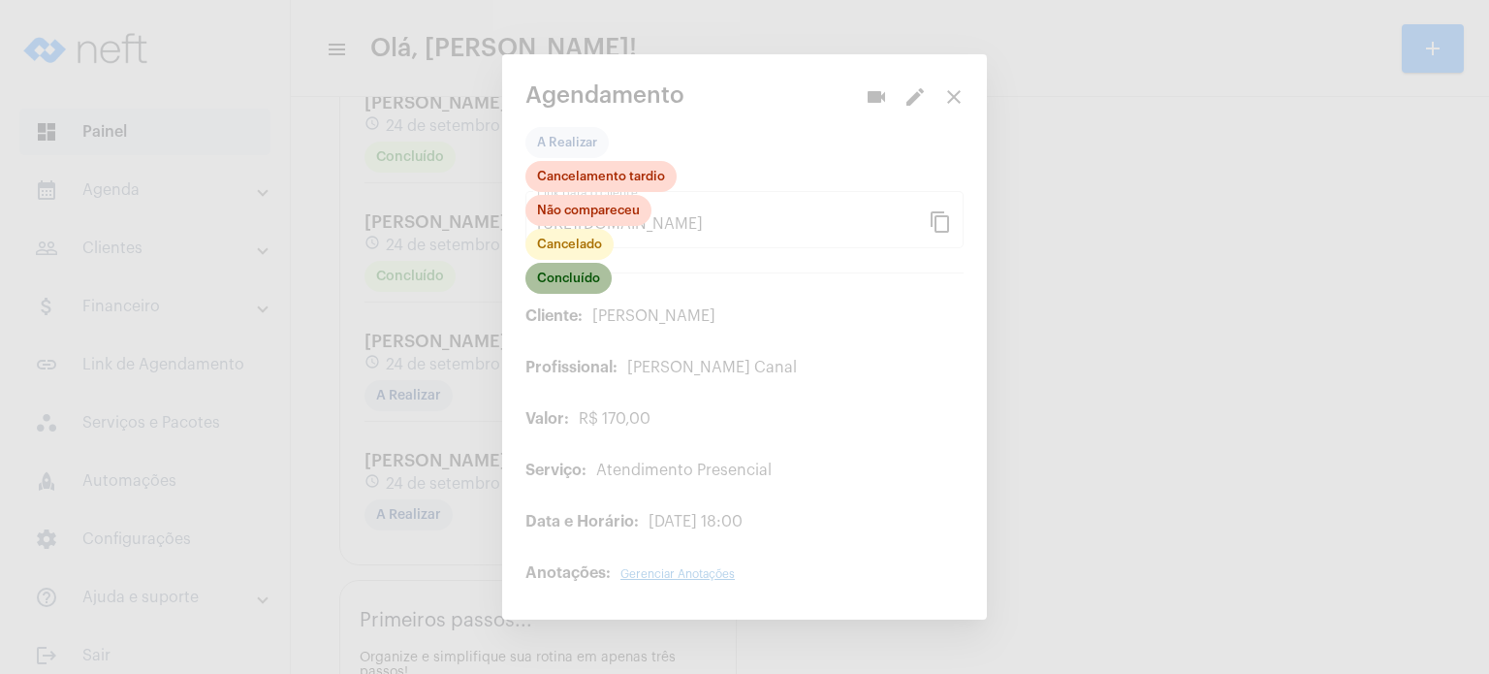
click at [577, 290] on mat-chip "Concluído" at bounding box center [568, 278] width 86 height 31
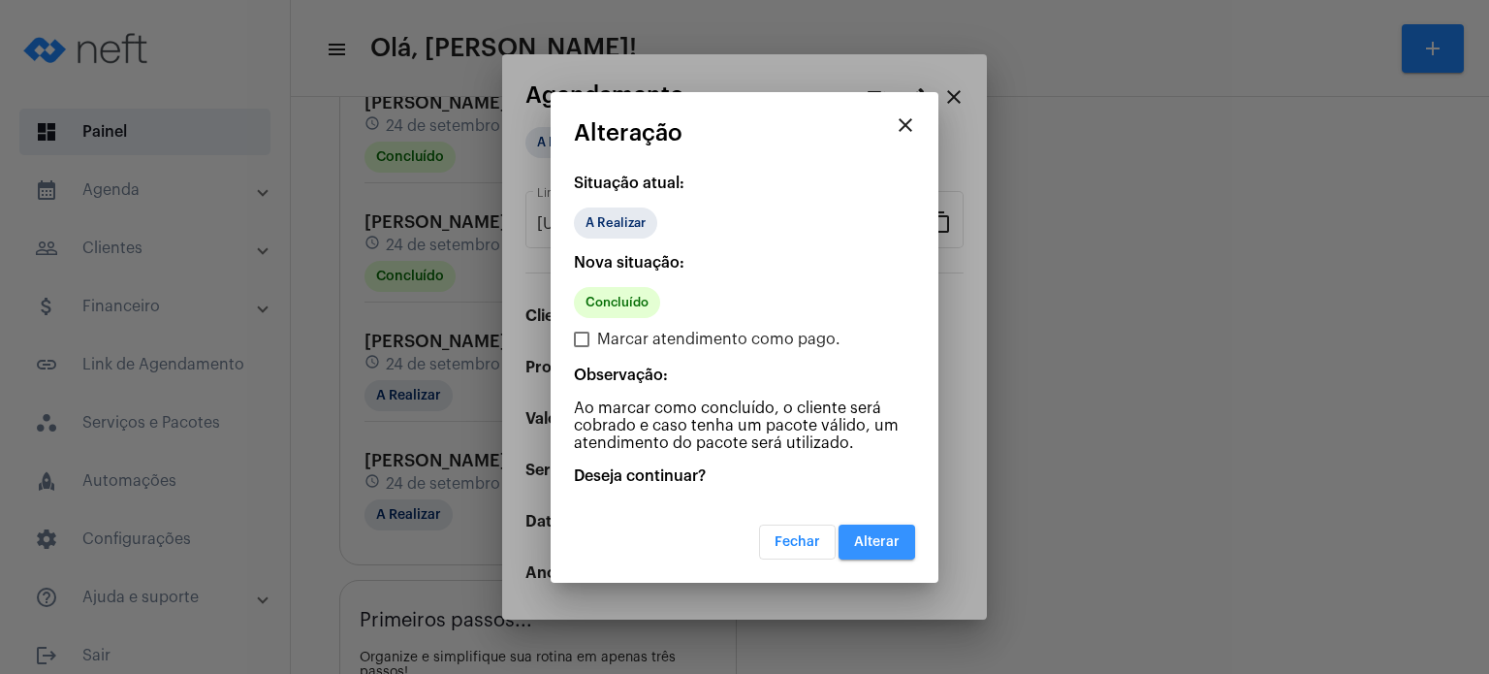
click at [853, 534] on button "Alterar" at bounding box center [877, 541] width 77 height 35
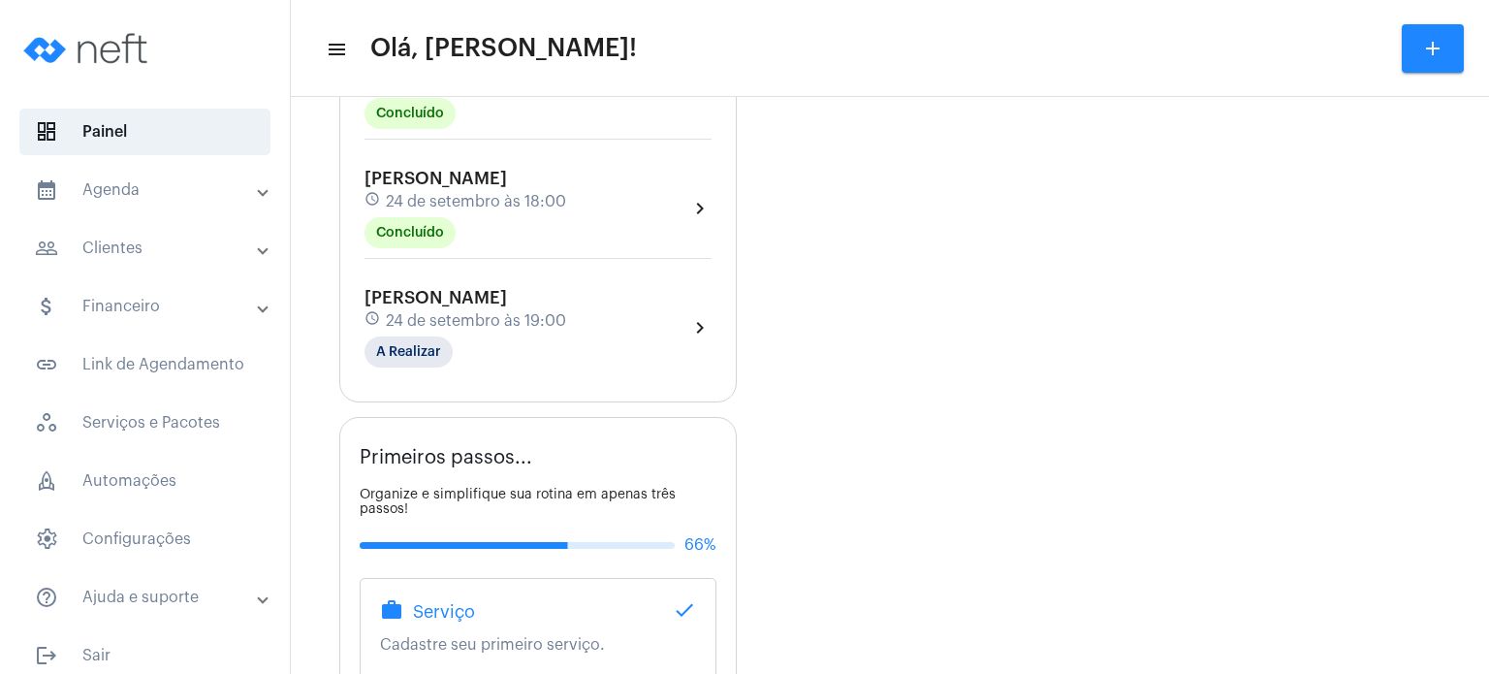
scroll to position [1008, 0]
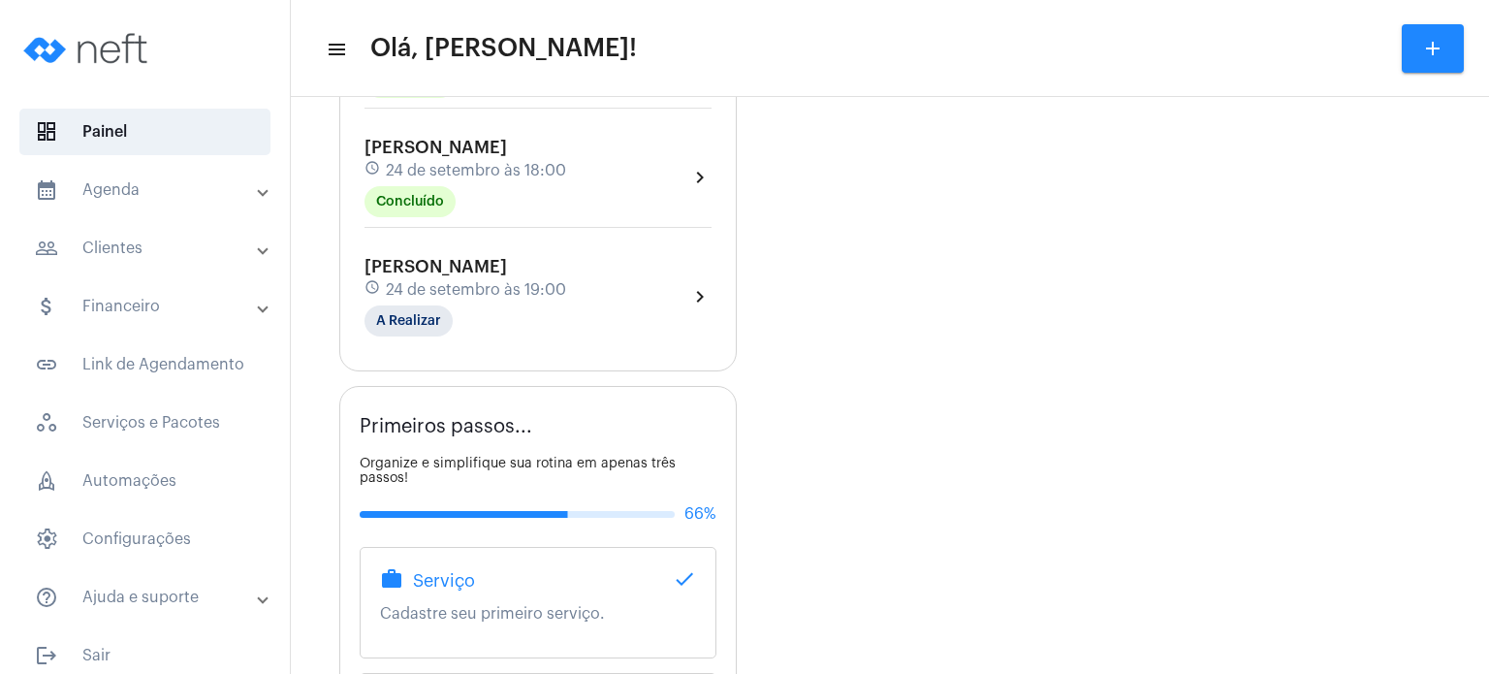
click at [566, 162] on div "schedule 24 de setembro às 18:00" at bounding box center [466, 170] width 202 height 21
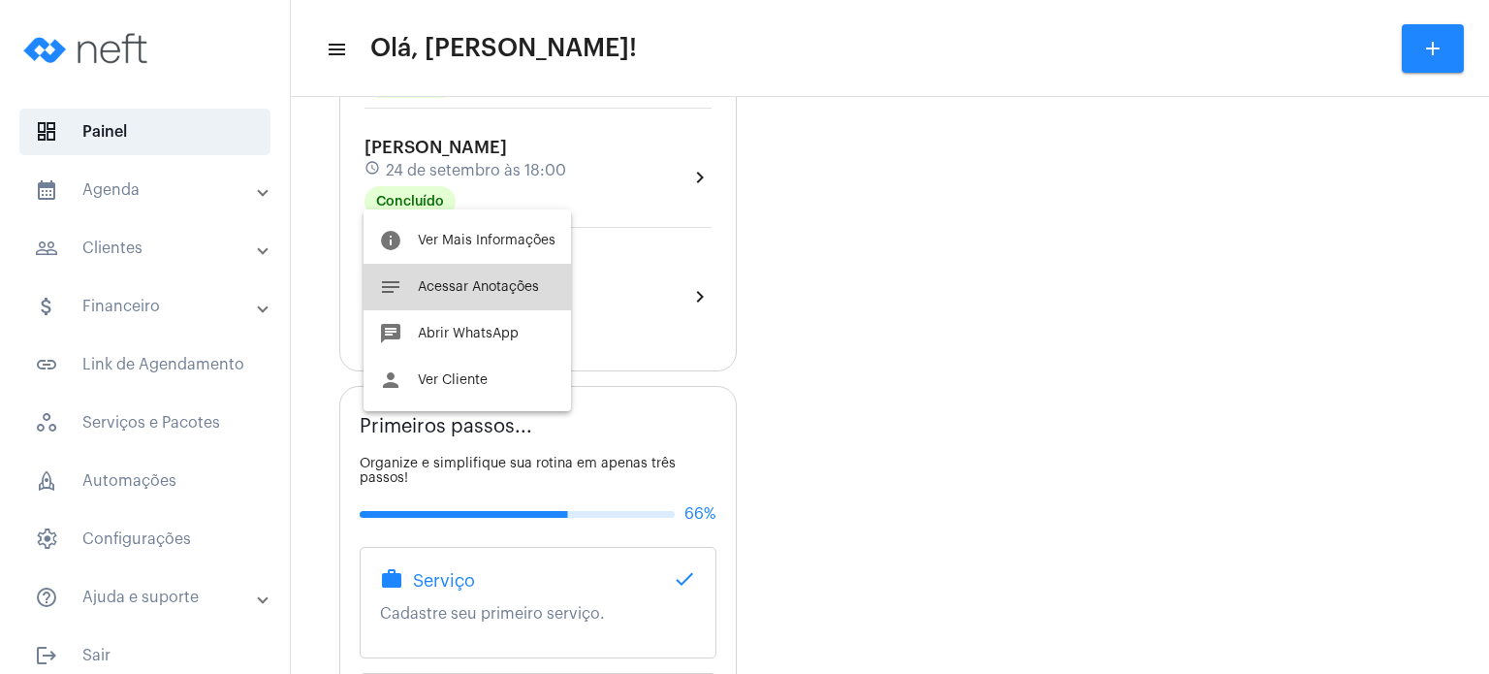
click at [504, 287] on span "Acessar Anotações" at bounding box center [478, 287] width 121 height 14
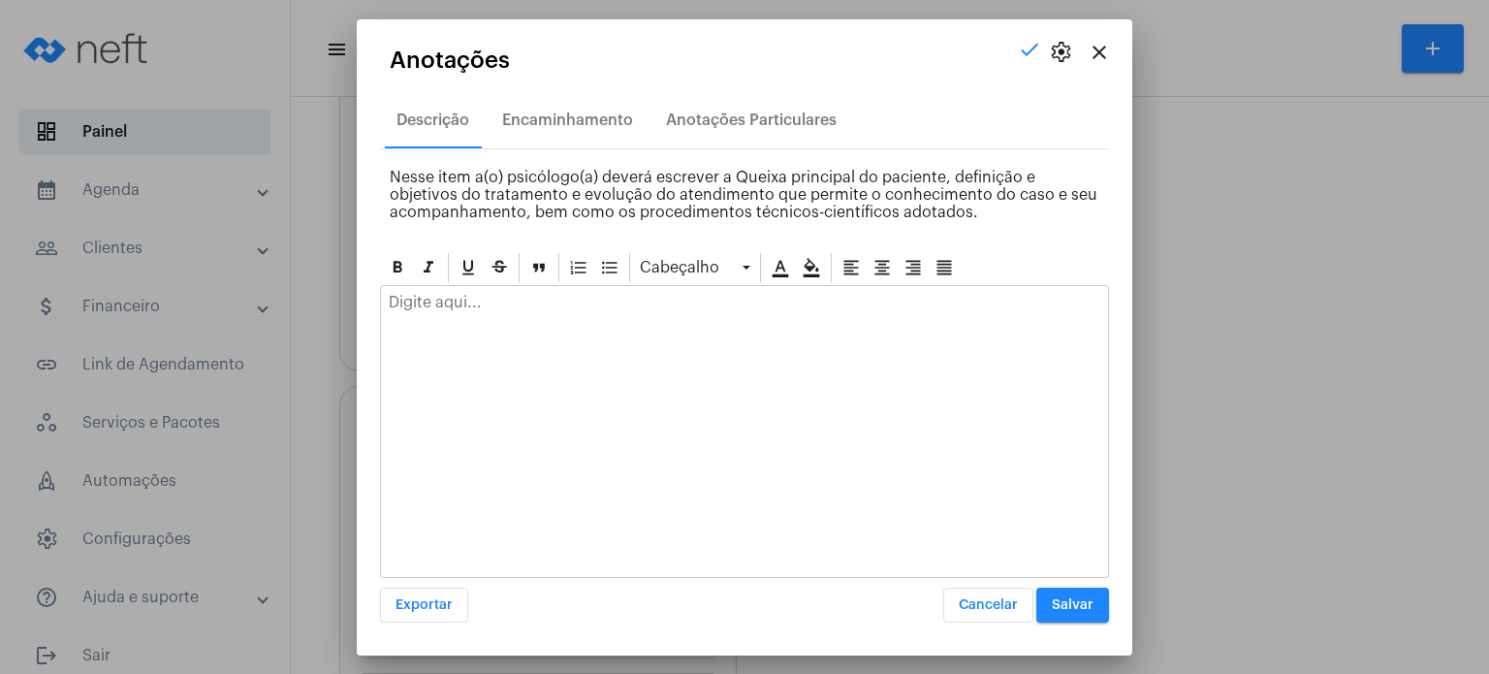
click at [504, 287] on div at bounding box center [744, 307] width 727 height 43
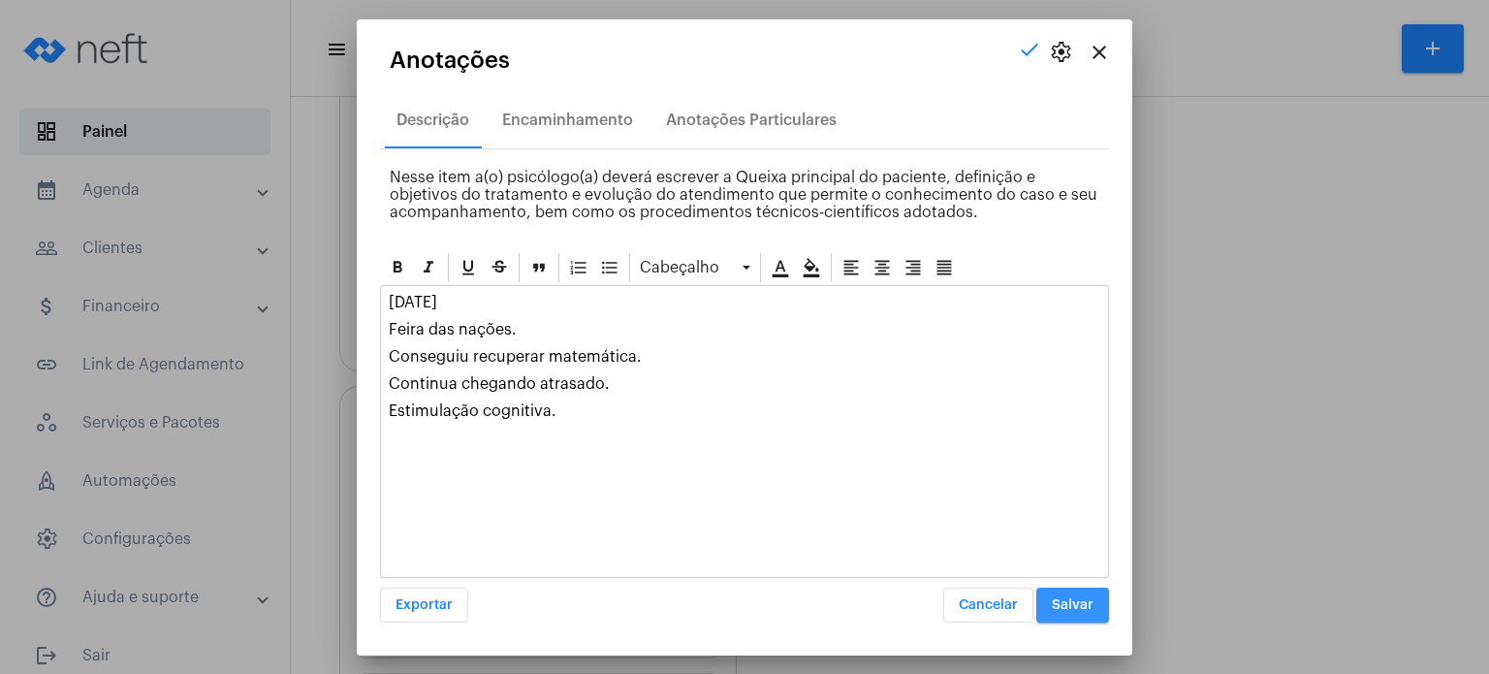
click at [1070, 605] on span "Salvar" at bounding box center [1073, 605] width 42 height 14
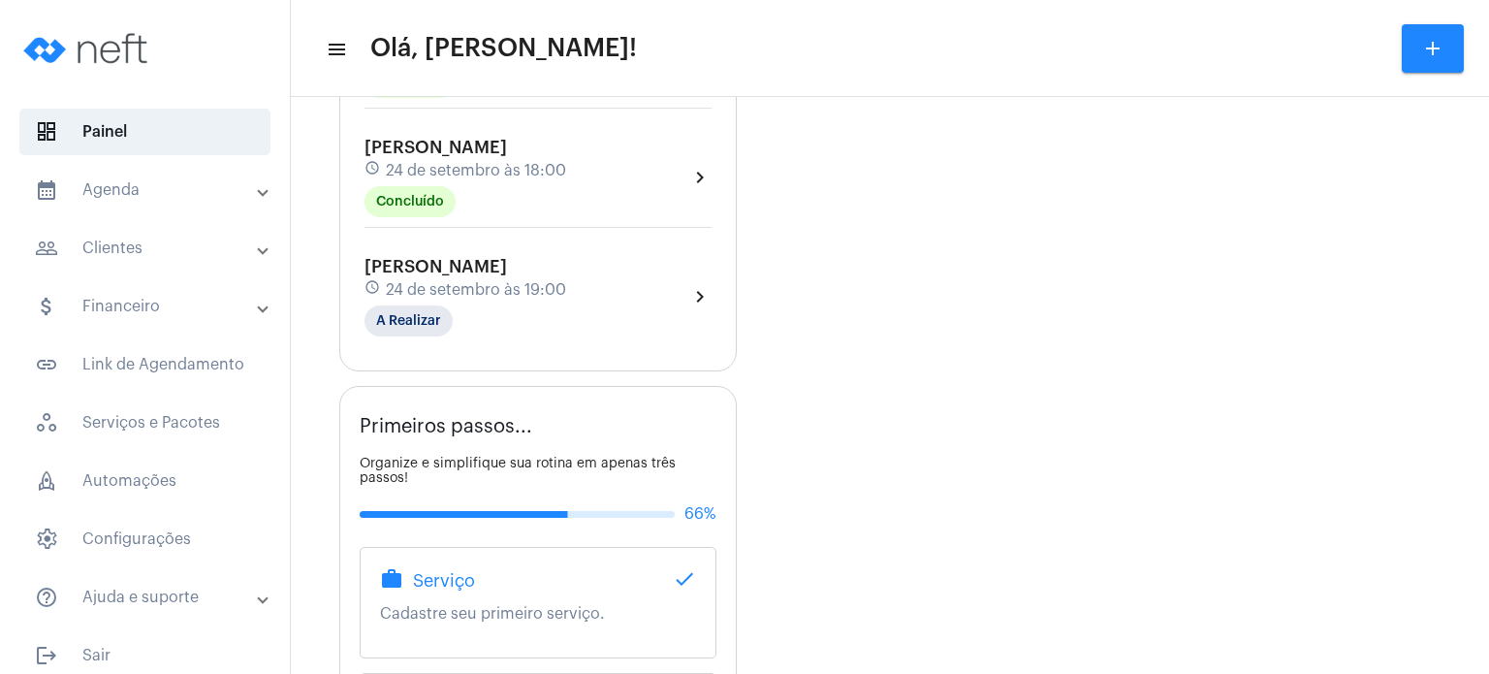
click at [744, 270] on div "Agendamentos add [PERSON_NAME] schedule [DATE] 09:00 Concluído chevron_right [P…" at bounding box center [889, 85] width 1101 height 1780
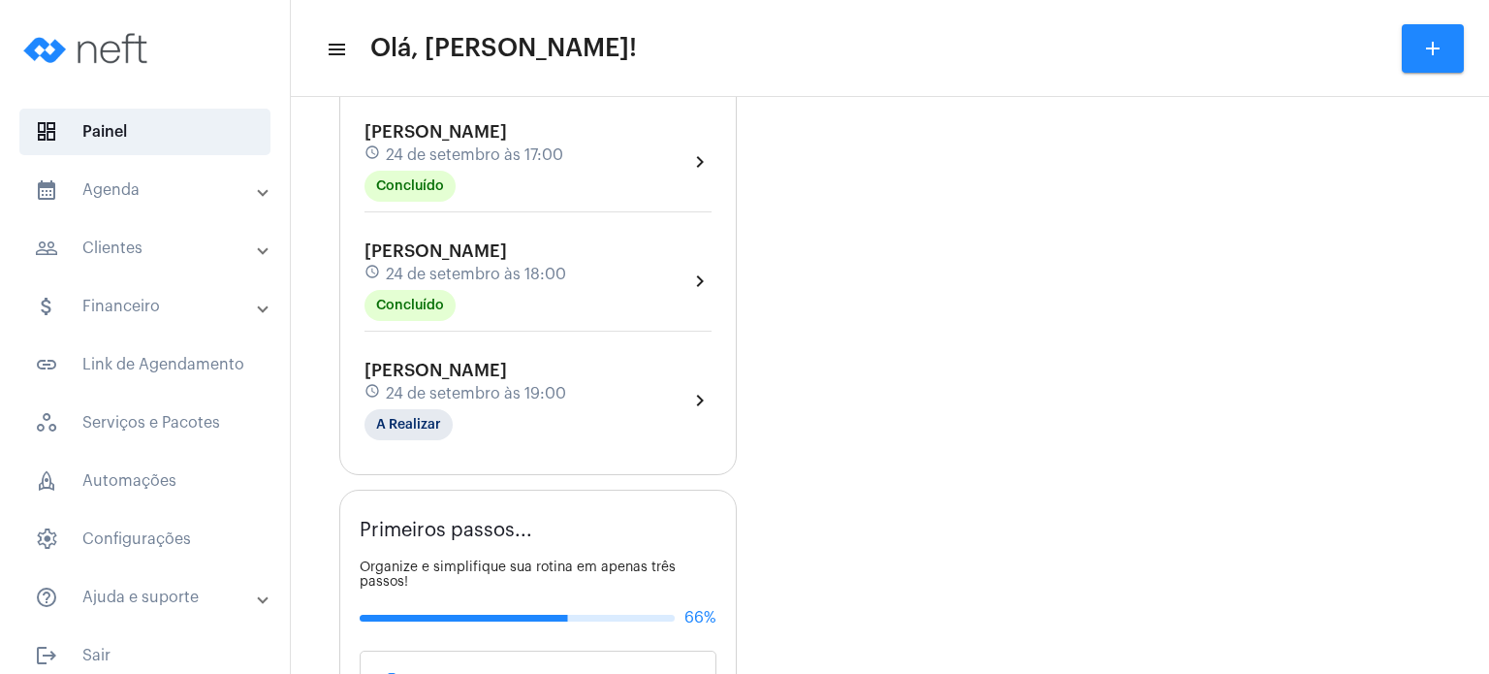
scroll to position [892, 0]
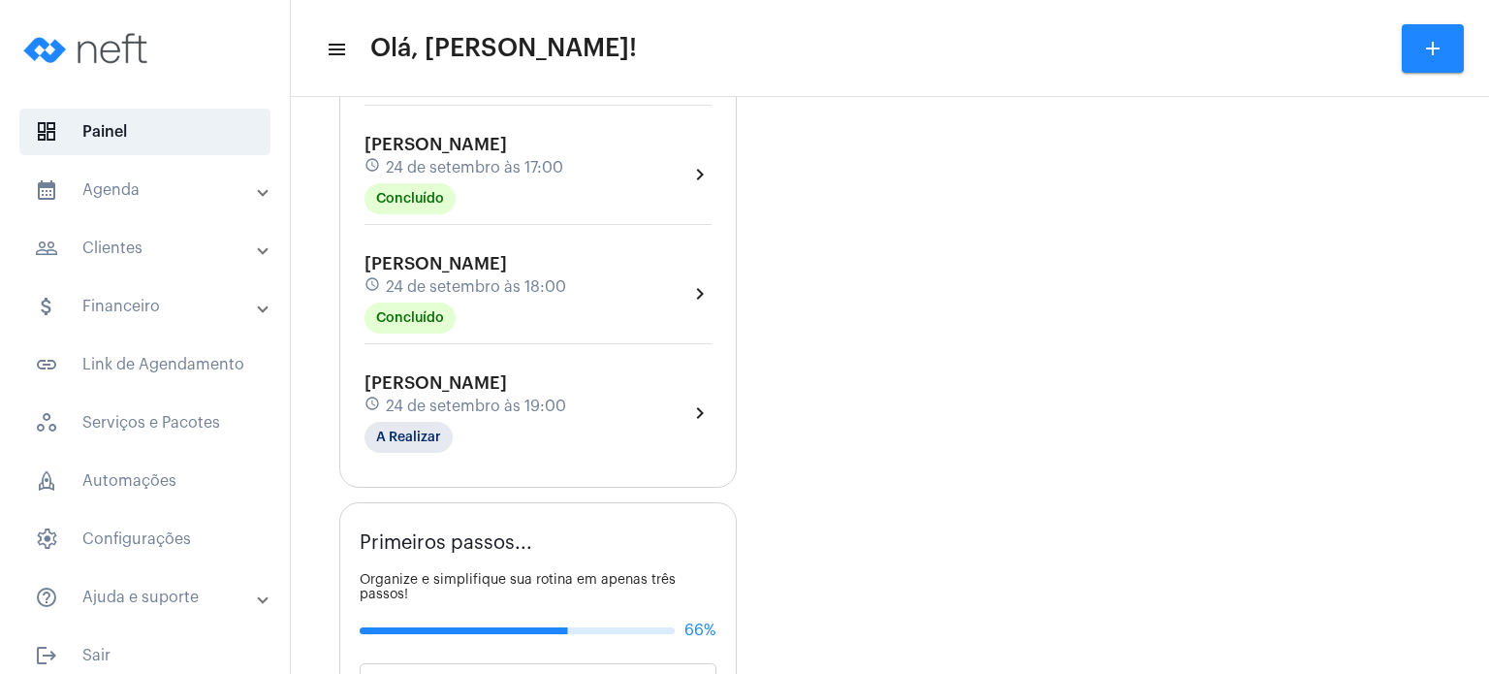
click at [556, 148] on div "[PERSON_NAME] Fagundes schedule [DATE] 17:00 Concluído" at bounding box center [464, 174] width 199 height 79
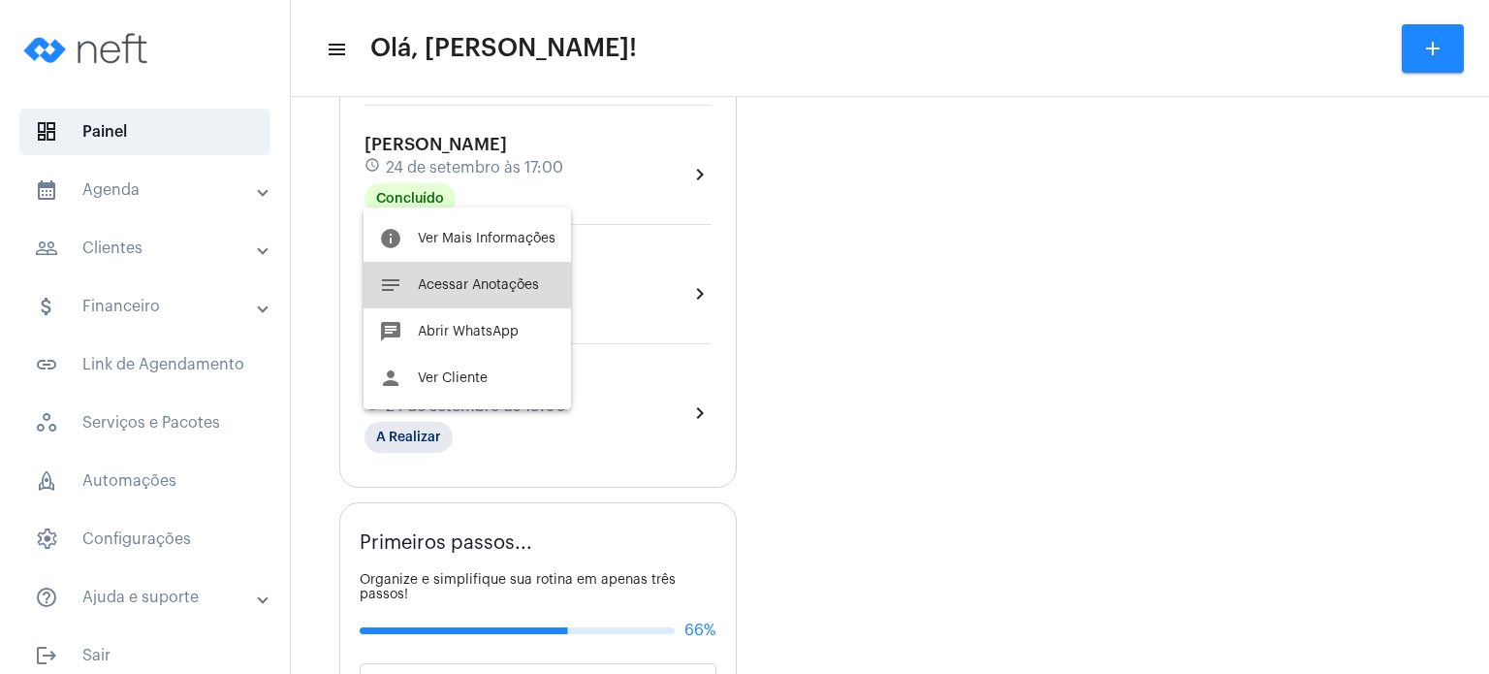
click at [499, 286] on span "Acessar Anotações" at bounding box center [478, 285] width 121 height 14
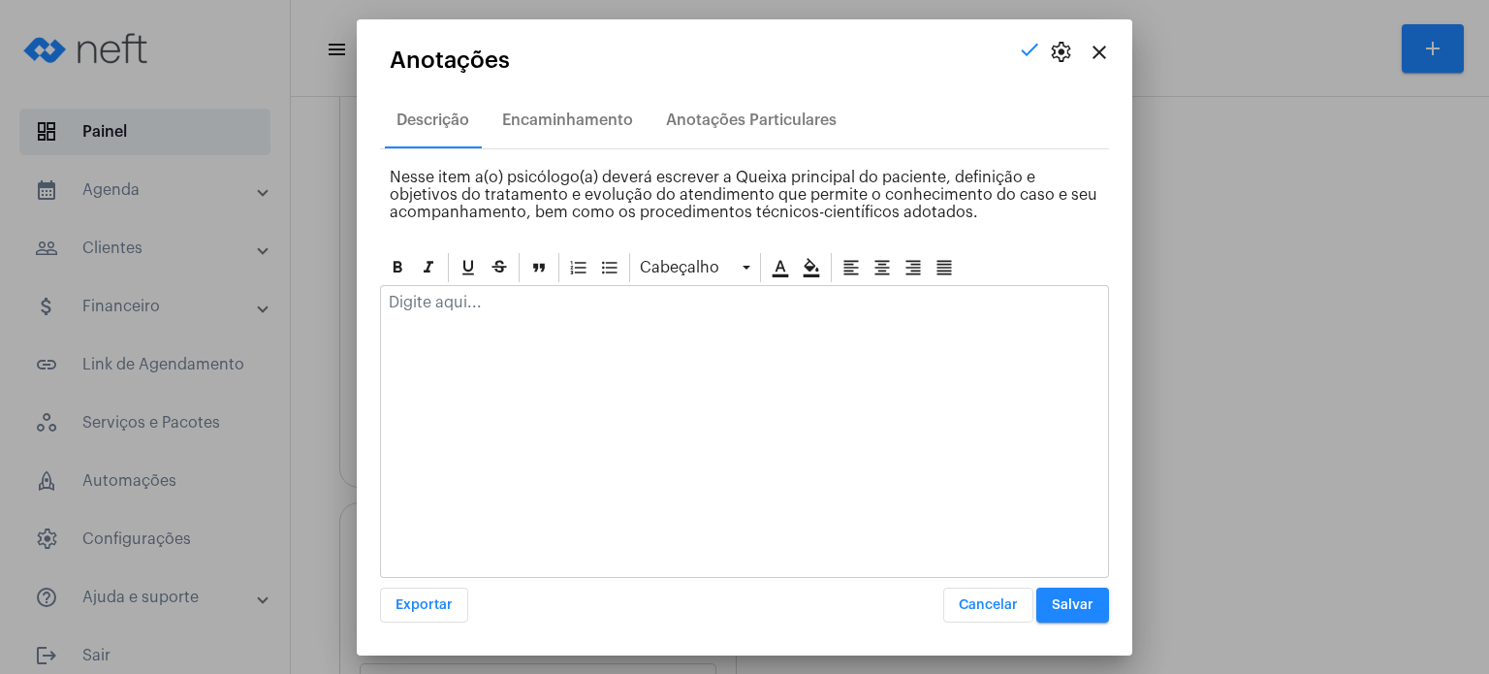
click at [525, 307] on p at bounding box center [745, 302] width 712 height 17
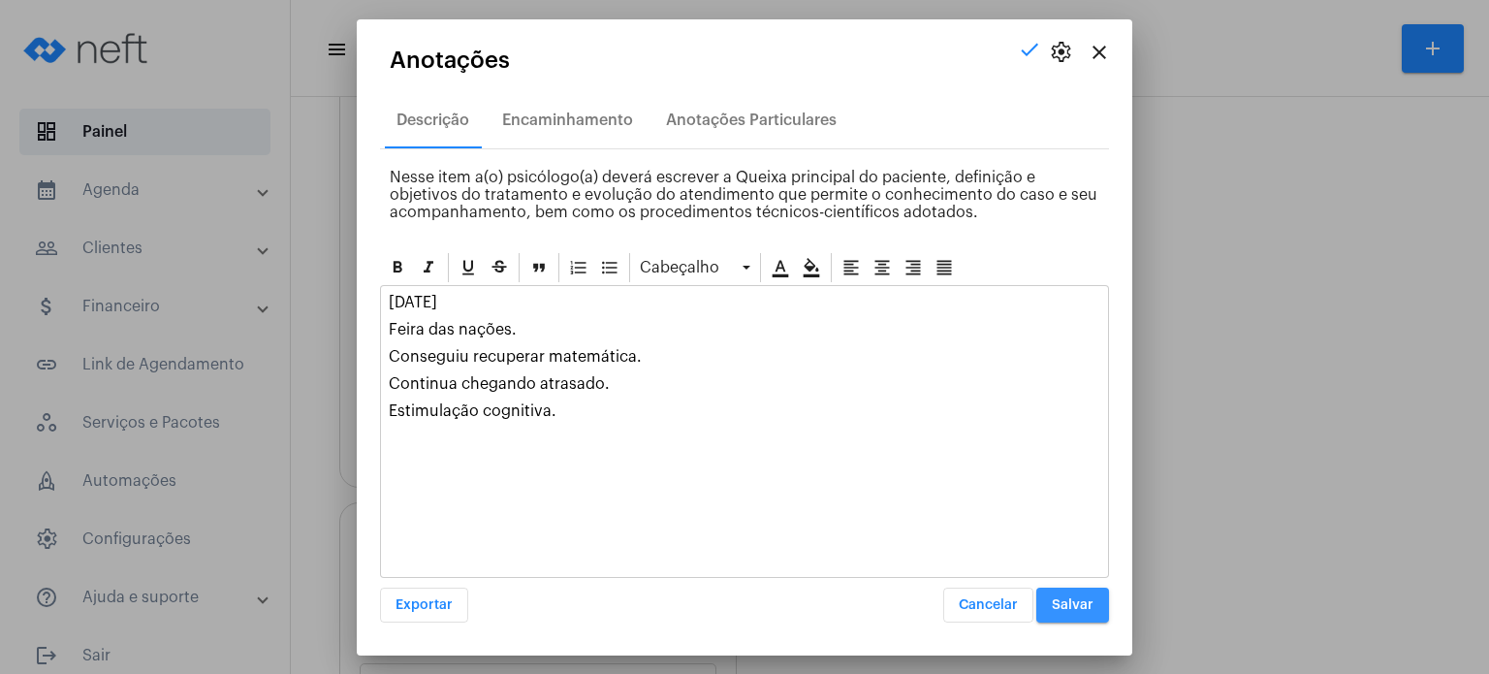
click at [1080, 598] on span "Salvar" at bounding box center [1073, 605] width 42 height 14
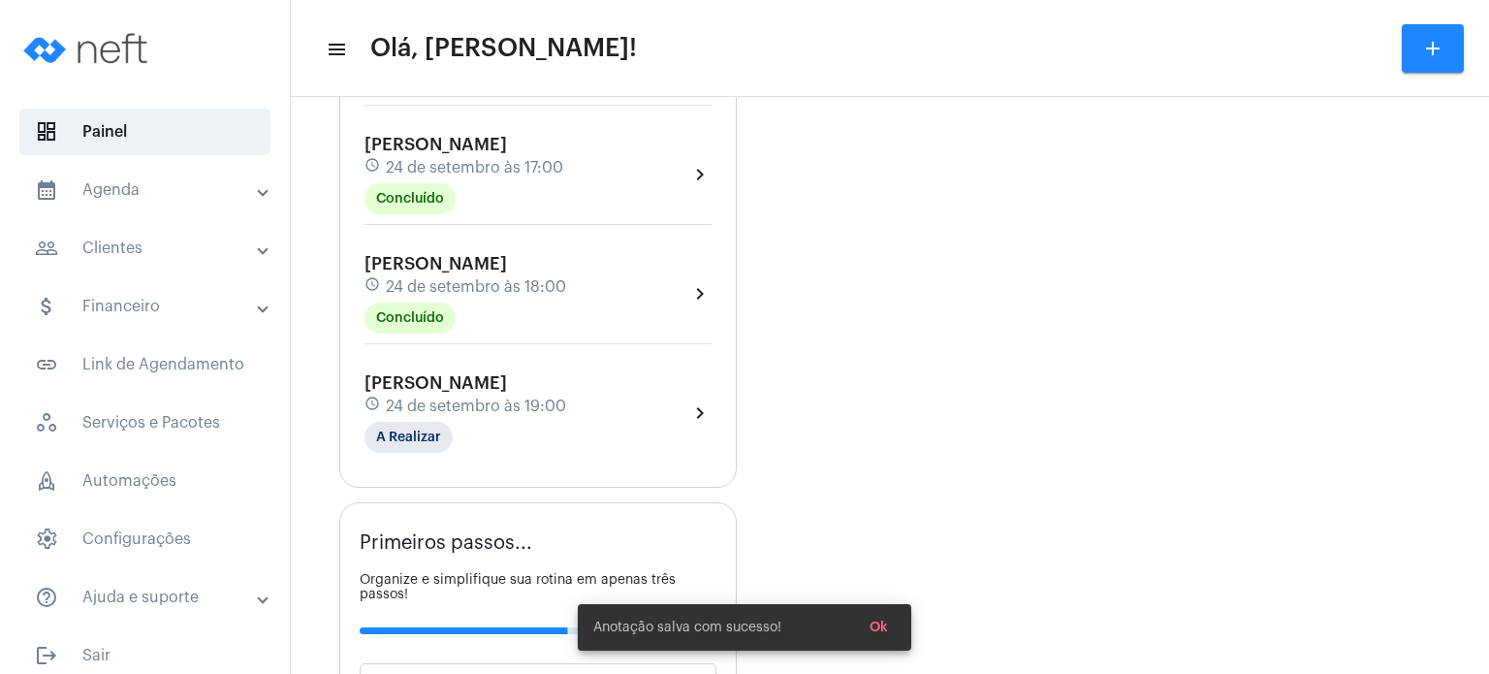
click at [566, 276] on div "schedule 24 de setembro às 18:00" at bounding box center [466, 286] width 202 height 21
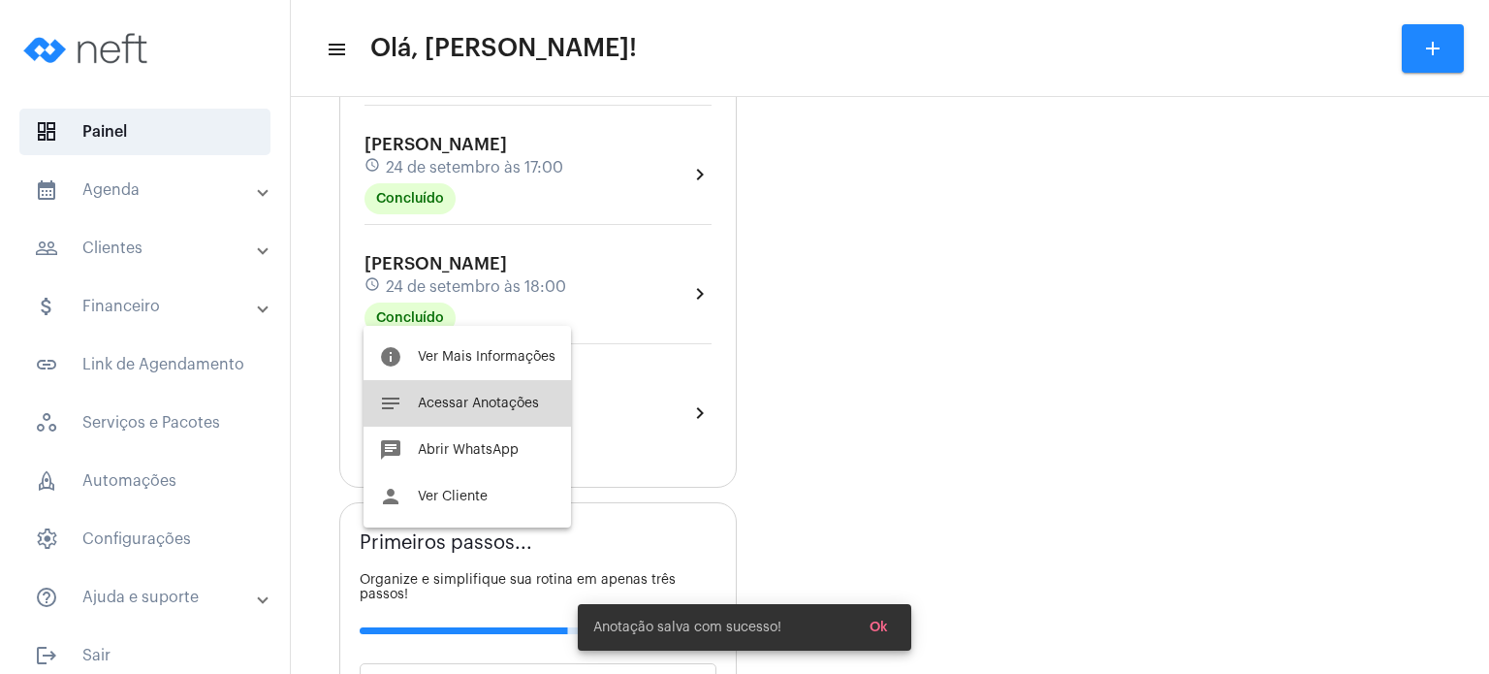
click at [533, 405] on span "Acessar Anotações" at bounding box center [478, 404] width 121 height 14
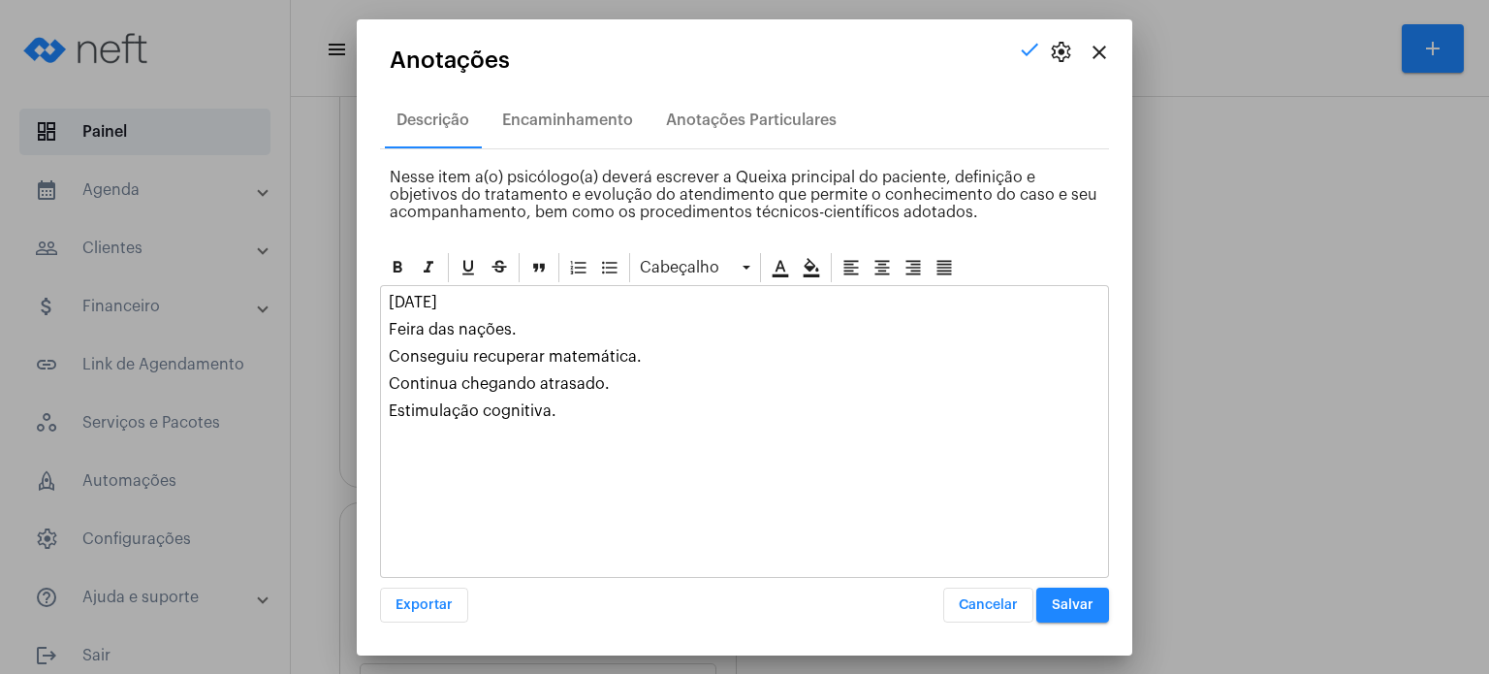
click at [392, 300] on p "[DATE]" at bounding box center [745, 302] width 712 height 17
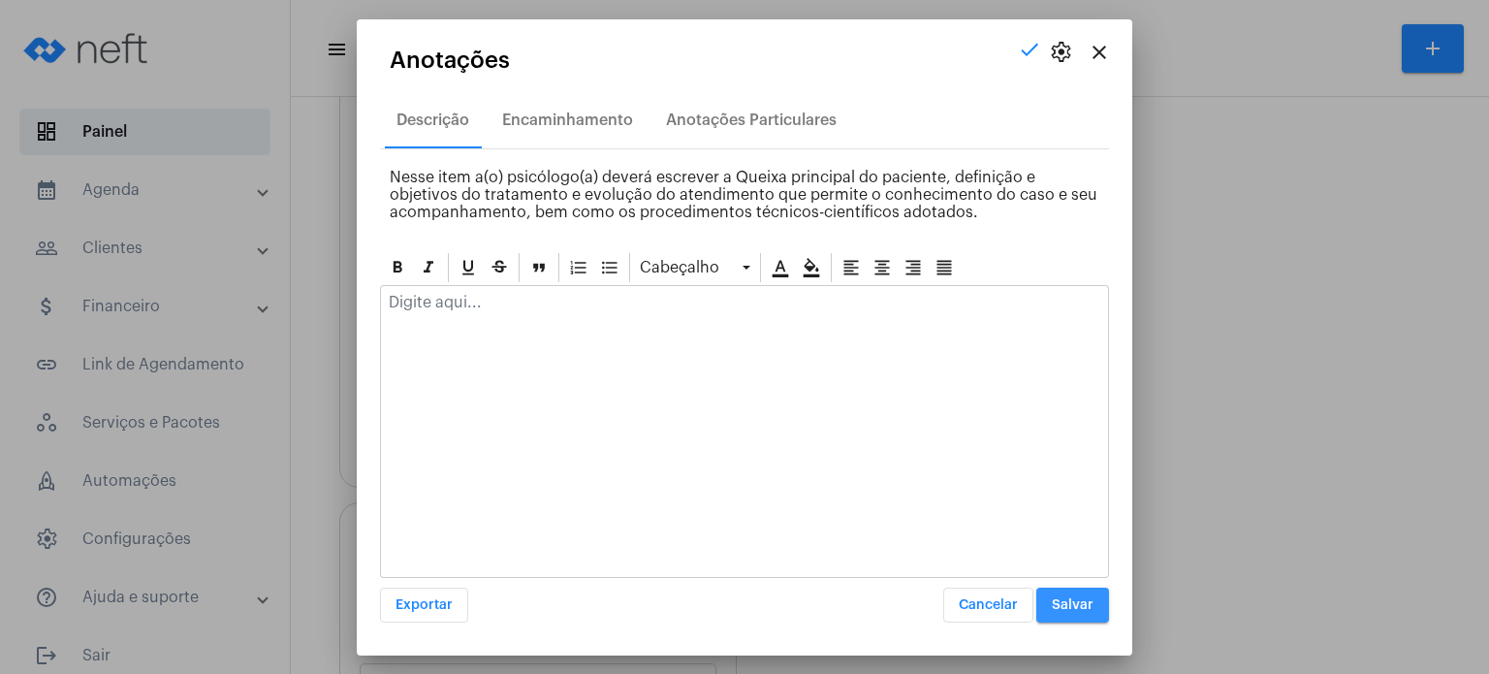
click at [1067, 611] on button "Salvar" at bounding box center [1072, 605] width 73 height 35
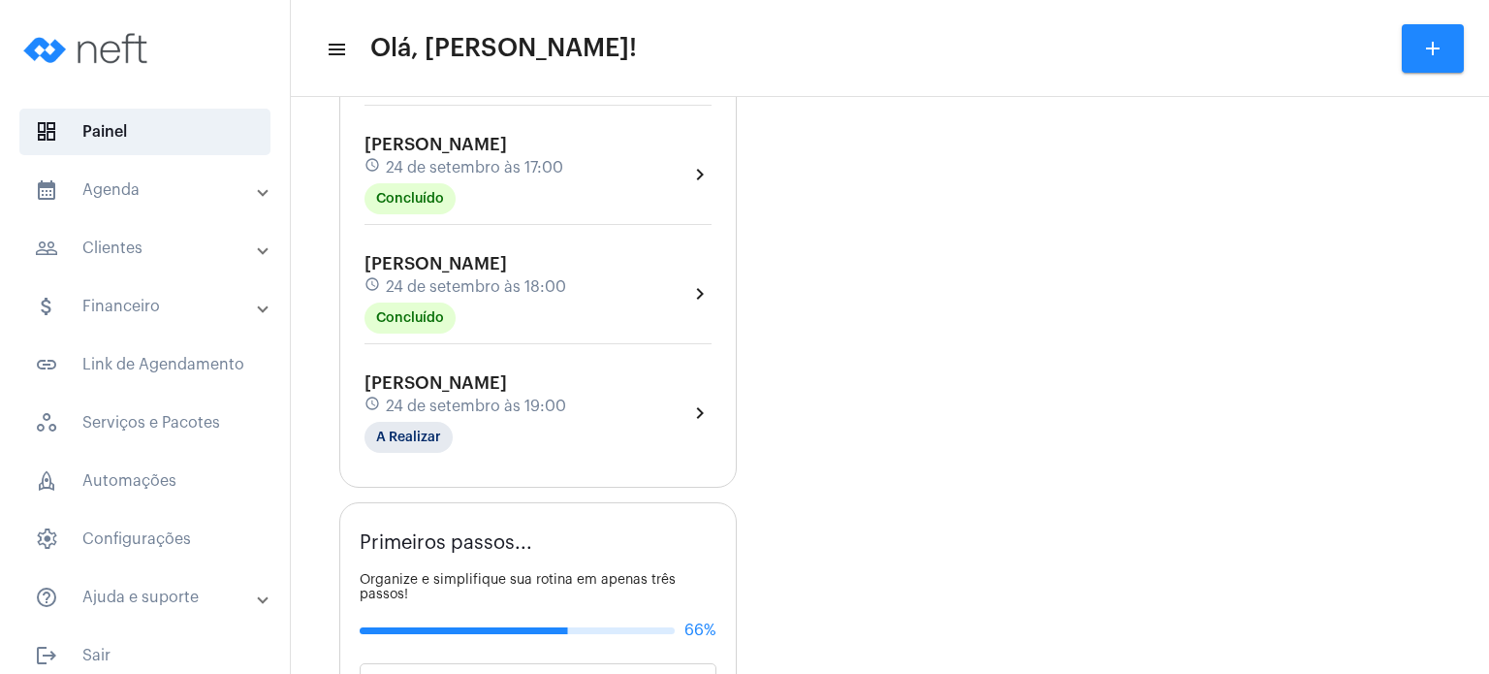
click at [135, 200] on mat-panel-title "calendar_month_outlined Agenda" at bounding box center [147, 189] width 224 height 23
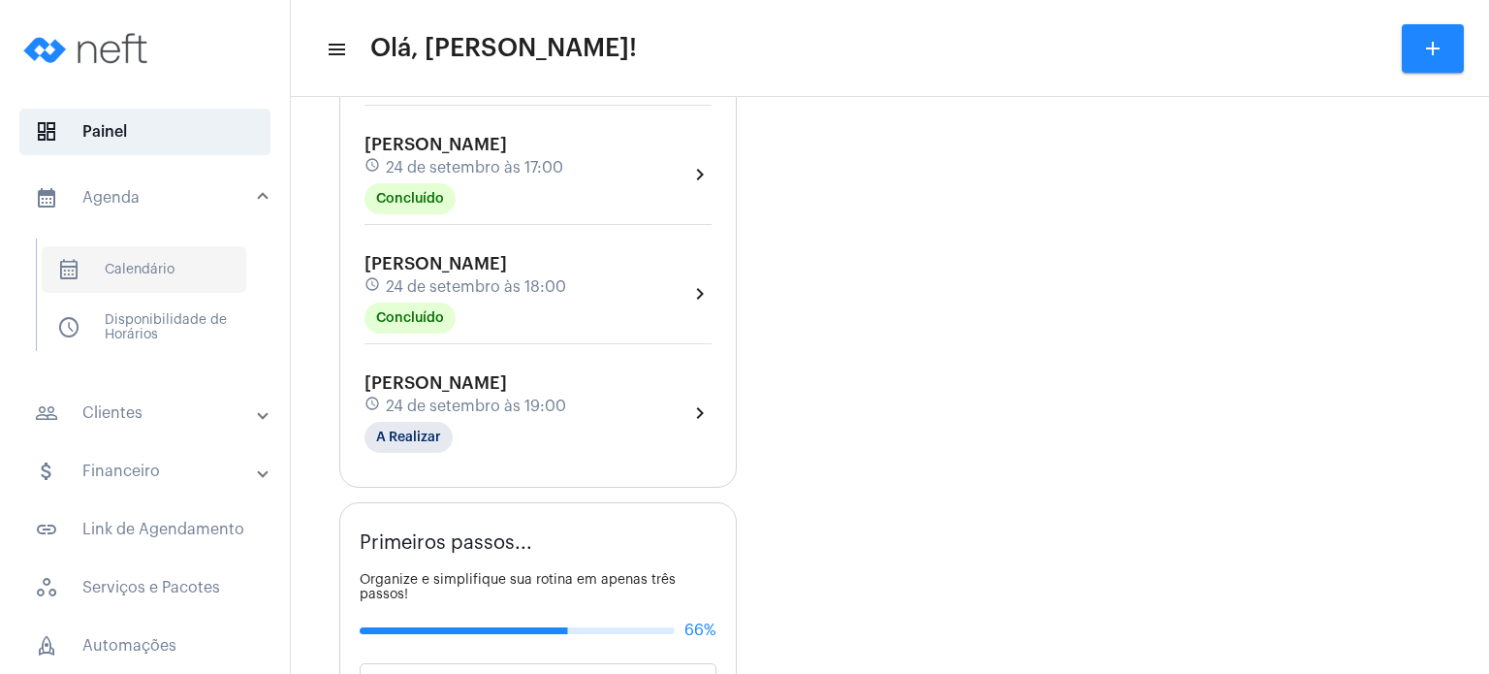
click at [189, 278] on span "calendar_month_outlined Calendário" at bounding box center [144, 269] width 205 height 47
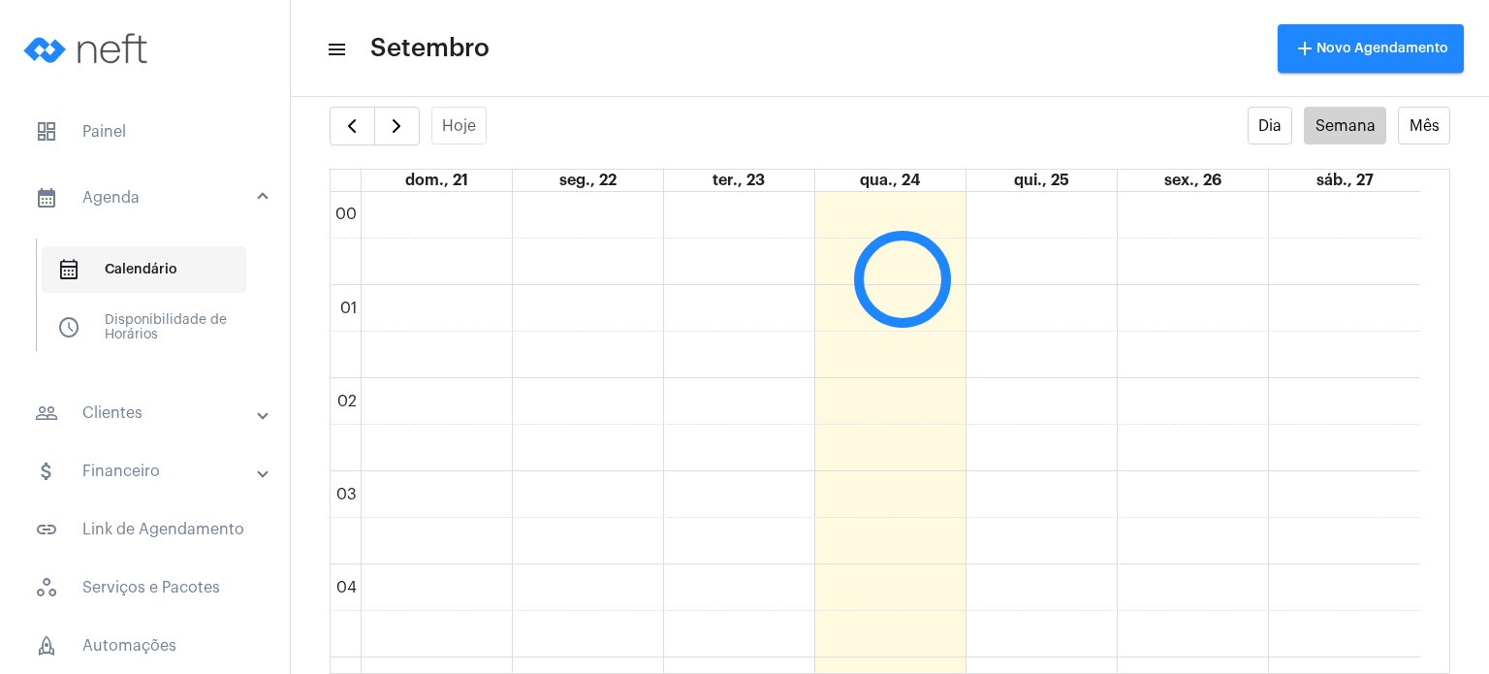
scroll to position [558, 0]
click at [164, 132] on span "dashboard Painel" at bounding box center [144, 132] width 251 height 47
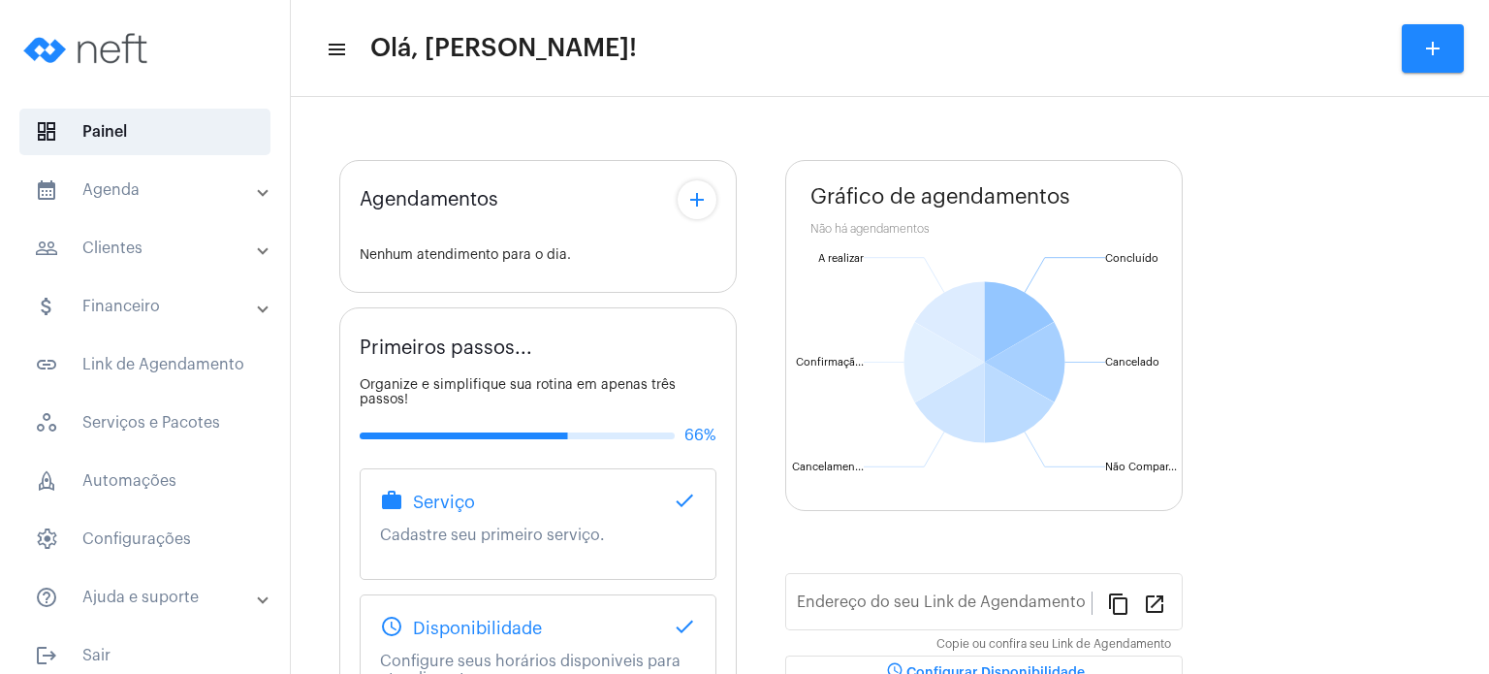
click at [316, 223] on div "Agendamentos add Nenhum atendimento para o dia. Primeiros passos... Organize e …" at bounding box center [890, 521] width 1179 height 829
type input "[URL][DOMAIN_NAME]"
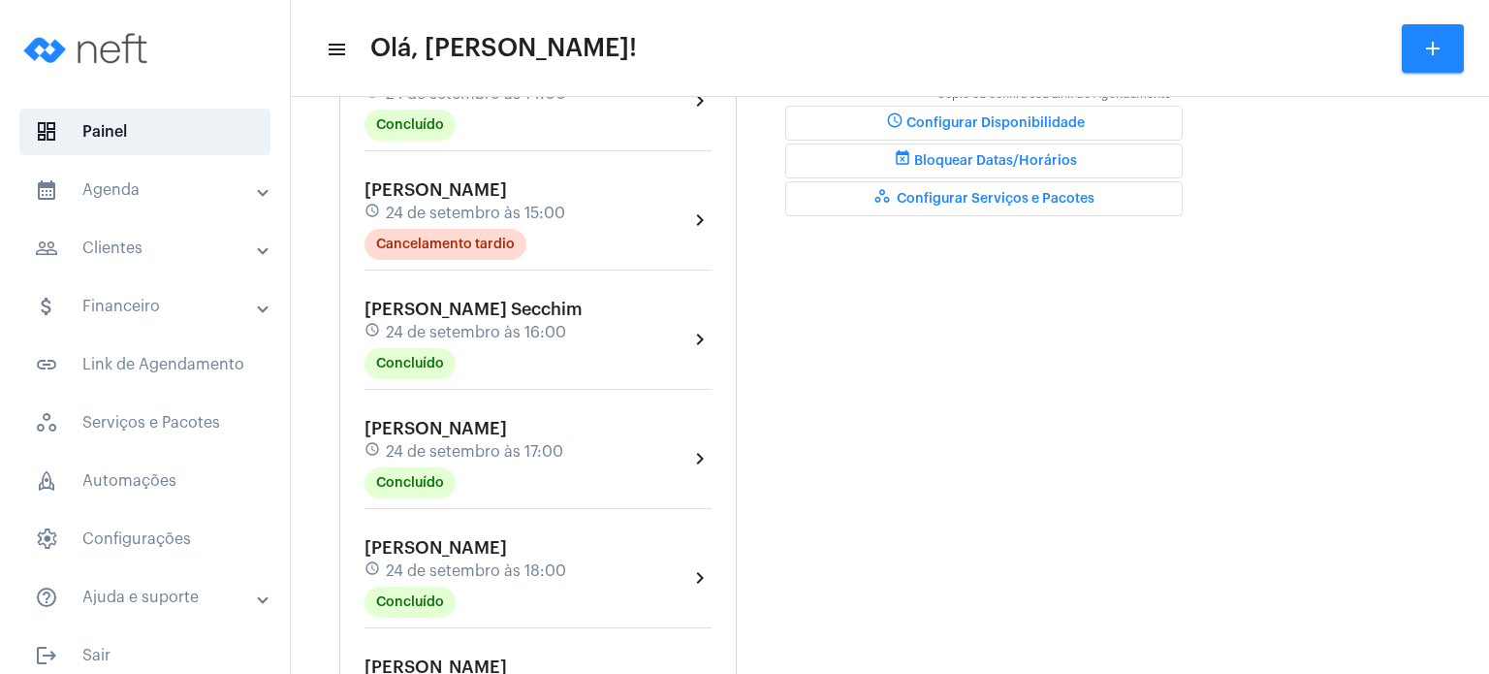
scroll to position [620, 0]
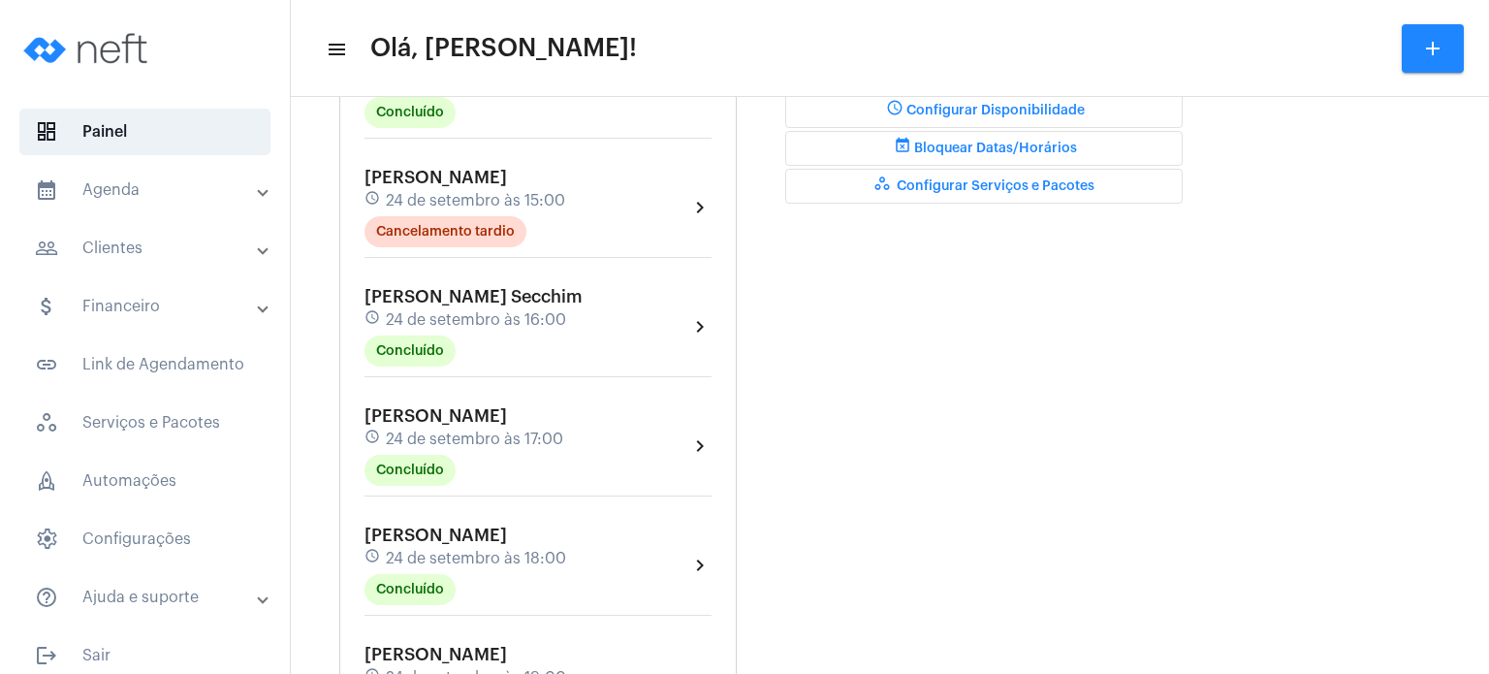
click at [318, 343] on div "Dia Semana Mês Escolher Agendamentos add [PERSON_NAME] schedule [DATE] 09:00 Co…" at bounding box center [890, 444] width 1179 height 1916
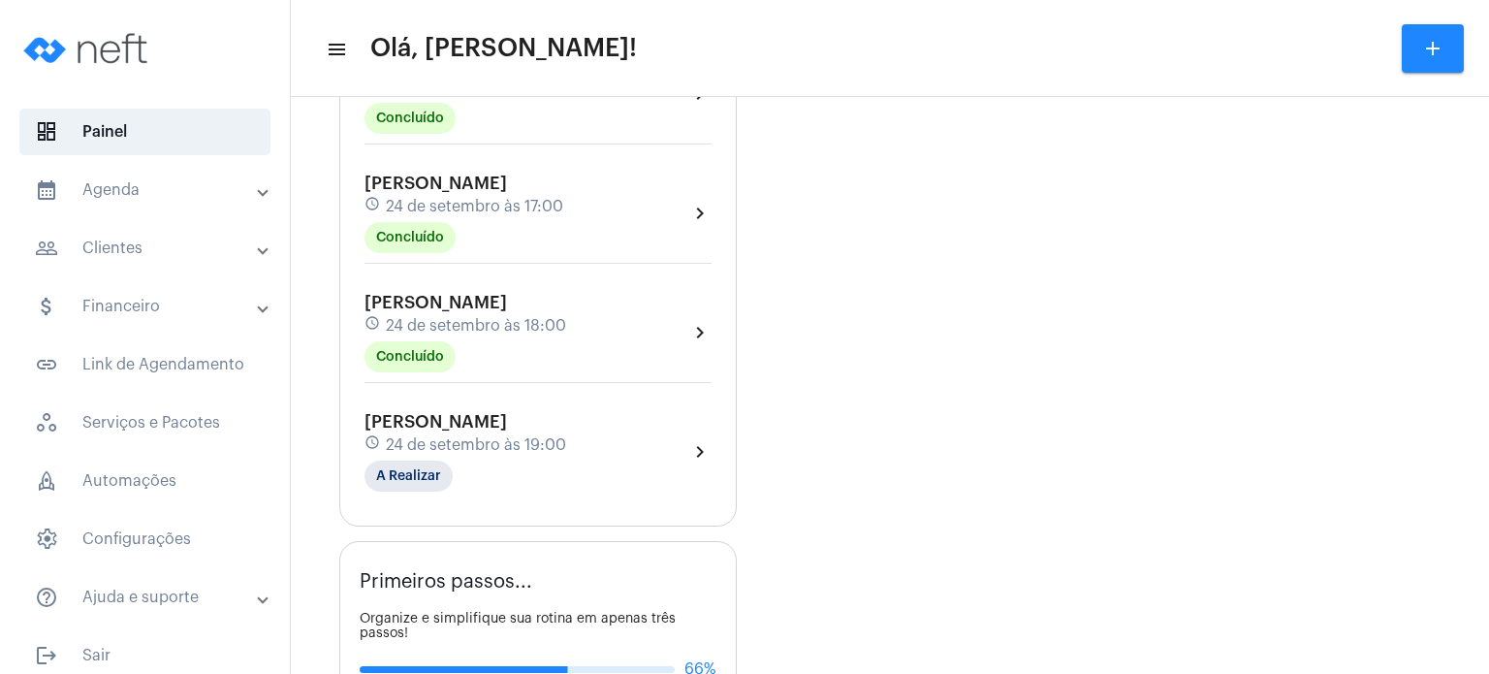
scroll to position [892, 0]
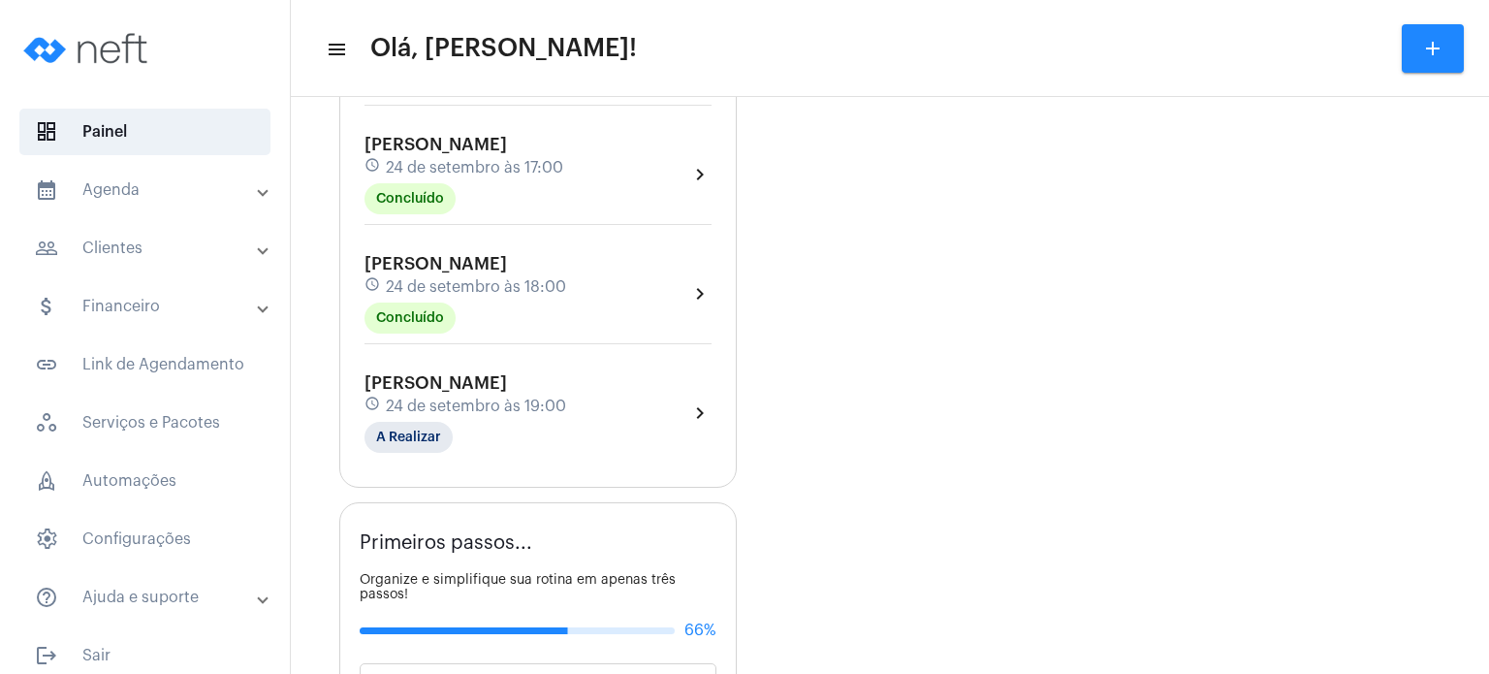
click at [473, 263] on span "[PERSON_NAME]" at bounding box center [436, 263] width 143 height 17
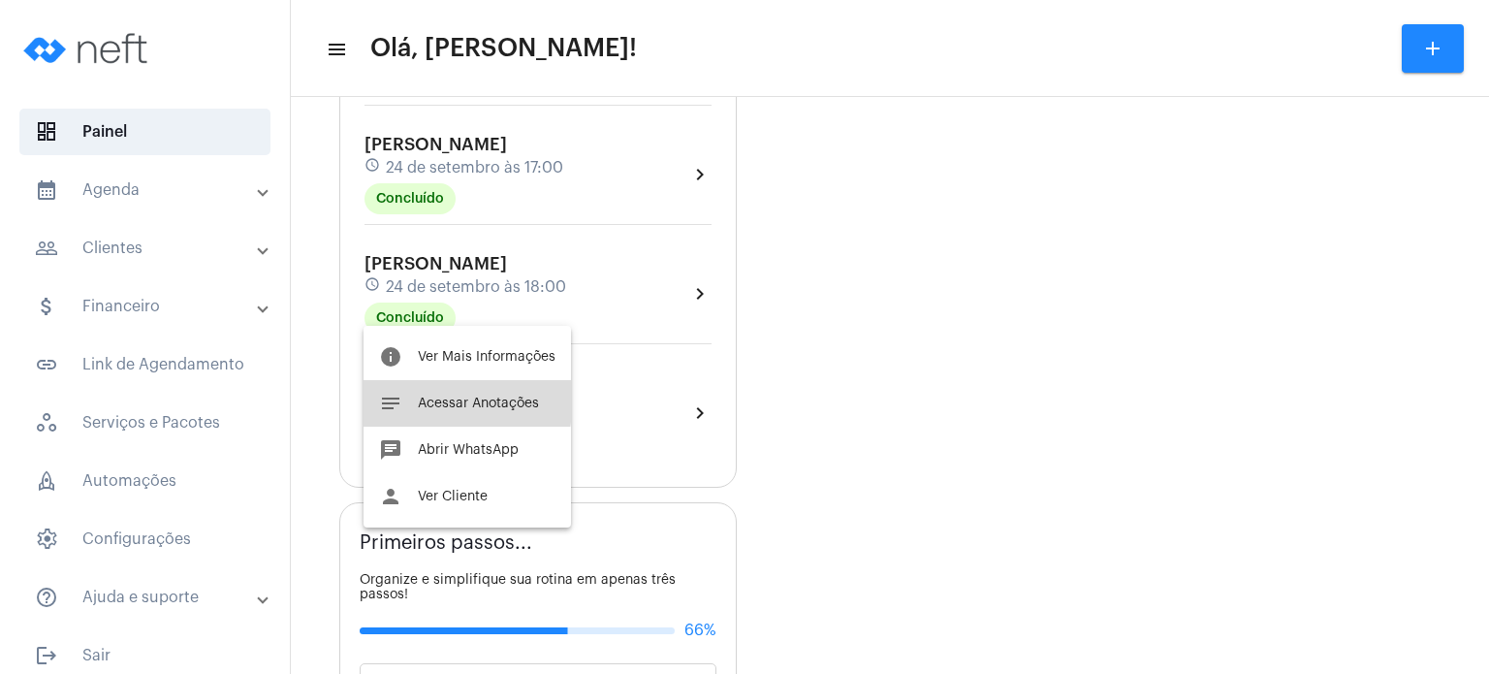
click at [446, 400] on span "Acessar Anotações" at bounding box center [478, 404] width 121 height 14
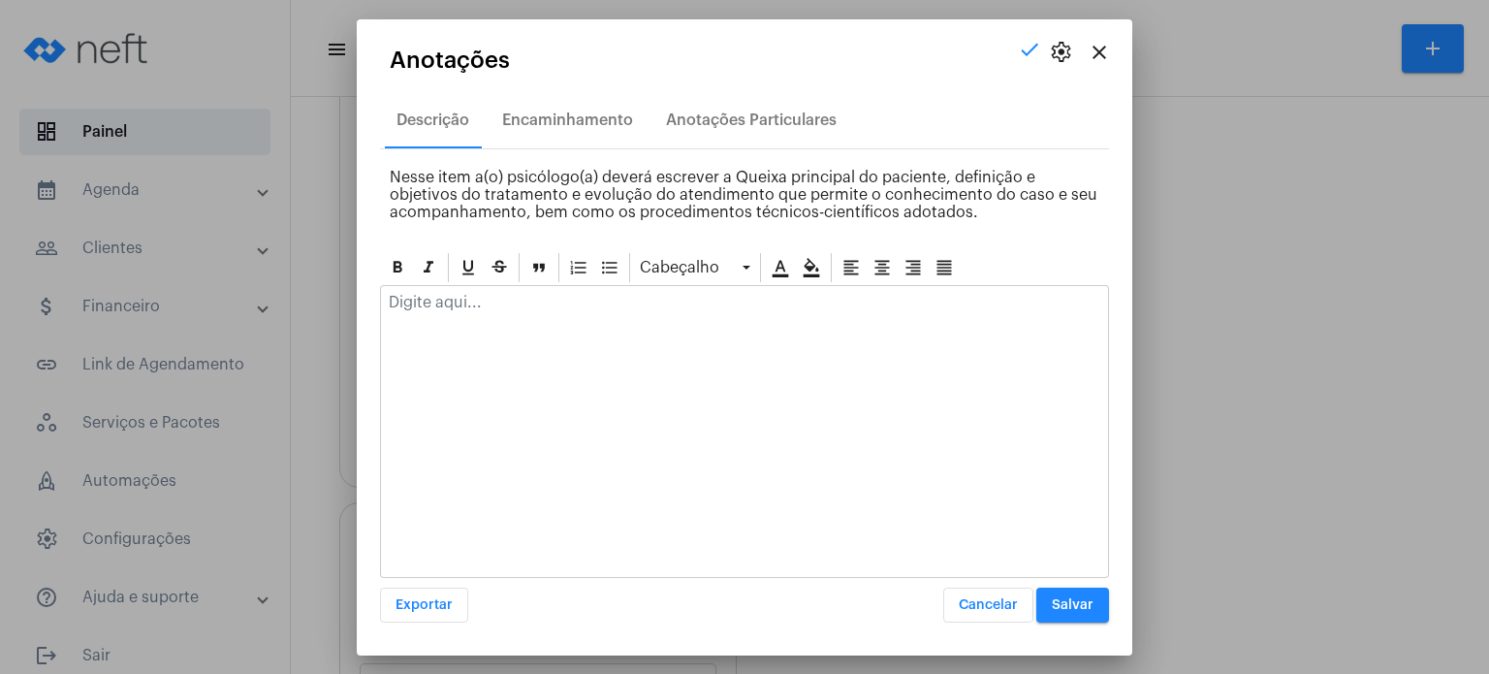
click at [512, 294] on p at bounding box center [745, 302] width 712 height 17
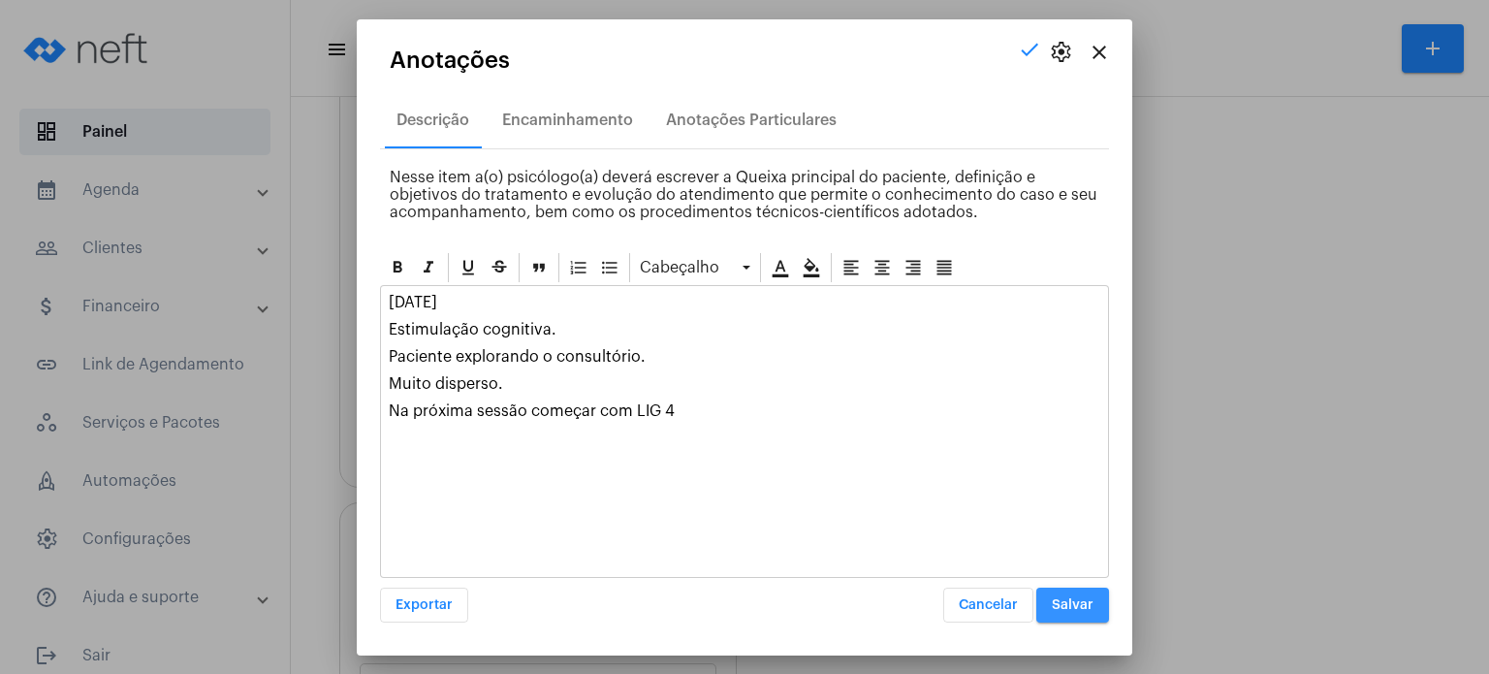
click at [1087, 599] on span "Salvar" at bounding box center [1073, 605] width 42 height 14
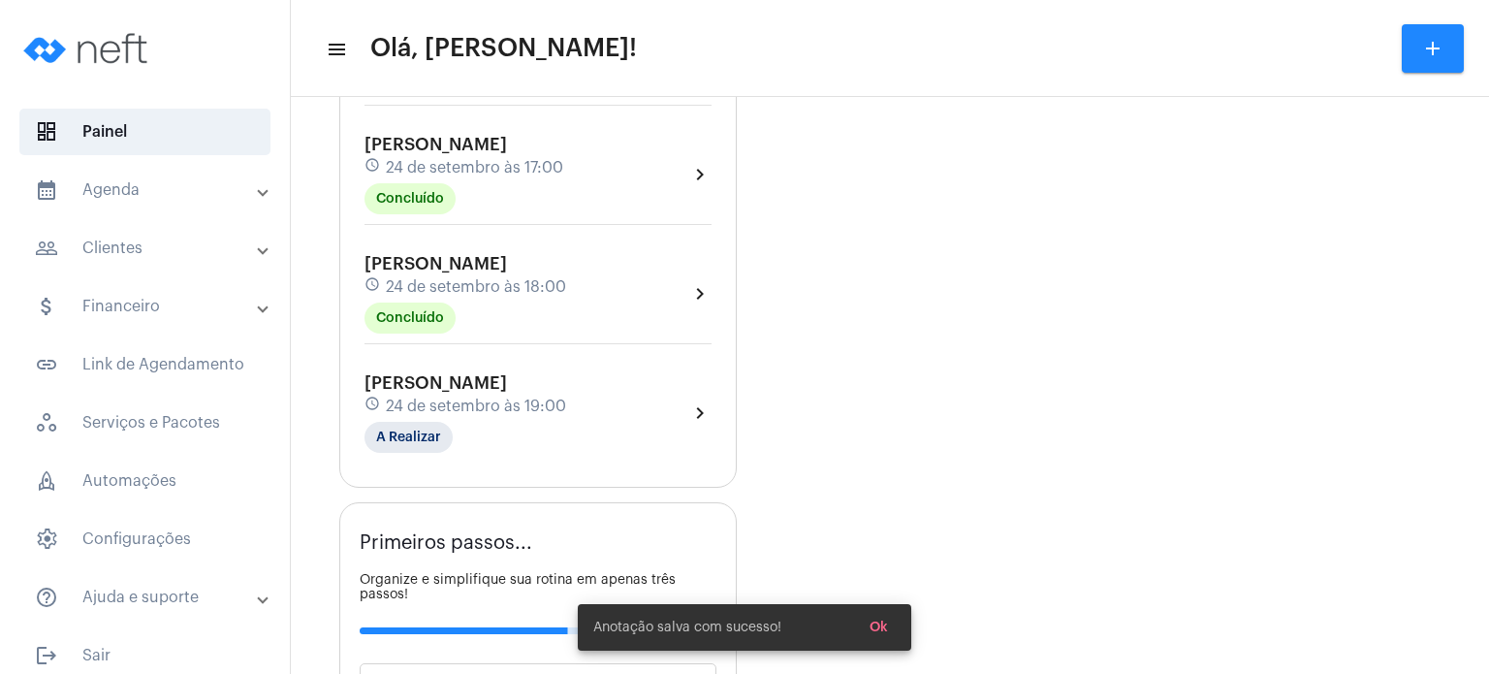
click at [440, 375] on span "[PERSON_NAME]" at bounding box center [436, 382] width 143 height 17
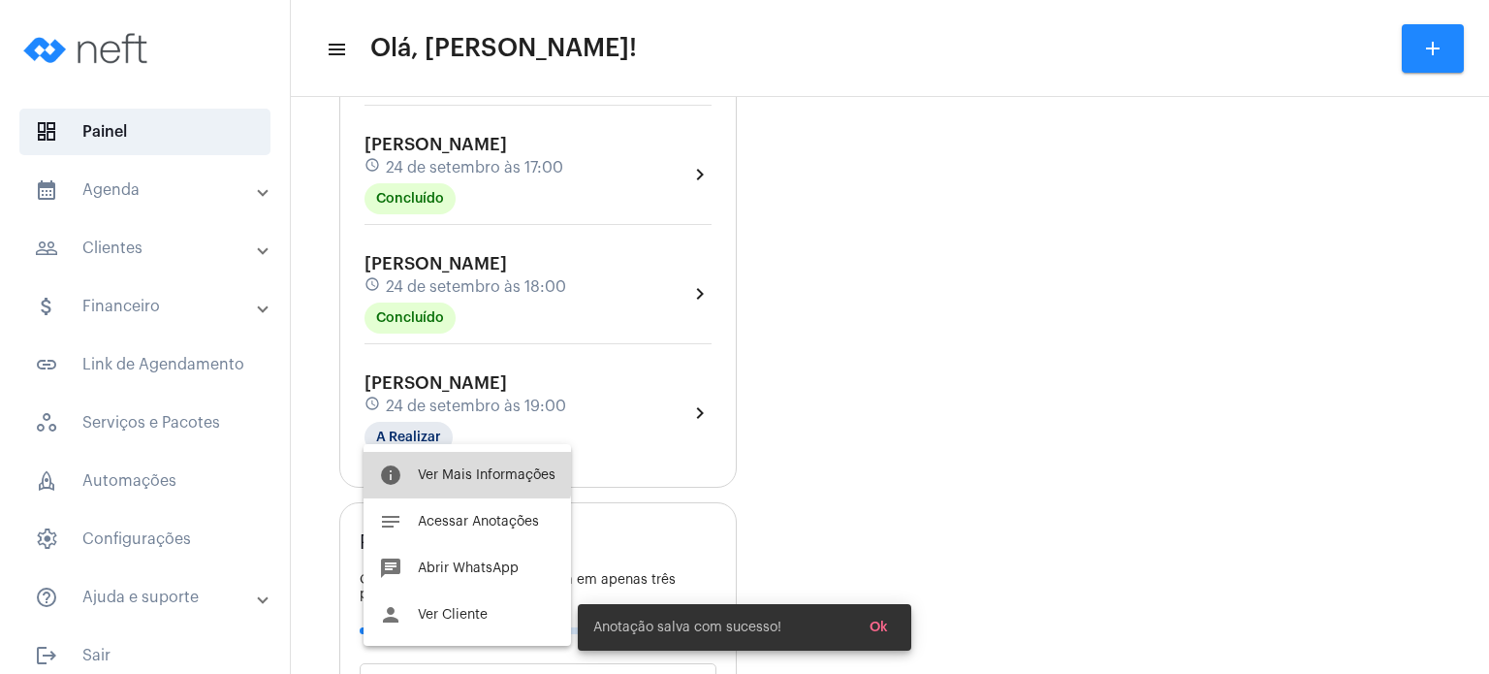
click at [458, 459] on button "info Ver Mais Informações" at bounding box center [467, 475] width 207 height 47
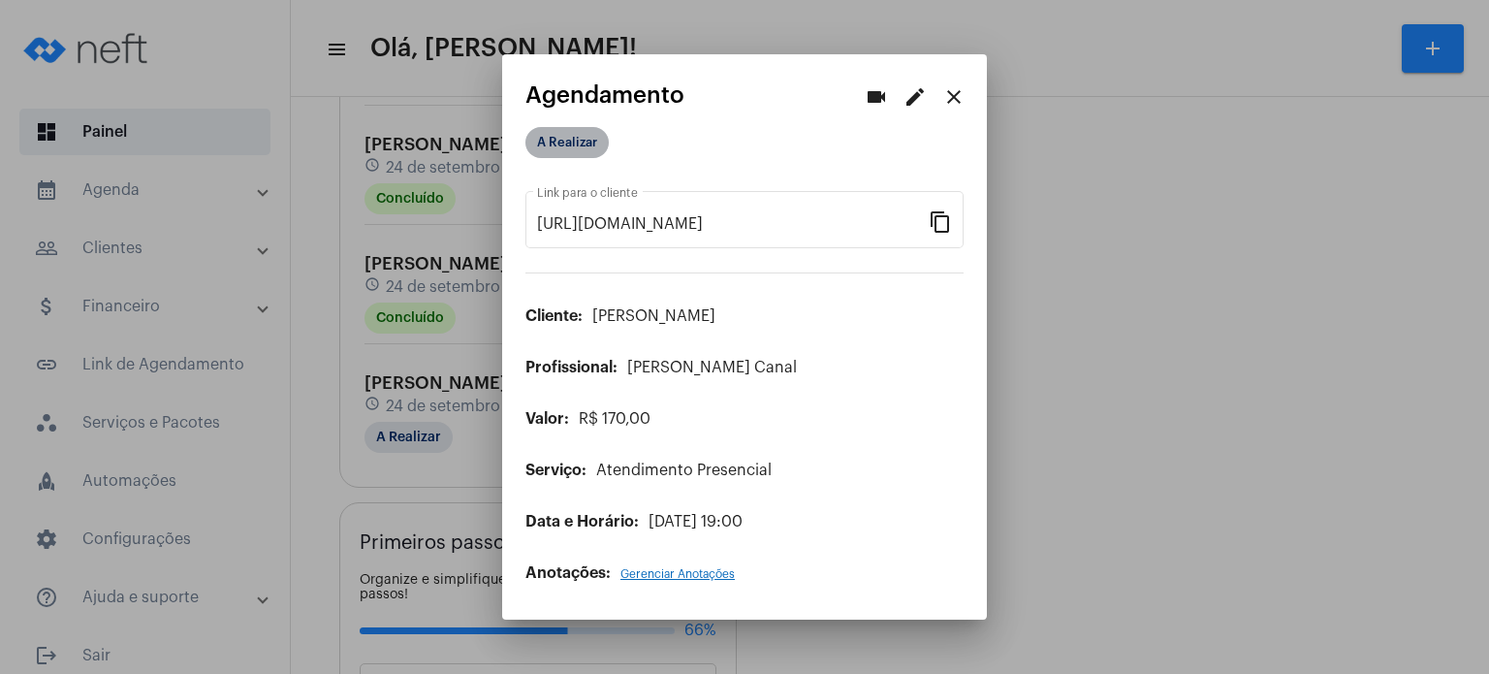
click at [571, 135] on mat-chip "A Realizar" at bounding box center [566, 142] width 83 height 31
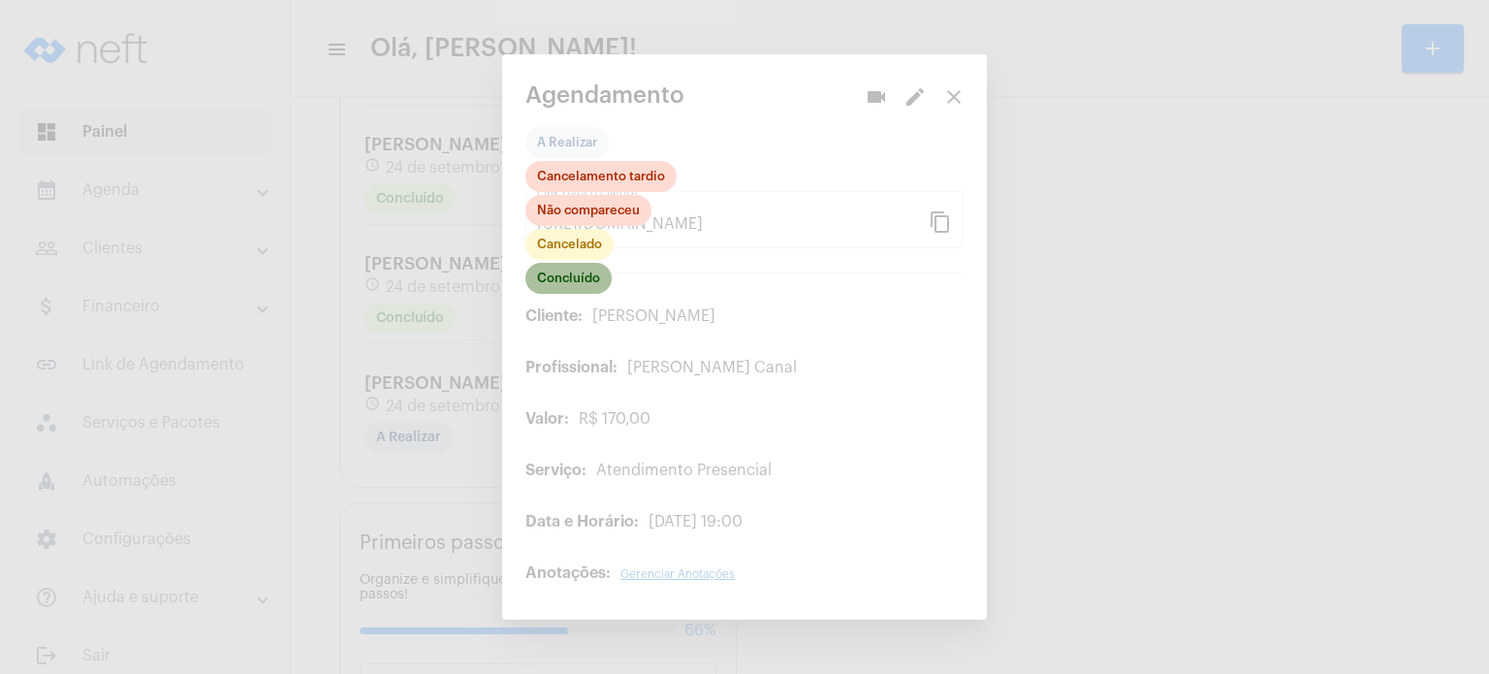
click at [553, 270] on mat-chip "Concluído" at bounding box center [568, 278] width 86 height 31
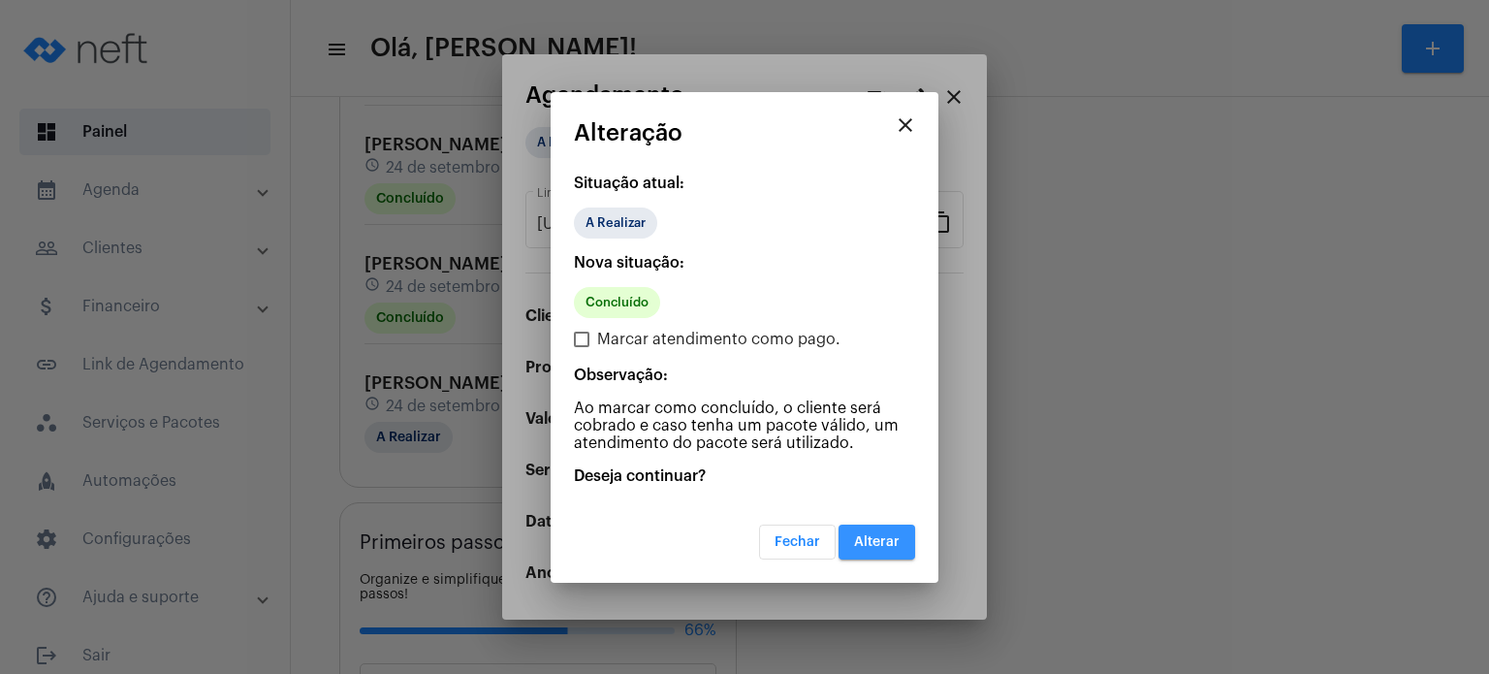
click at [897, 531] on button "Alterar" at bounding box center [877, 541] width 77 height 35
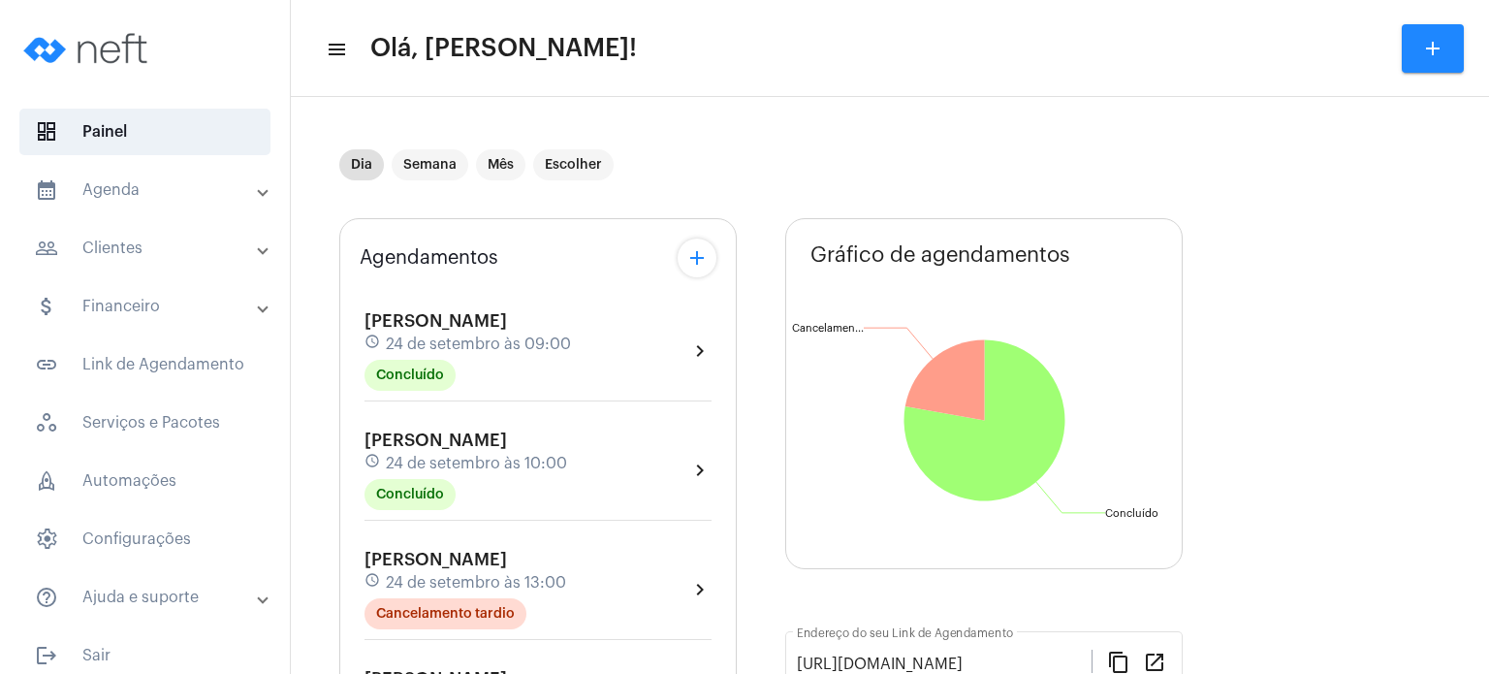
click at [664, 139] on div "Dia Semana Mês Escolher" at bounding box center [758, 164] width 839 height 97
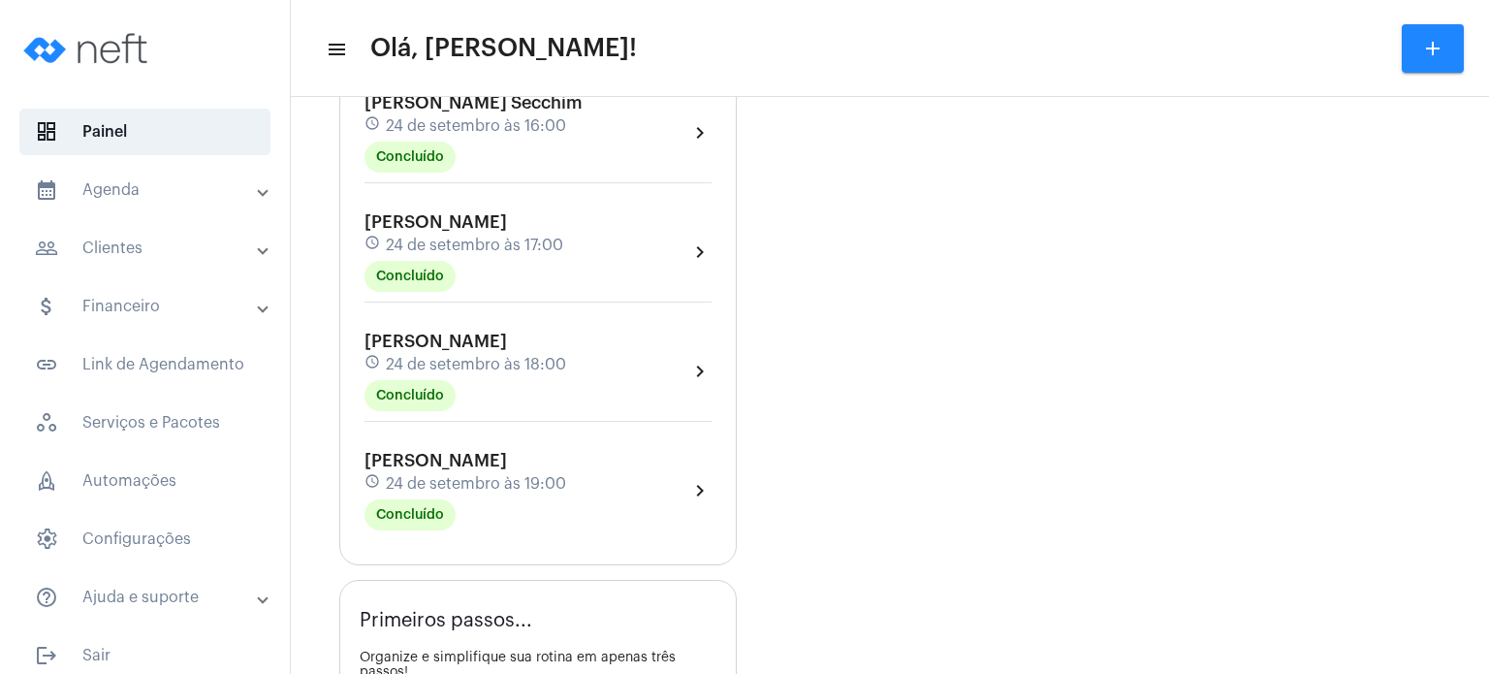
scroll to position [853, 0]
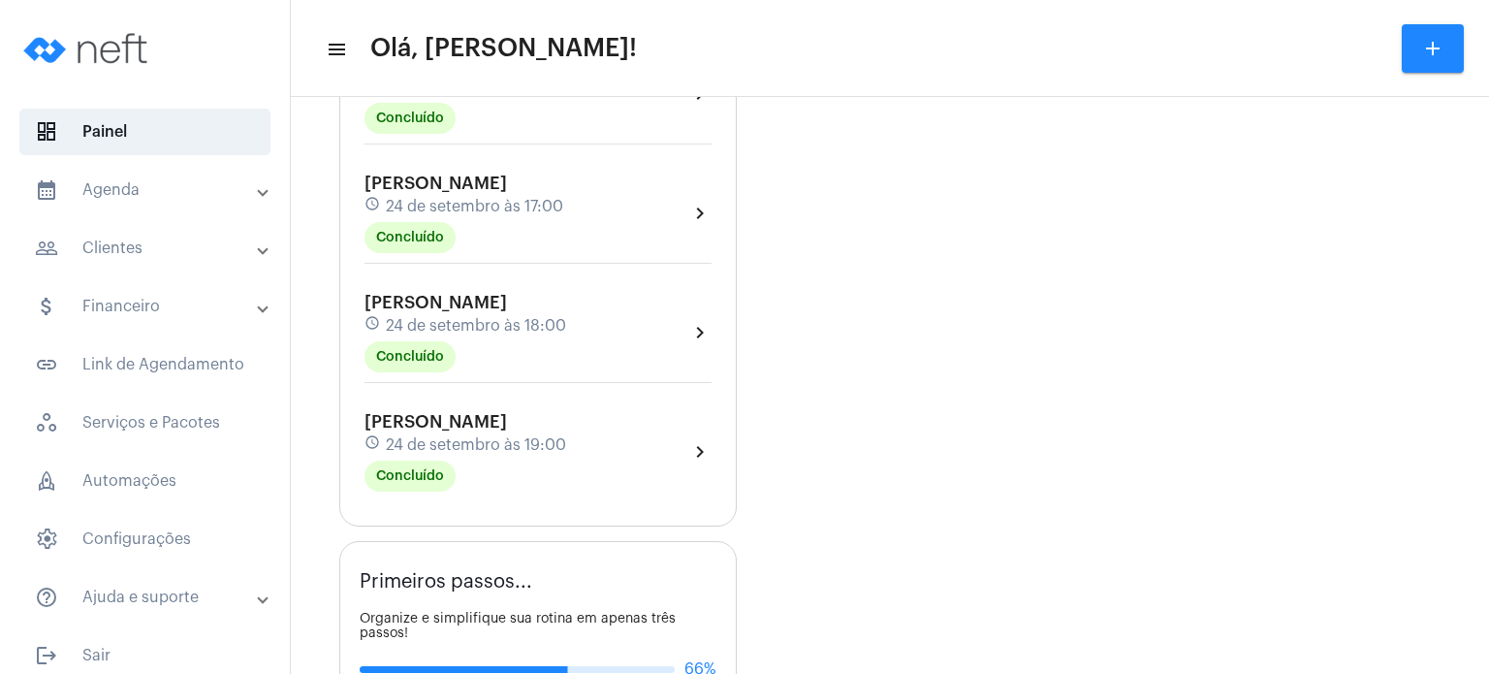
click at [121, 202] on mat-expansion-panel-header "calendar_month_outlined Agenda" at bounding box center [151, 190] width 278 height 47
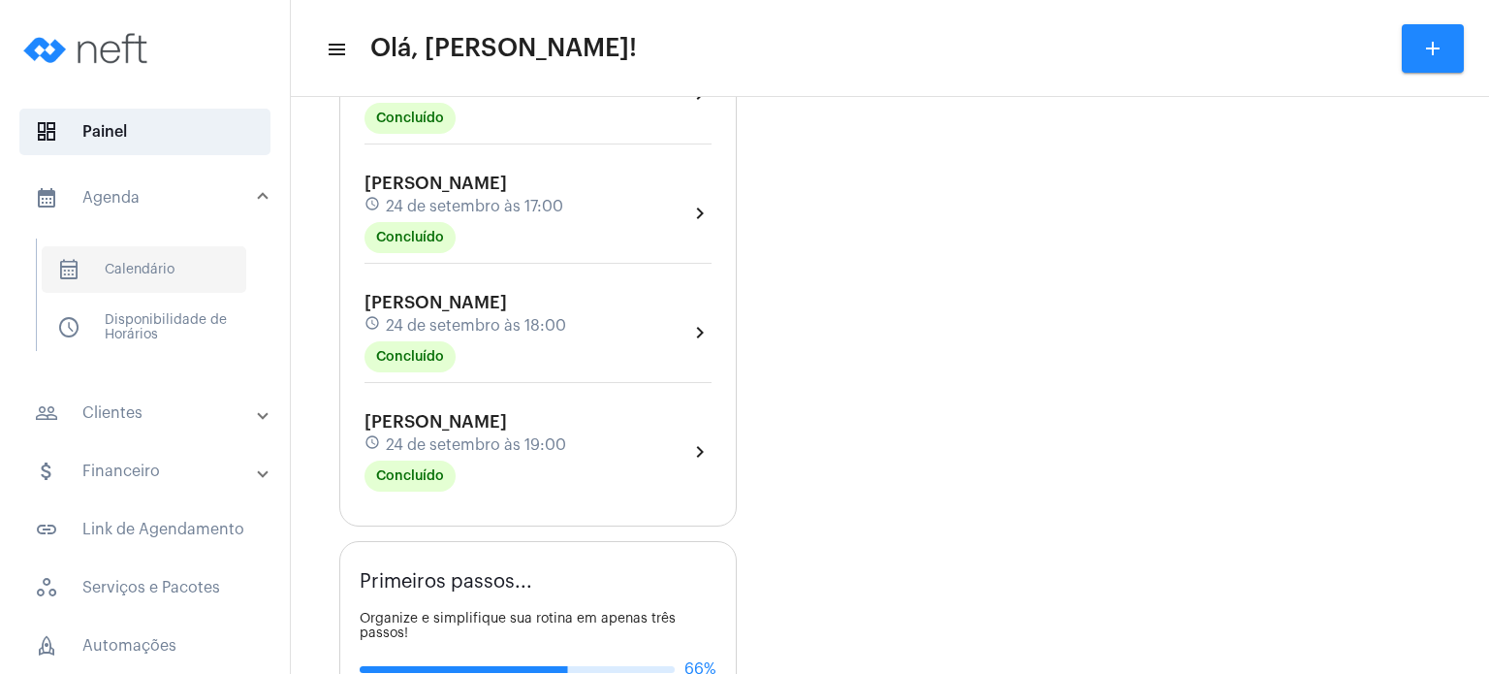
click at [128, 255] on span "calendar_month_outlined Calendário" at bounding box center [144, 269] width 205 height 47
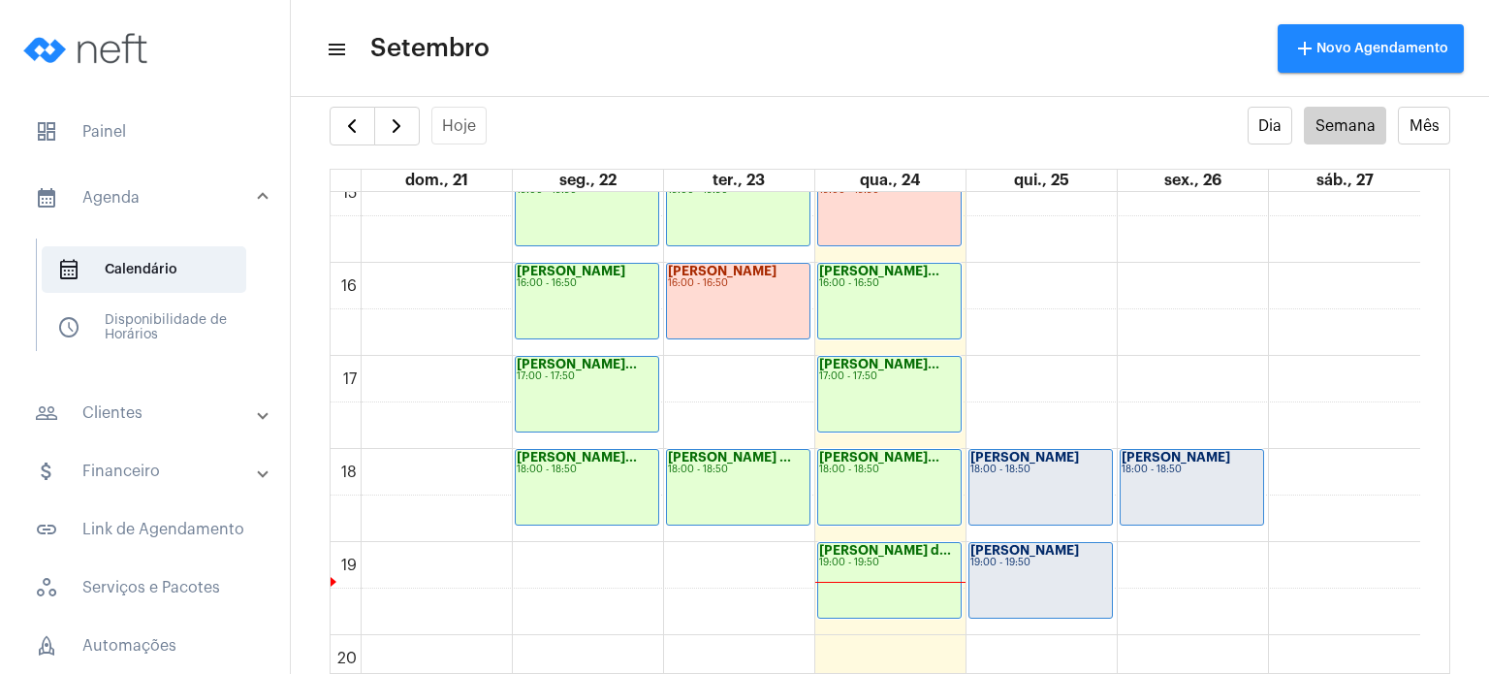
scroll to position [1419, 0]
click at [145, 136] on span "dashboard Painel" at bounding box center [144, 132] width 251 height 47
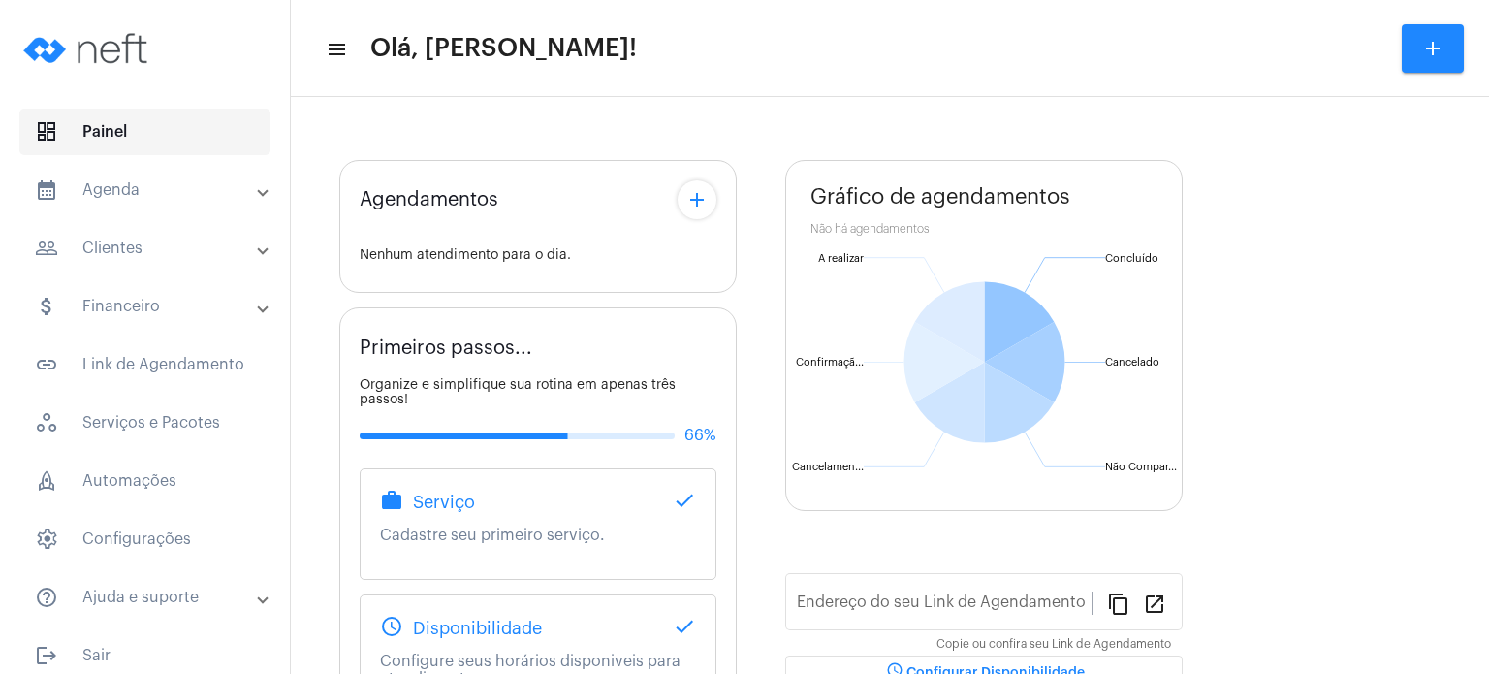
type input "[URL][DOMAIN_NAME]"
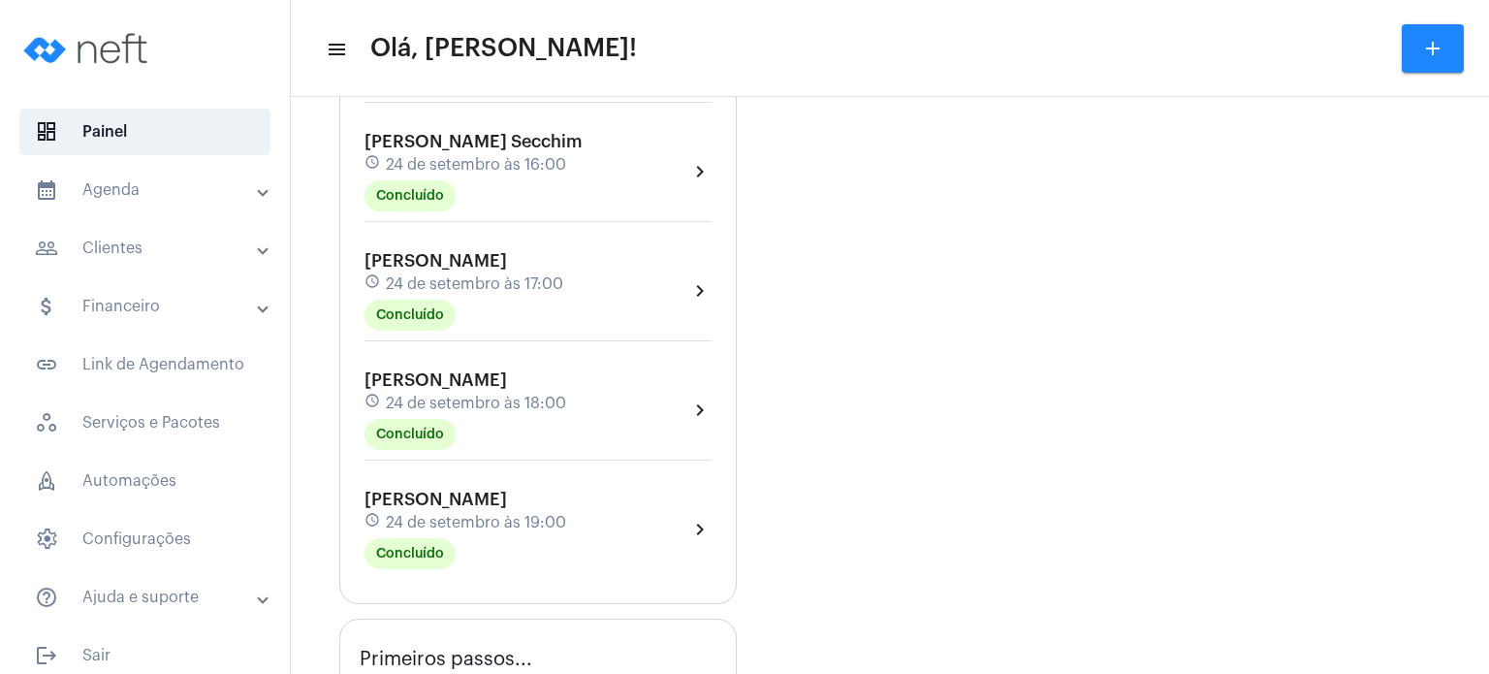
scroll to position [814, 0]
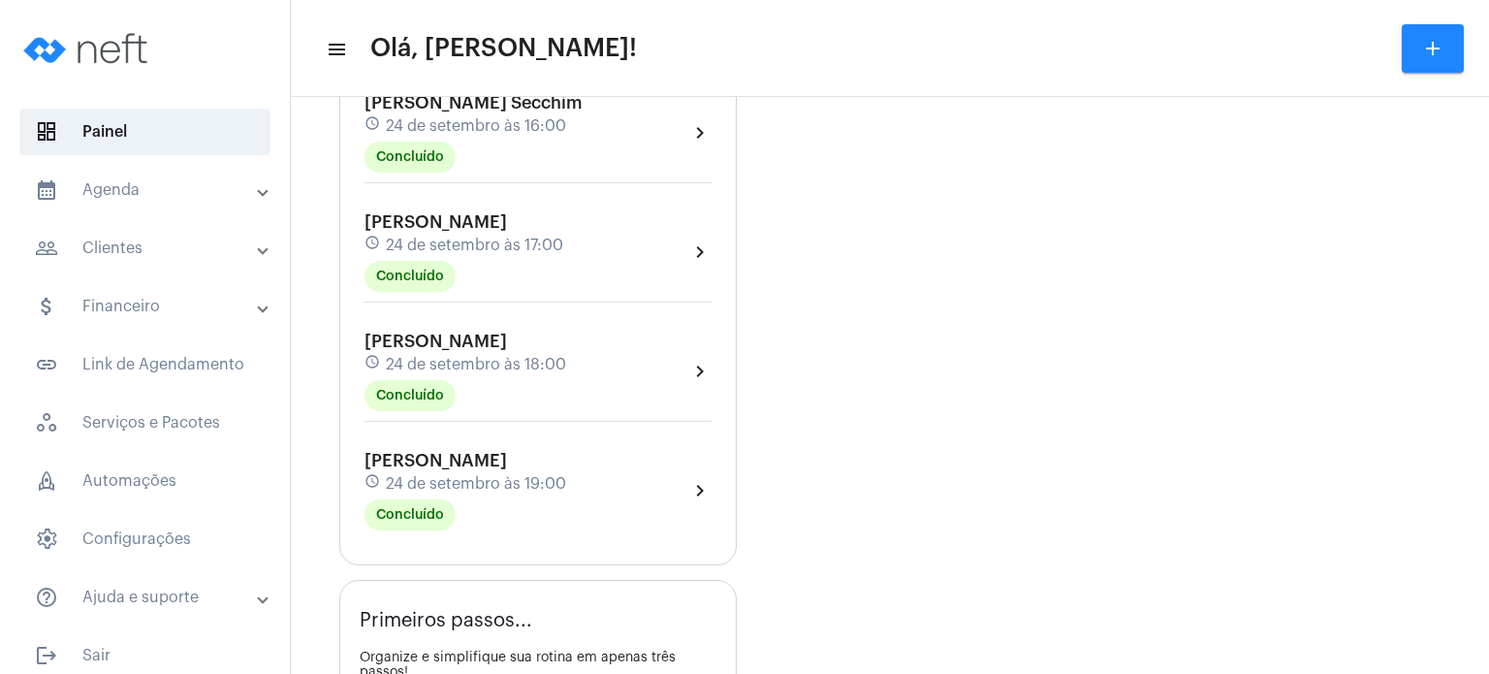
click at [391, 473] on div "schedule [DATE] 19:00" at bounding box center [466, 483] width 202 height 21
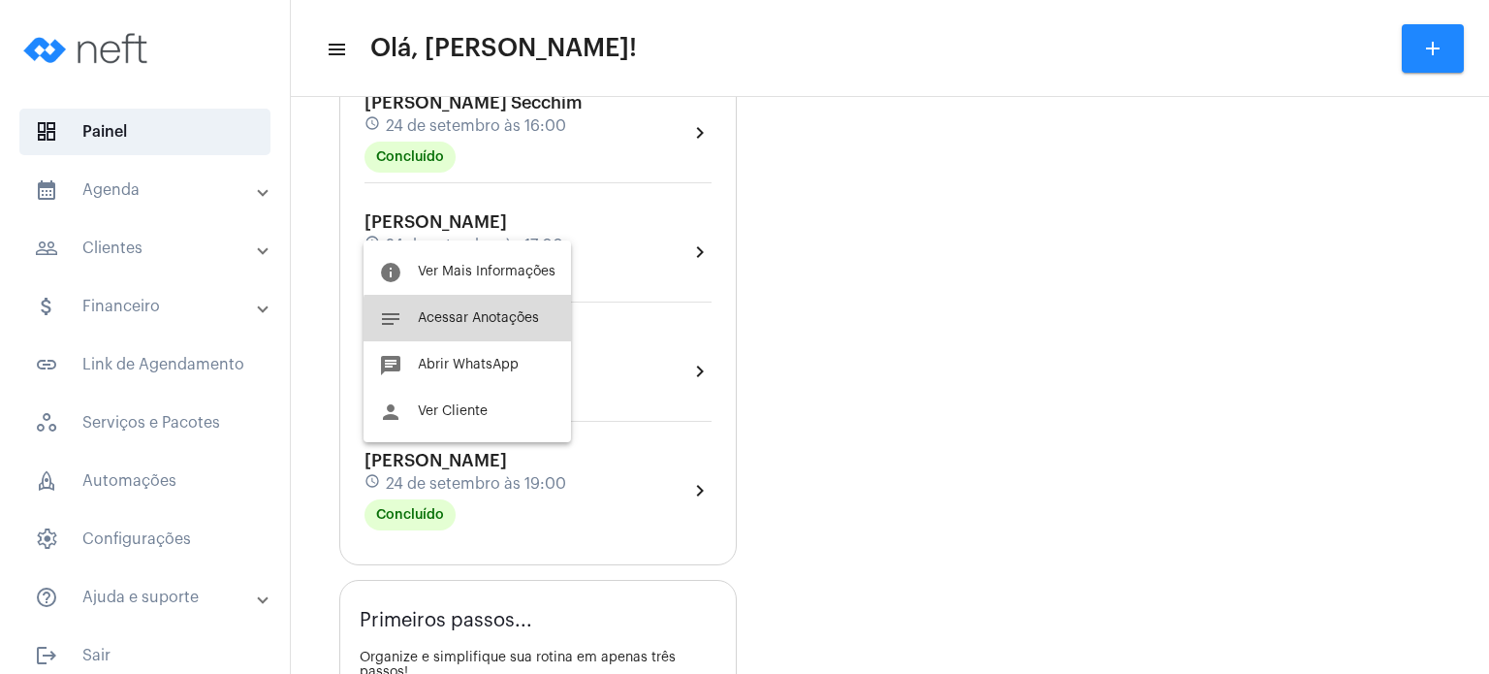
click at [482, 332] on button "notes Acessar Anotações" at bounding box center [467, 318] width 207 height 47
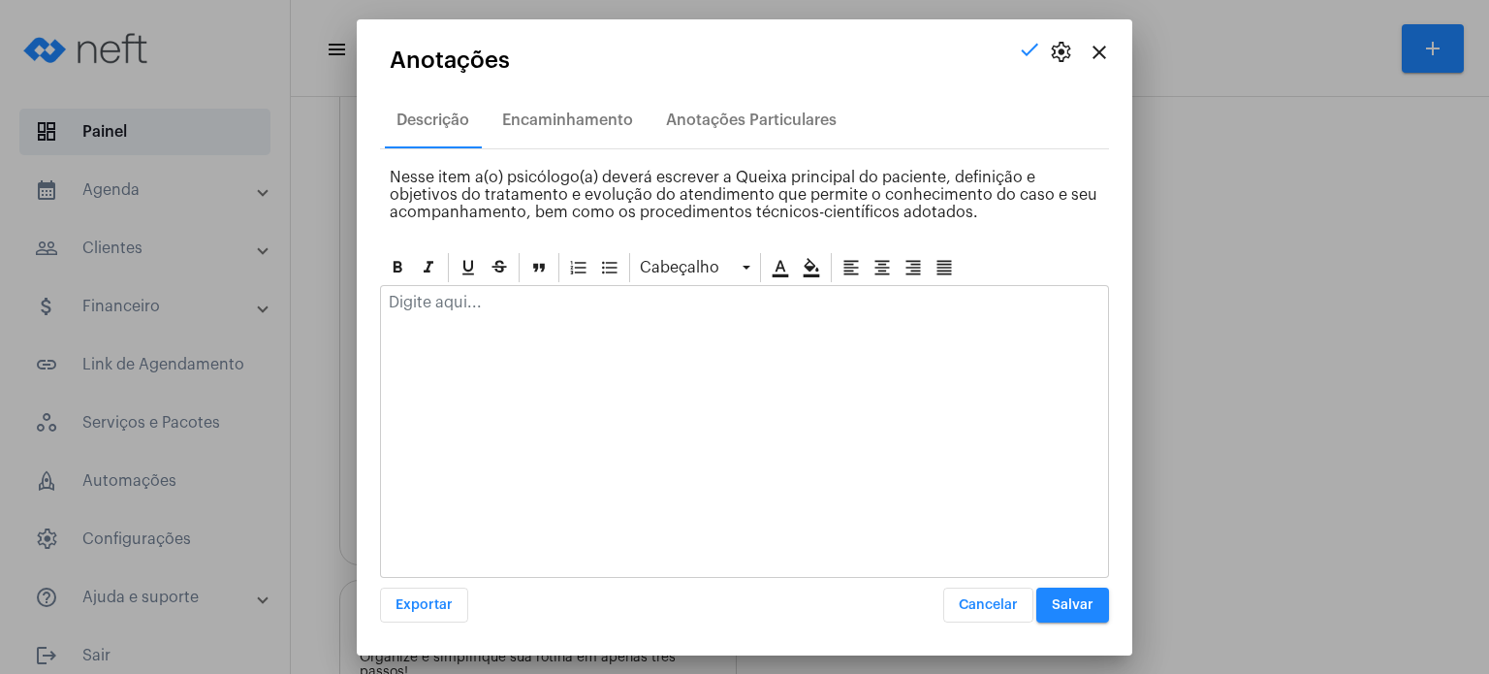
click at [489, 353] on div at bounding box center [744, 431] width 729 height 293
click at [481, 321] on div at bounding box center [744, 307] width 727 height 43
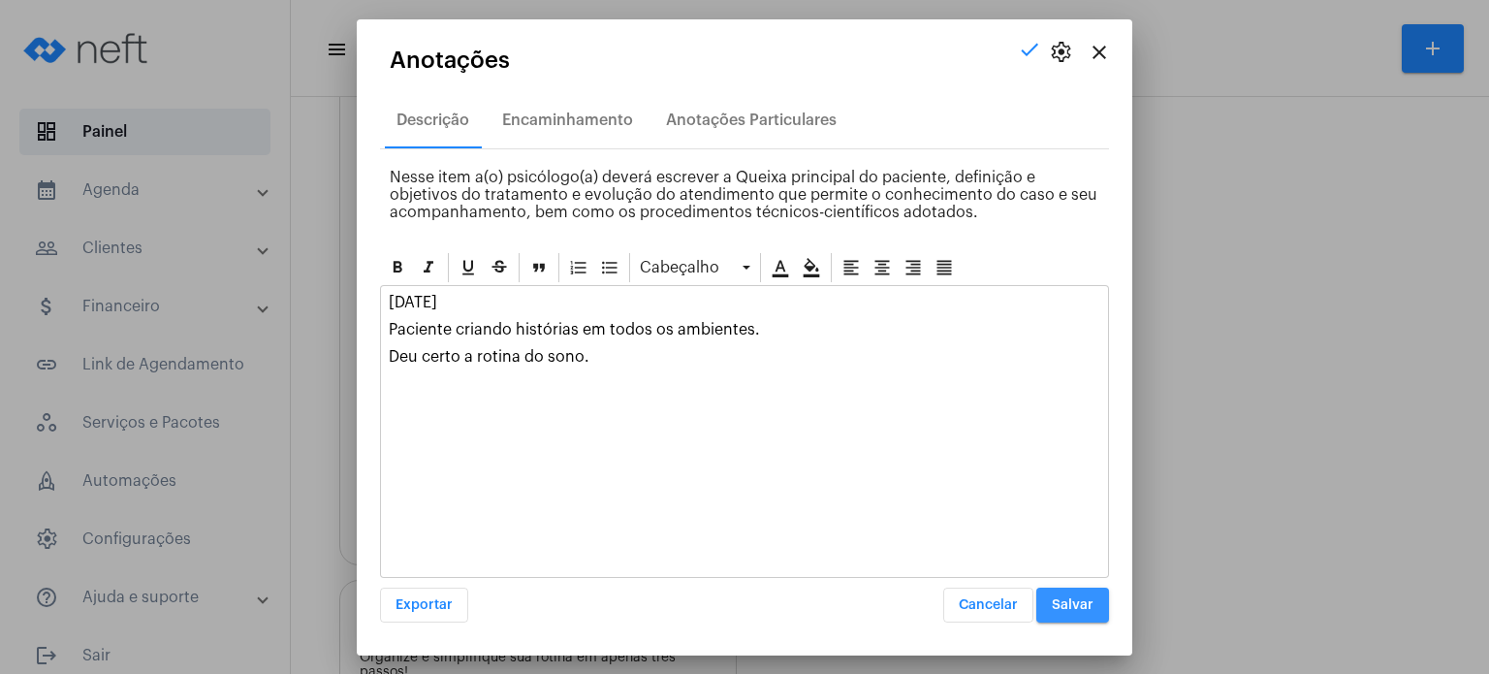
click at [1072, 606] on span "Salvar" at bounding box center [1073, 605] width 42 height 14
